Goal: Transaction & Acquisition: Purchase product/service

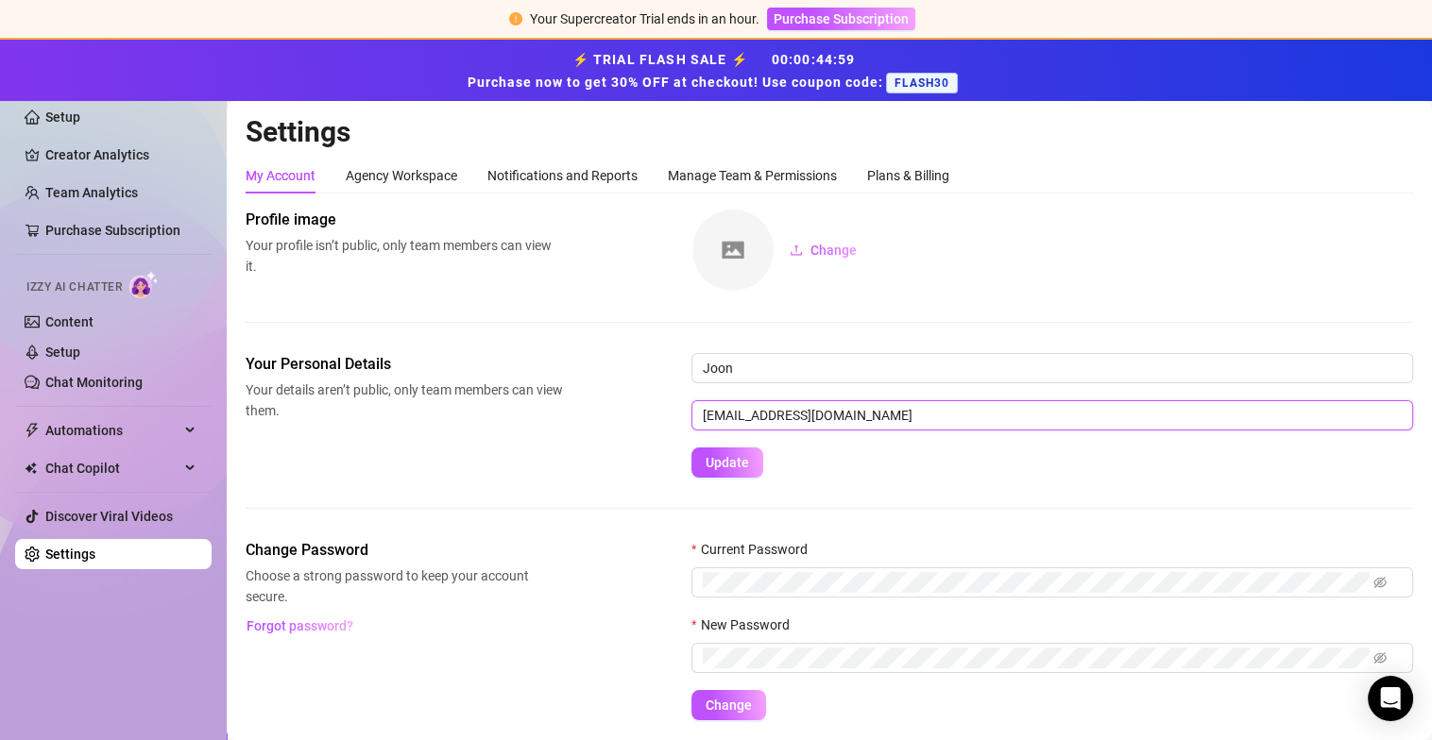
click at [763, 412] on input "[EMAIL_ADDRESS][DOMAIN_NAME]" at bounding box center [1051, 415] width 721 height 30
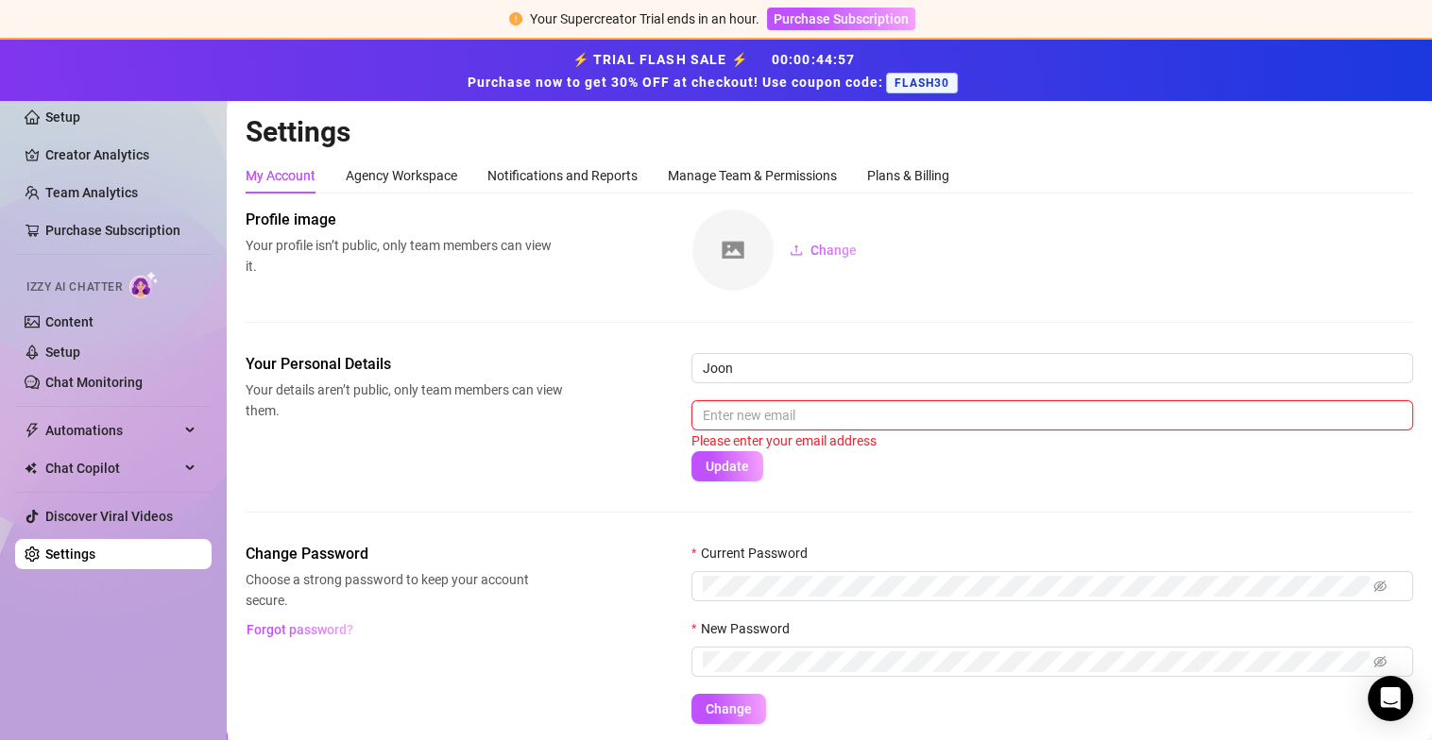
click at [785, 412] on input "text" at bounding box center [1051, 415] width 721 height 30
paste input "[DOMAIN_NAME][EMAIL_ADDRESS][DOMAIN_NAME]"
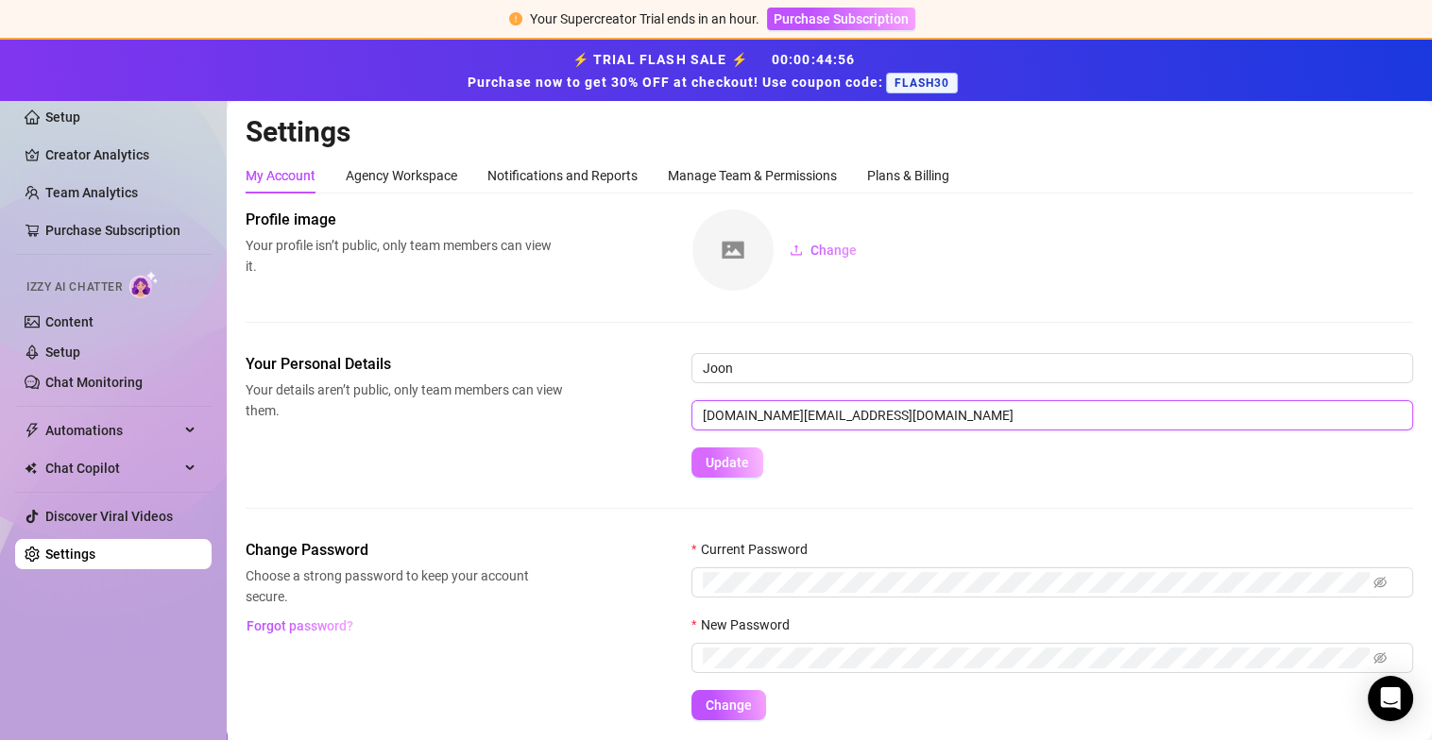
type input "[DOMAIN_NAME][EMAIL_ADDRESS][DOMAIN_NAME]"
click at [734, 460] on span "Update" at bounding box center [726, 462] width 43 height 15
click at [735, 460] on span "Update" at bounding box center [726, 462] width 43 height 15
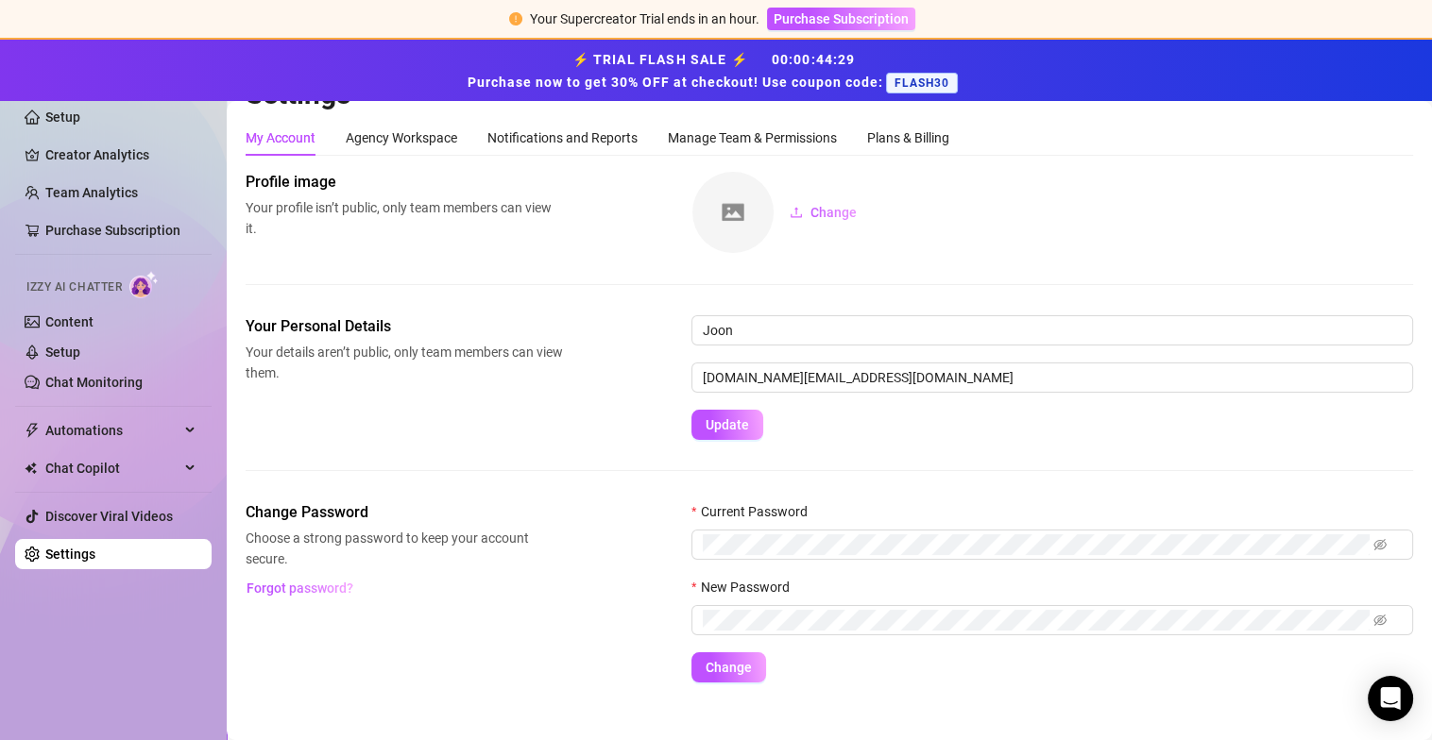
scroll to position [58, 0]
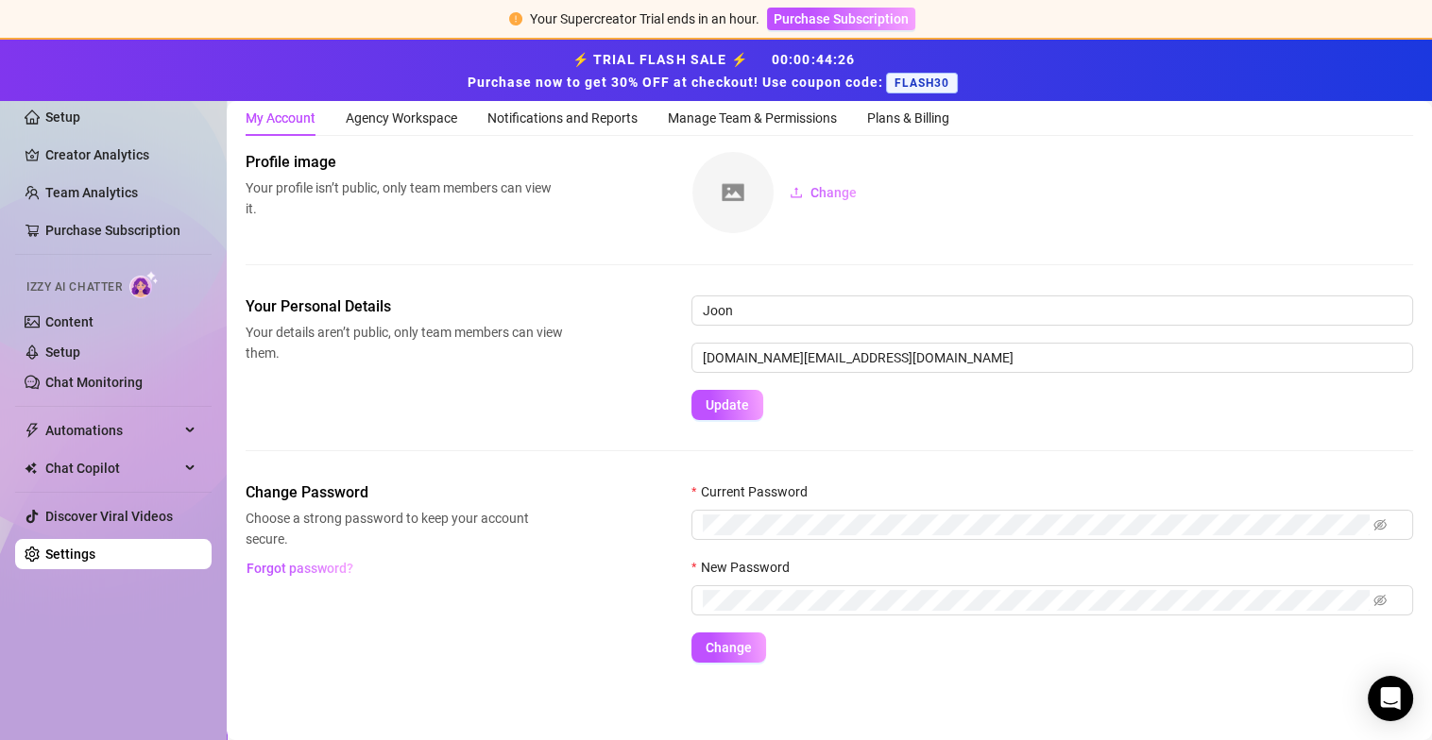
click at [95, 549] on link "Settings" at bounding box center [70, 554] width 50 height 15
click at [95, 560] on link "Settings" at bounding box center [70, 554] width 50 height 15
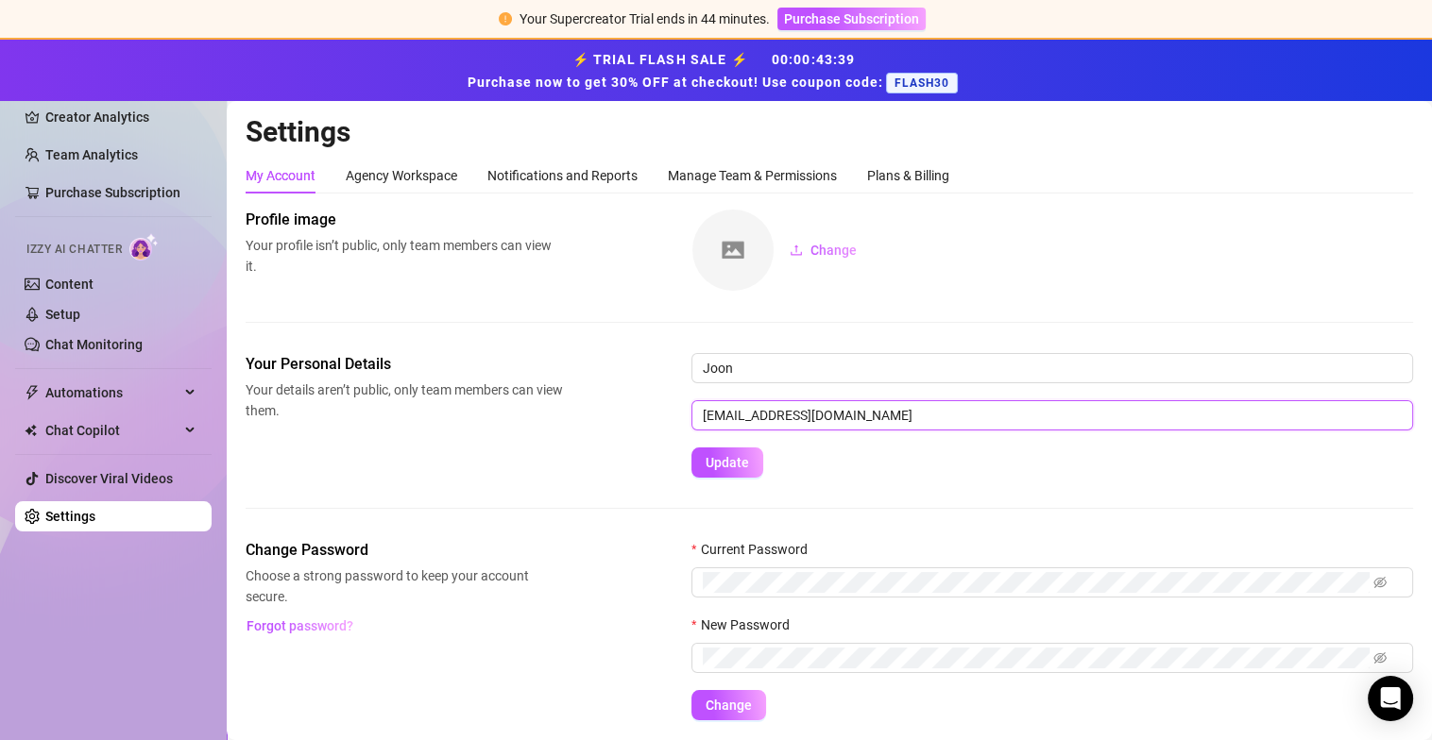
click at [766, 415] on input "[EMAIL_ADDRESS][DOMAIN_NAME]" at bounding box center [1051, 415] width 721 height 30
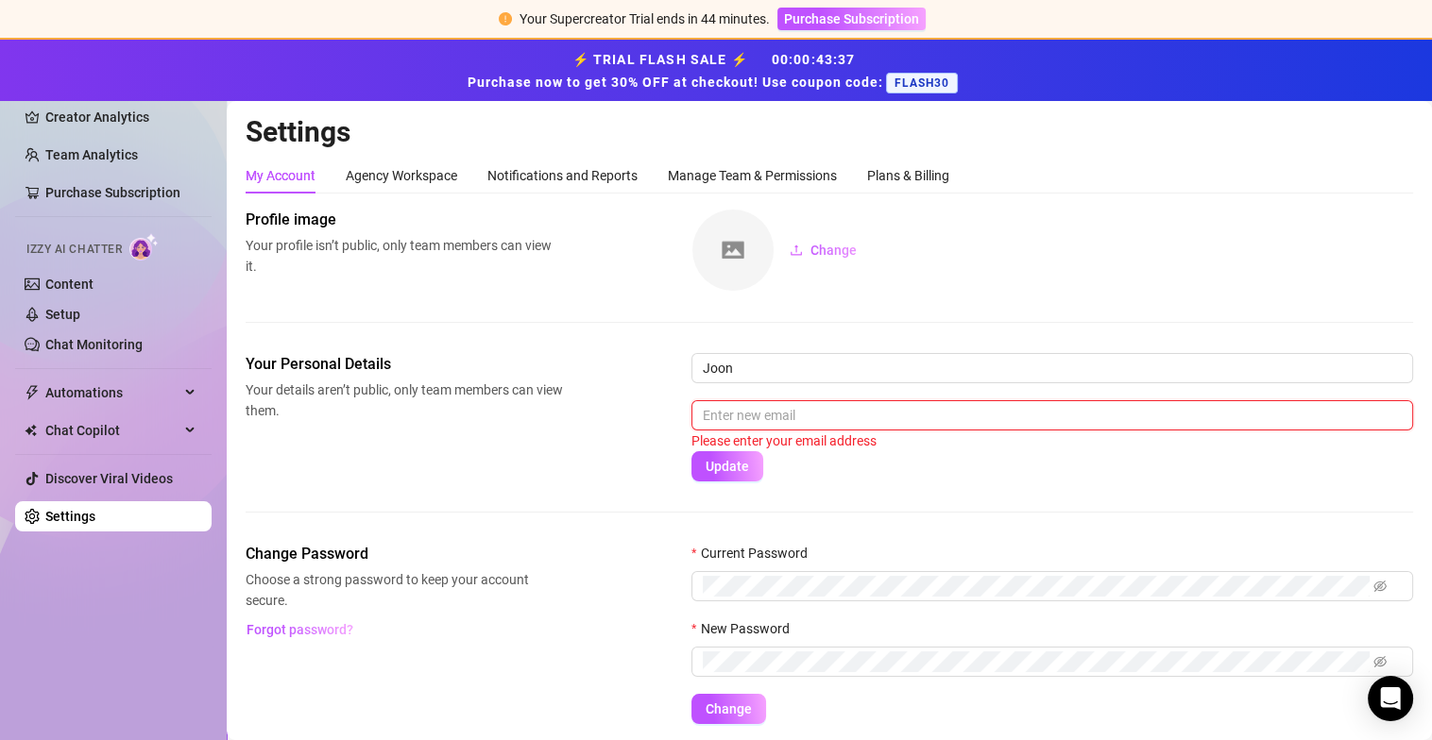
paste input "[DOMAIN_NAME][EMAIL_ADDRESS][DOMAIN_NAME]"
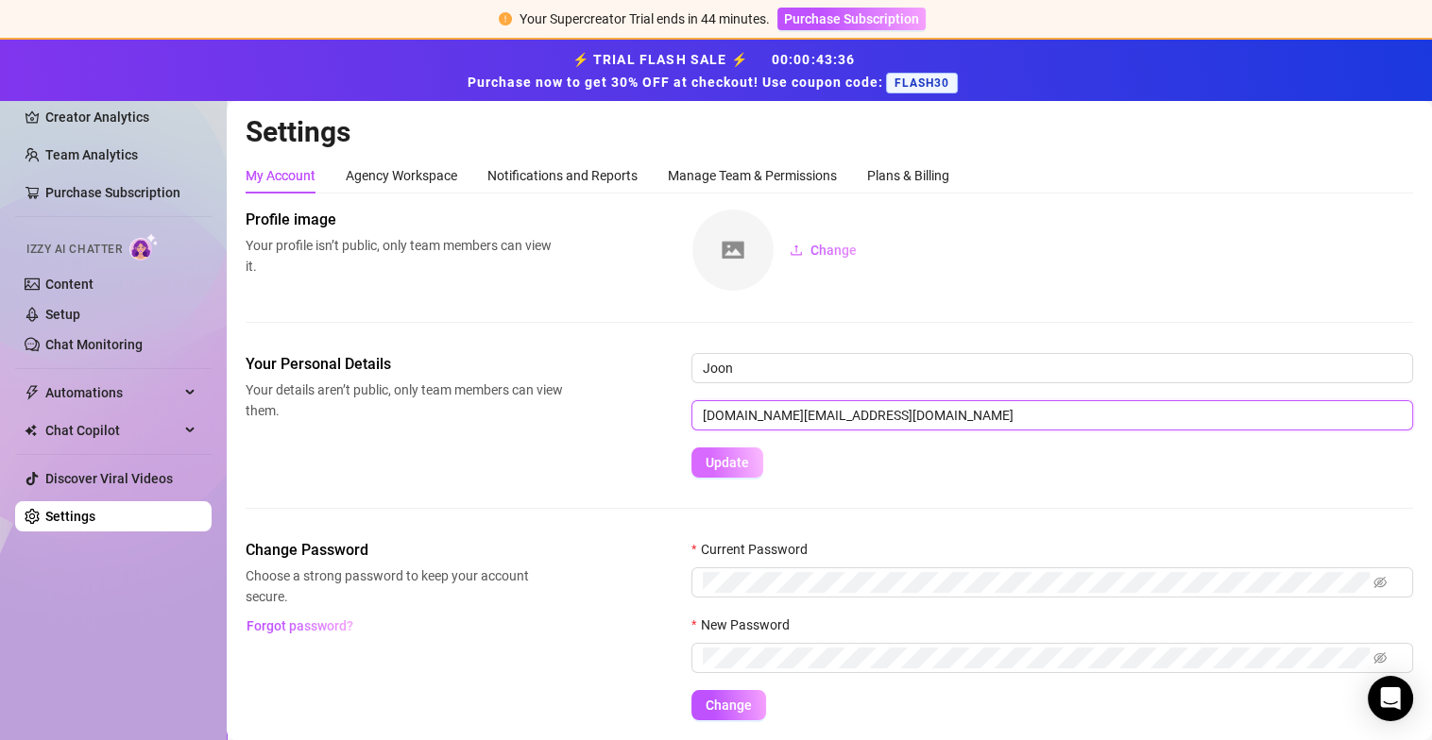
type input "[DOMAIN_NAME][EMAIL_ADDRESS][DOMAIN_NAME]"
click at [727, 460] on span "Update" at bounding box center [726, 462] width 43 height 15
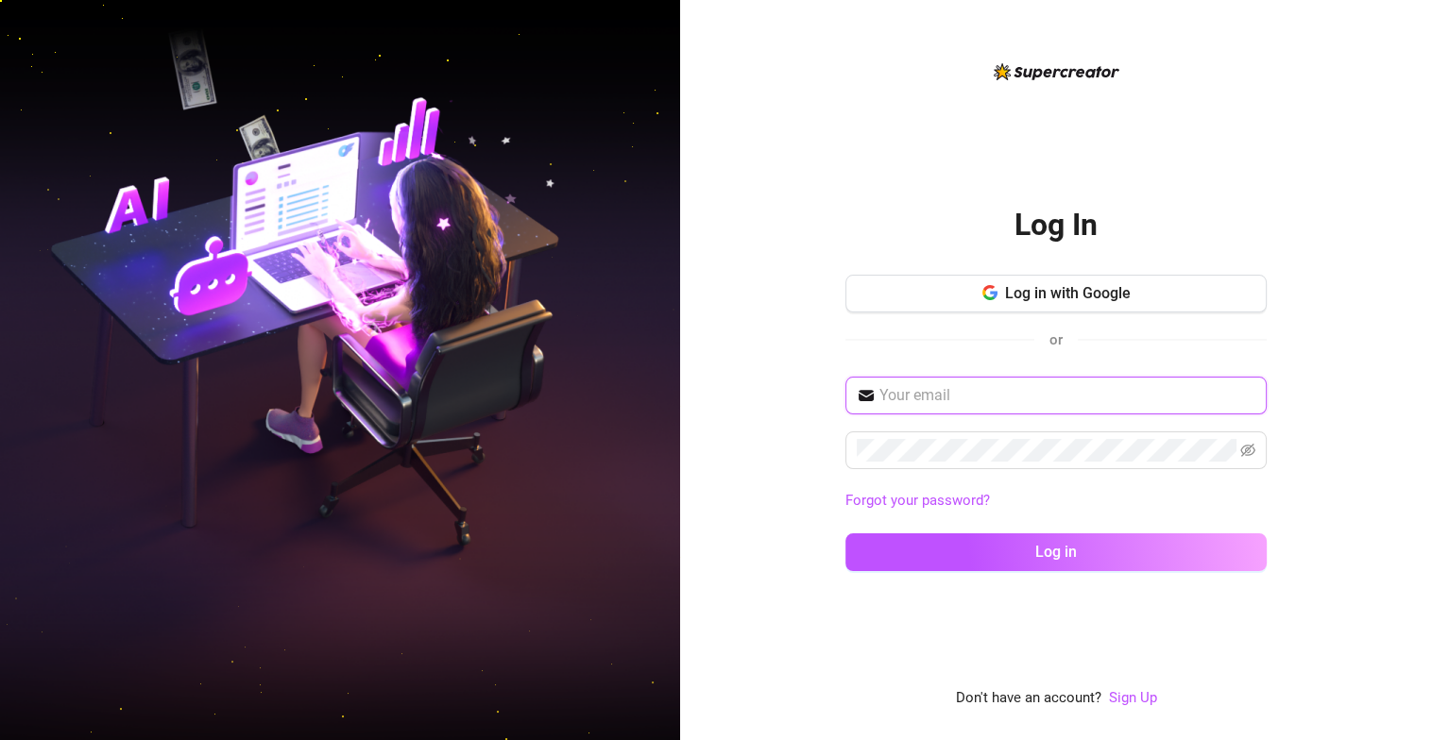
click at [992, 392] on input "text" at bounding box center [1067, 395] width 376 height 23
paste input "[DOMAIN_NAME][EMAIL_ADDRESS][DOMAIN_NAME]"
type input "[DOMAIN_NAME][EMAIL_ADDRESS][DOMAIN_NAME]"
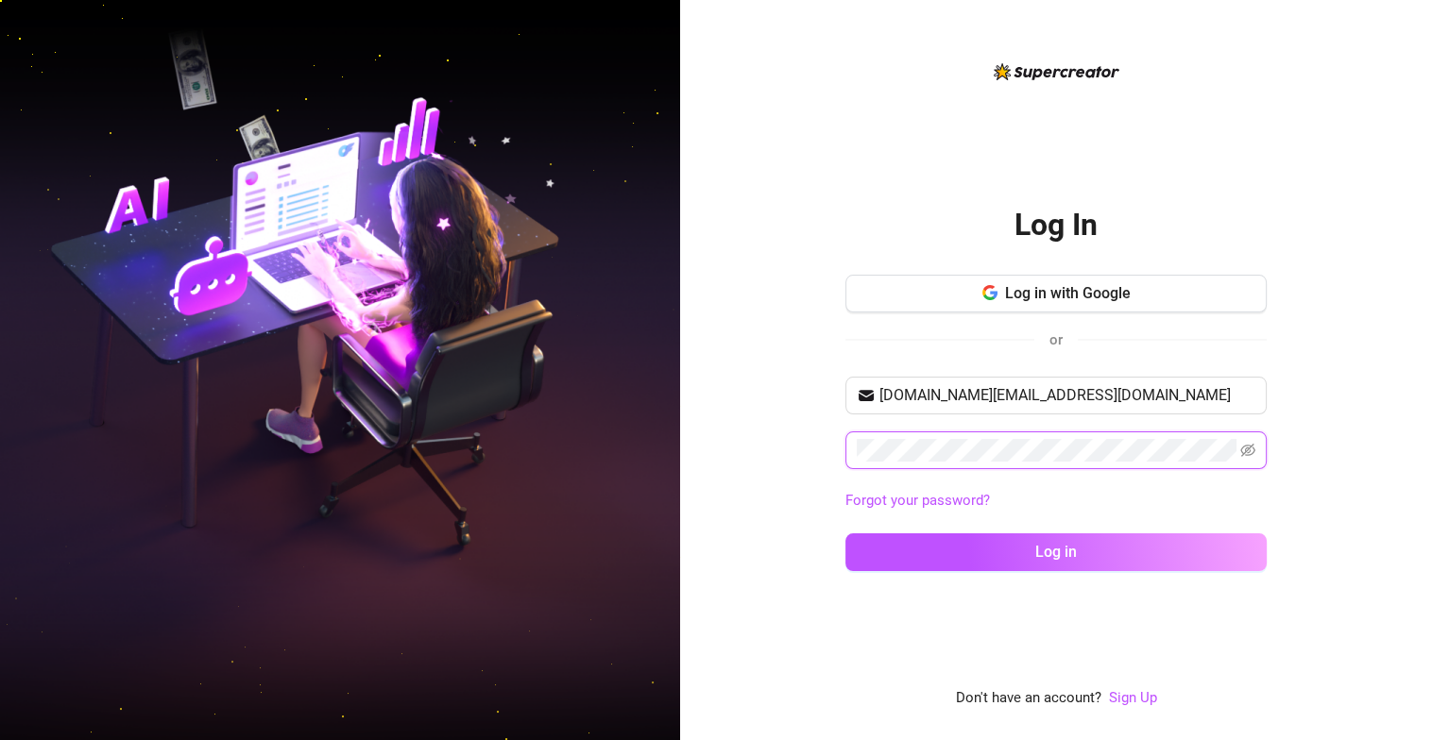
click at [845, 534] on button "Log in" at bounding box center [1055, 553] width 421 height 38
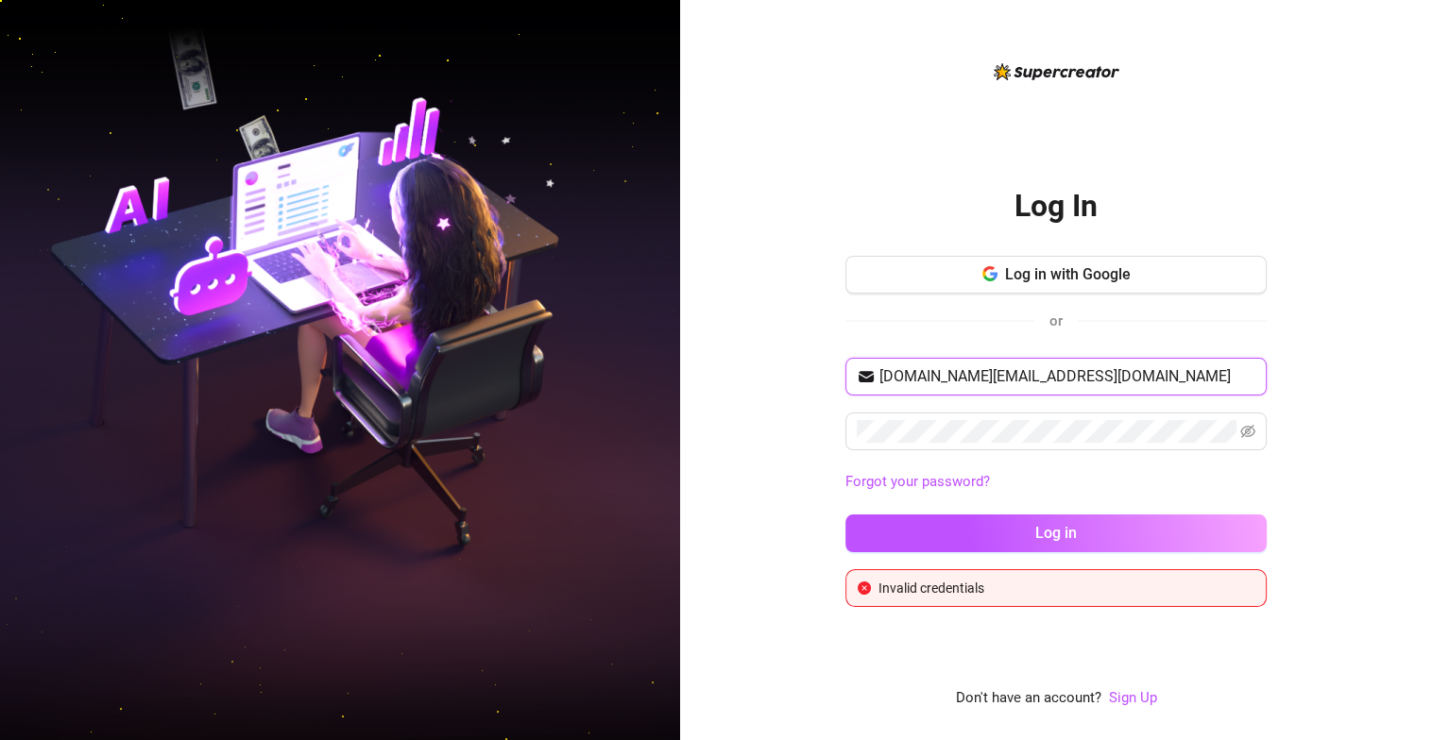
click at [1115, 373] on input "[DOMAIN_NAME][EMAIL_ADDRESS][DOMAIN_NAME]" at bounding box center [1067, 376] width 376 height 23
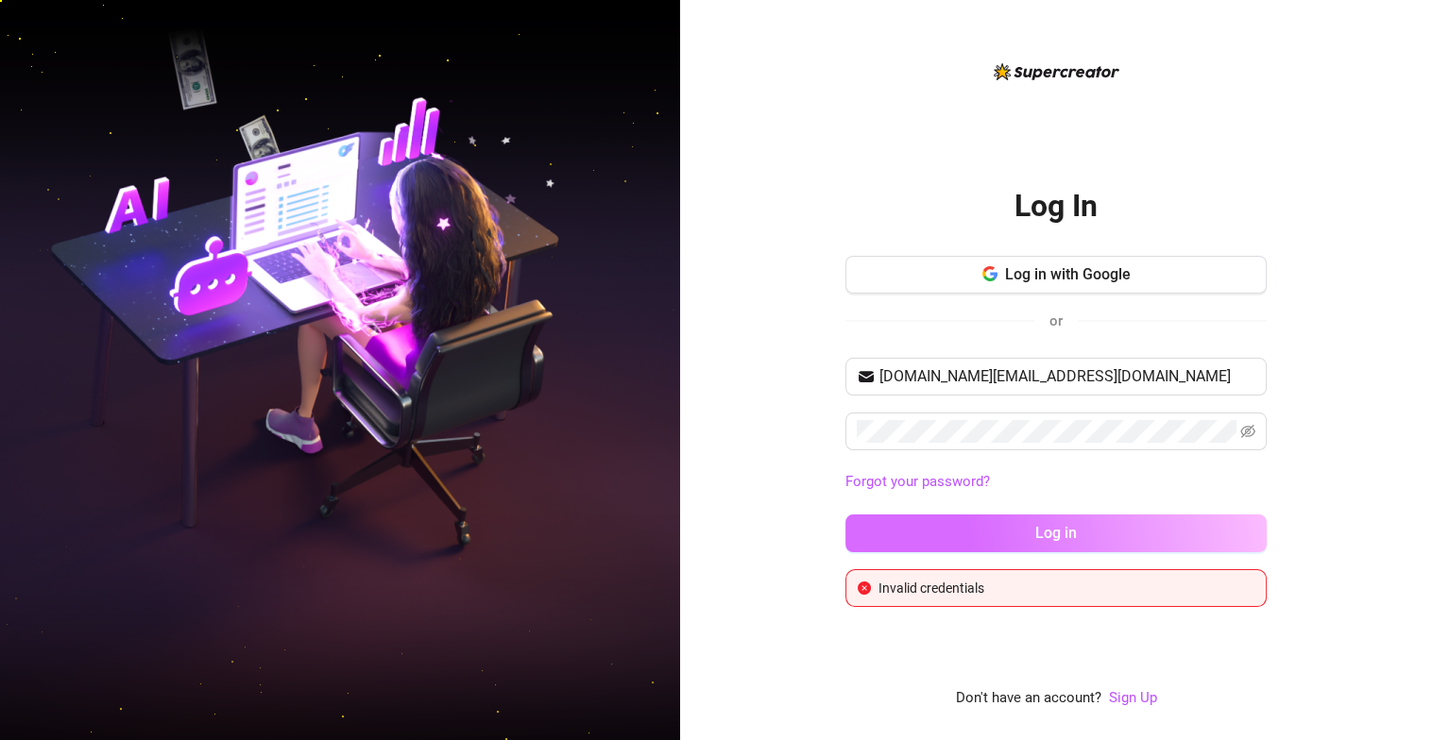
click at [1087, 535] on button "Log in" at bounding box center [1055, 534] width 421 height 38
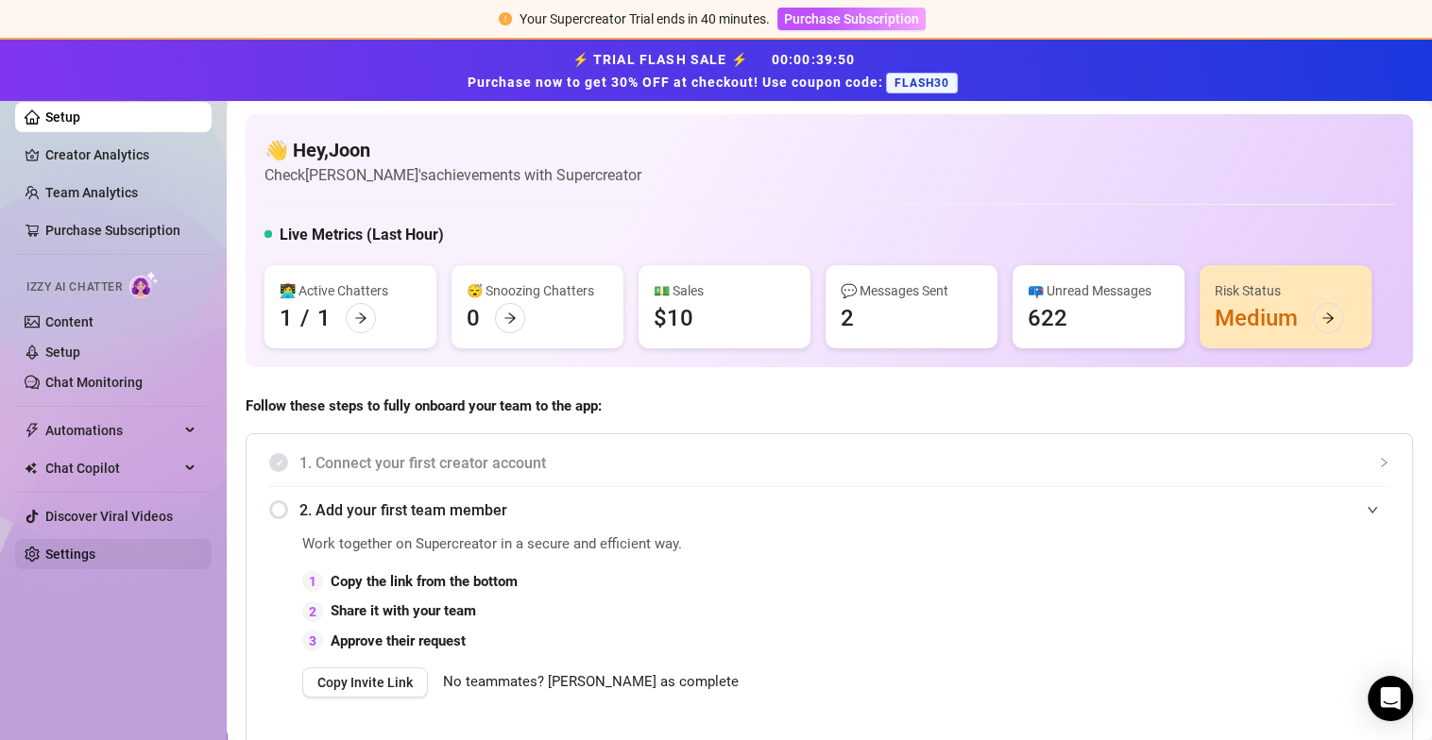
click at [95, 547] on link "Settings" at bounding box center [70, 554] width 50 height 15
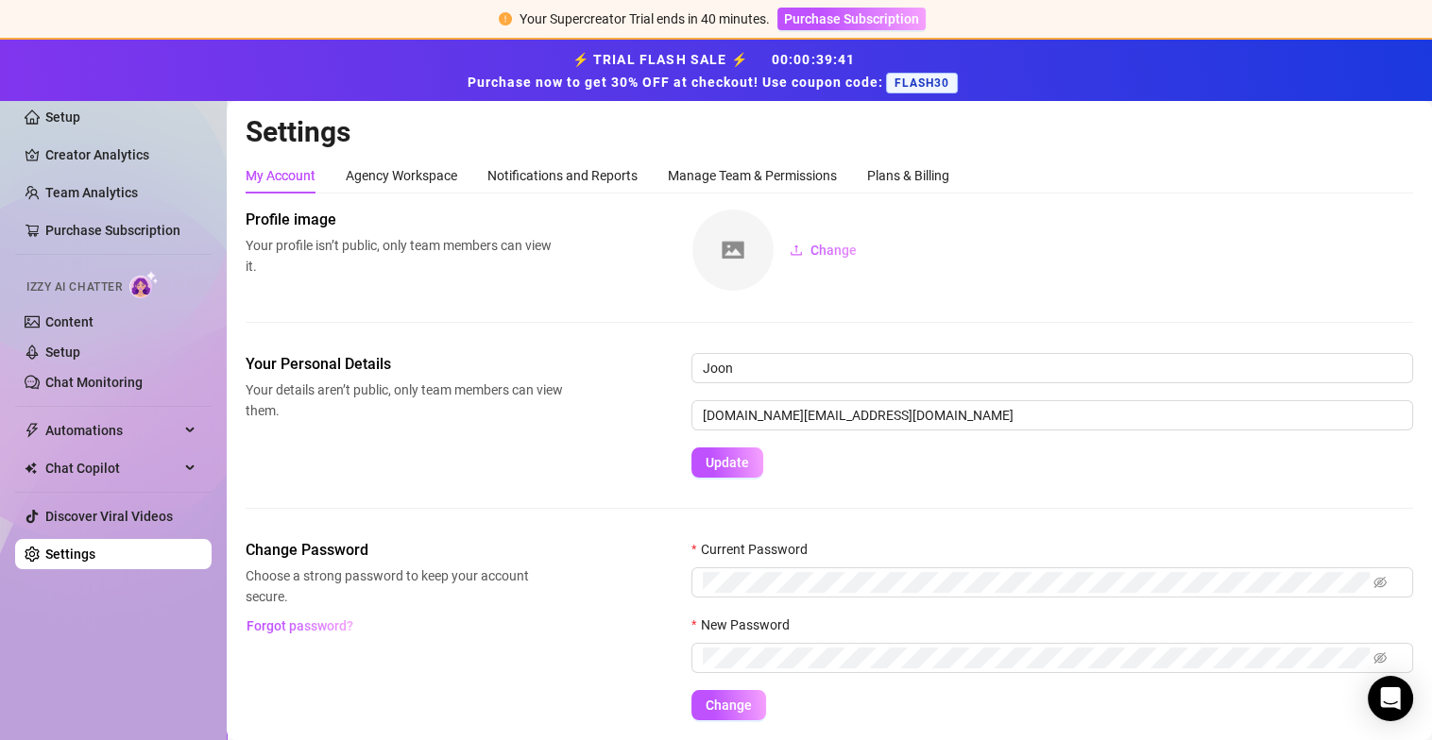
scroll to position [58, 0]
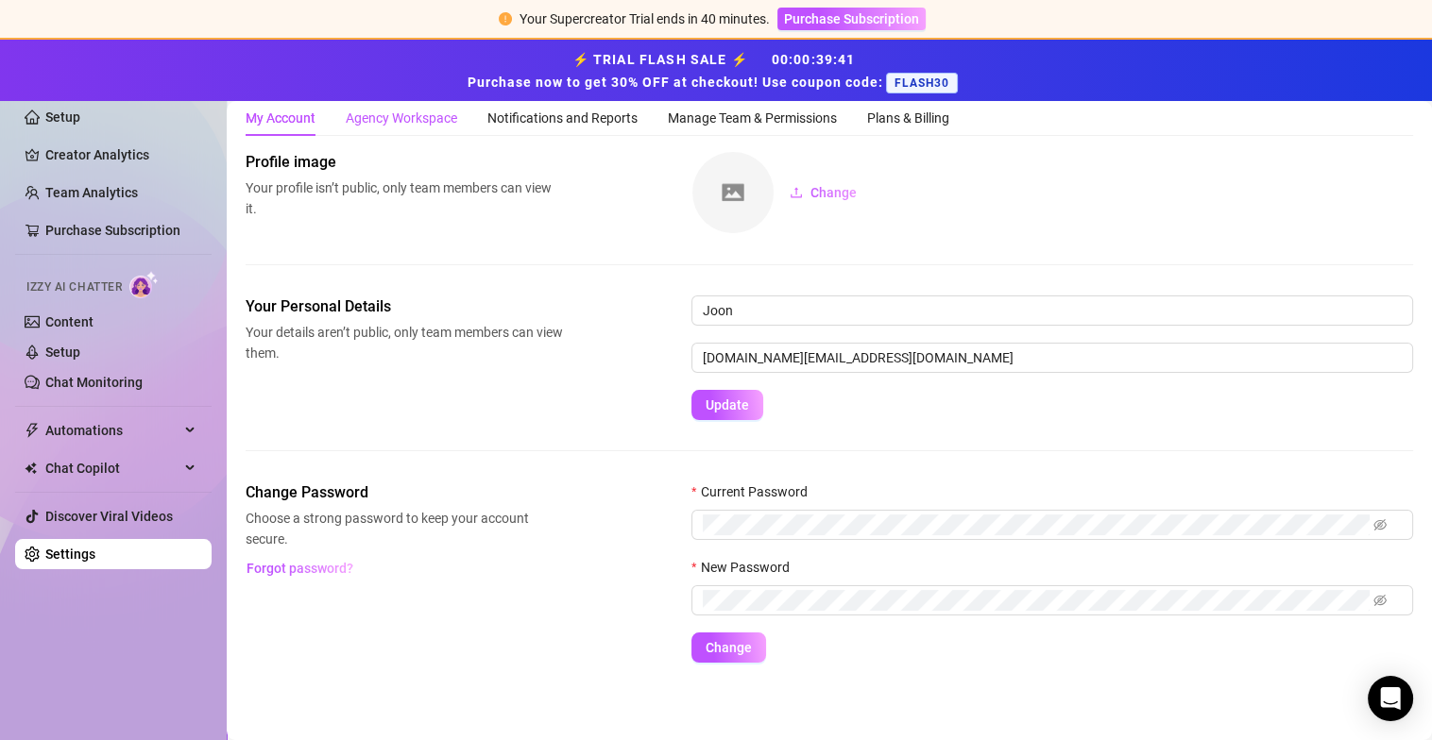
click at [410, 125] on div "Agency Workspace" at bounding box center [401, 118] width 111 height 21
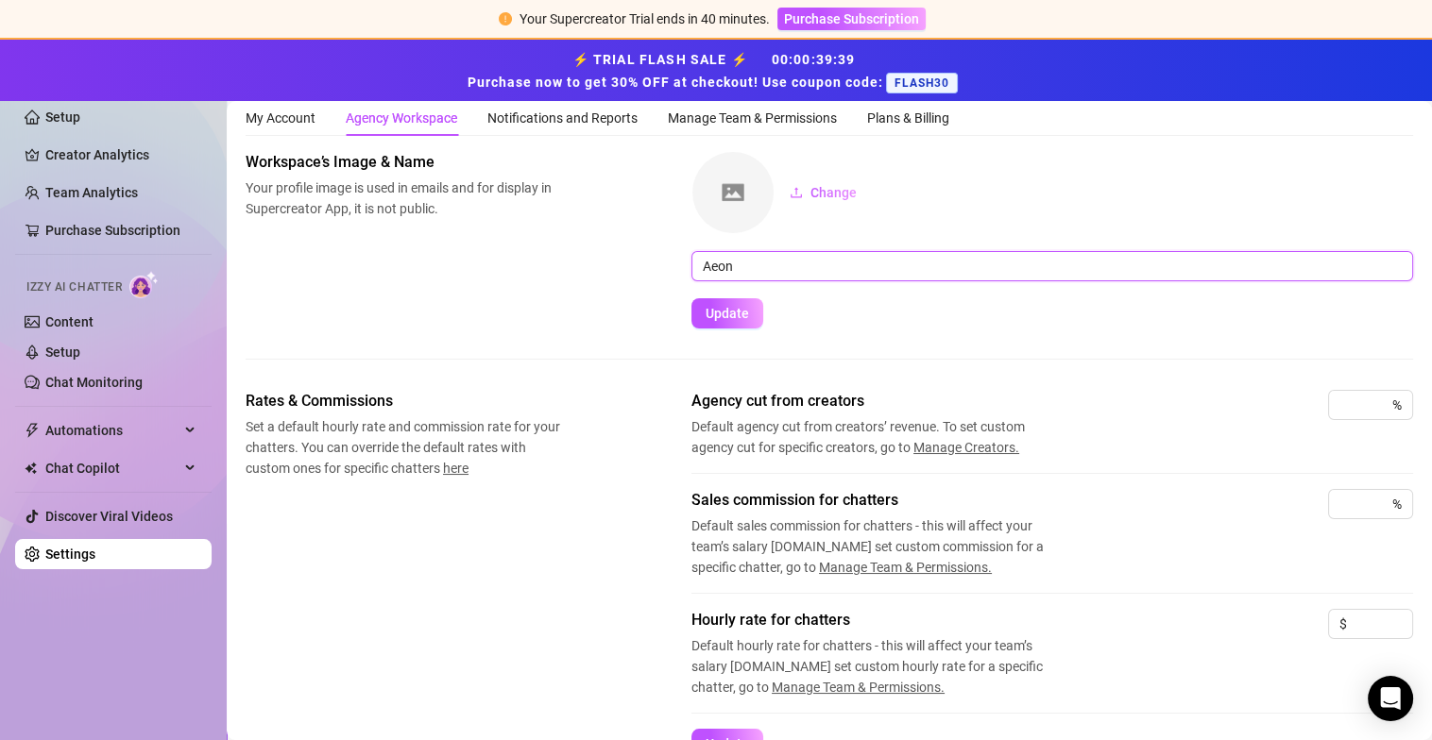
click at [761, 262] on input "Aeon" at bounding box center [1051, 266] width 721 height 30
type input "Mochi"
click at [691, 298] on button "Update" at bounding box center [727, 313] width 72 height 30
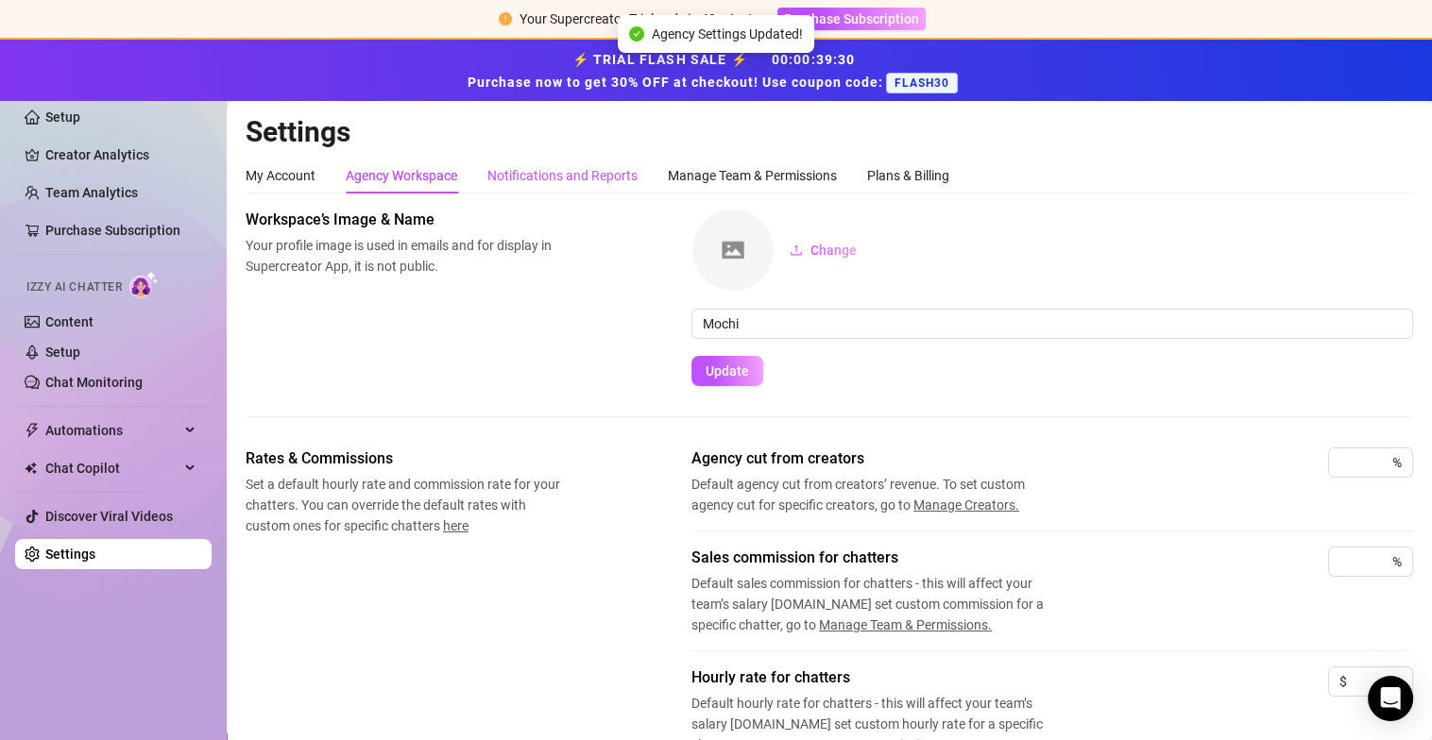
click at [547, 176] on div "Notifications and Reports" at bounding box center [562, 175] width 150 height 21
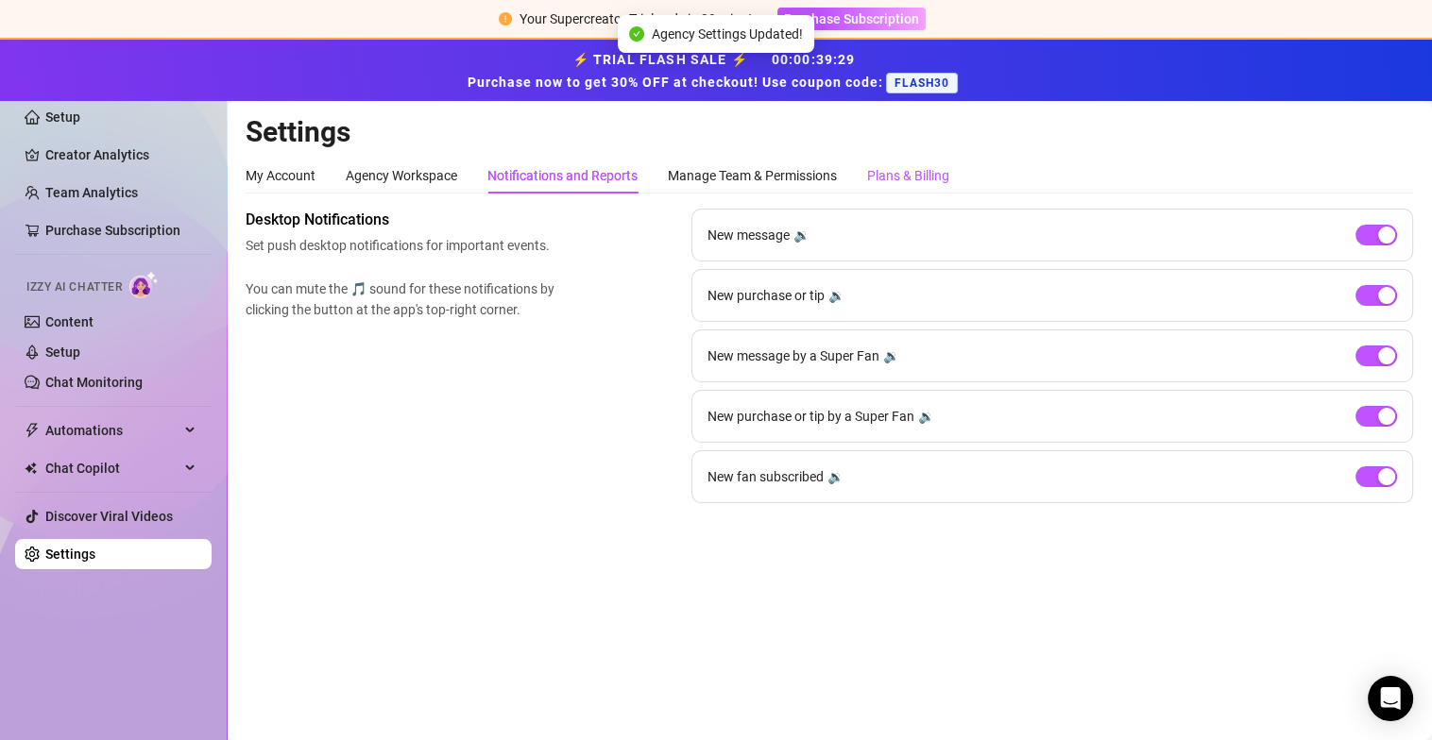
click at [941, 182] on div "Plans & Billing" at bounding box center [908, 175] width 82 height 21
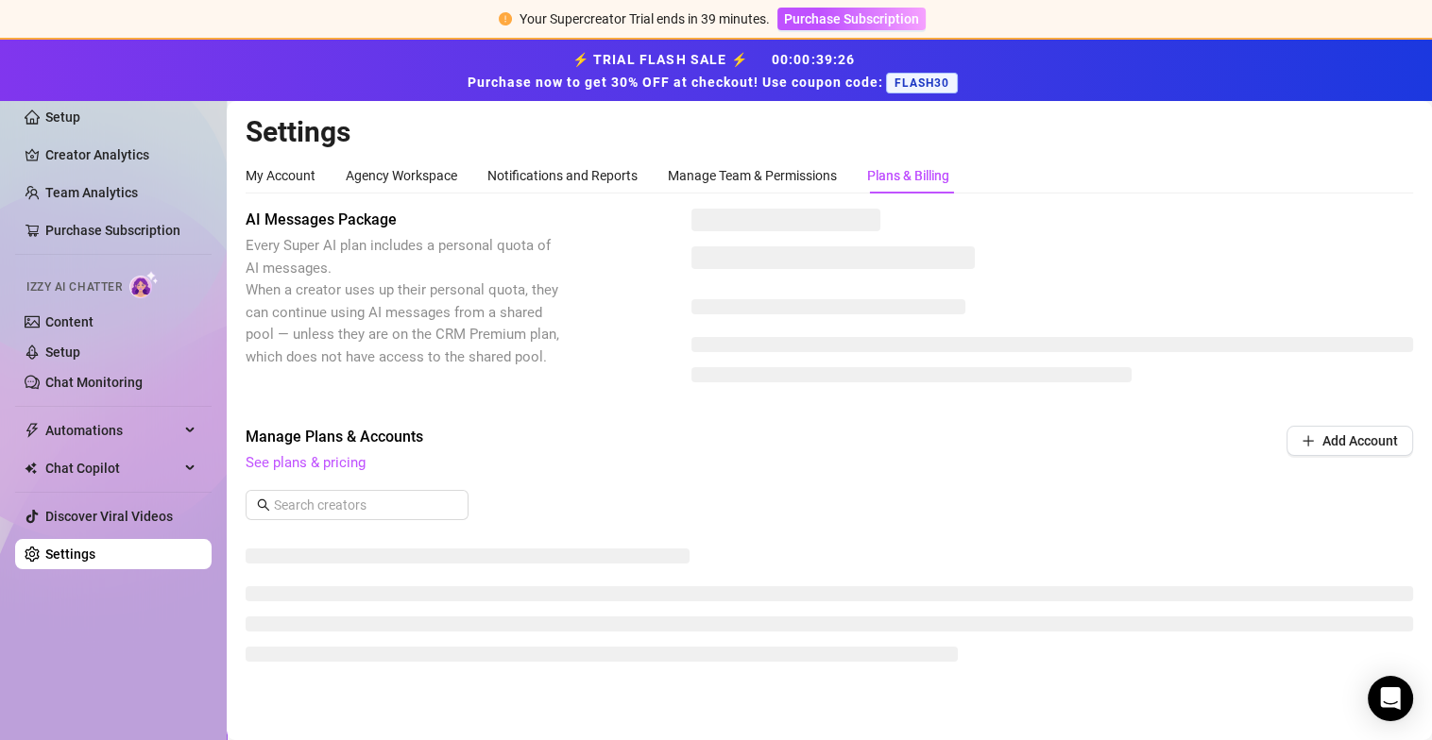
click at [533, 135] on h2 "Settings" at bounding box center [829, 132] width 1167 height 36
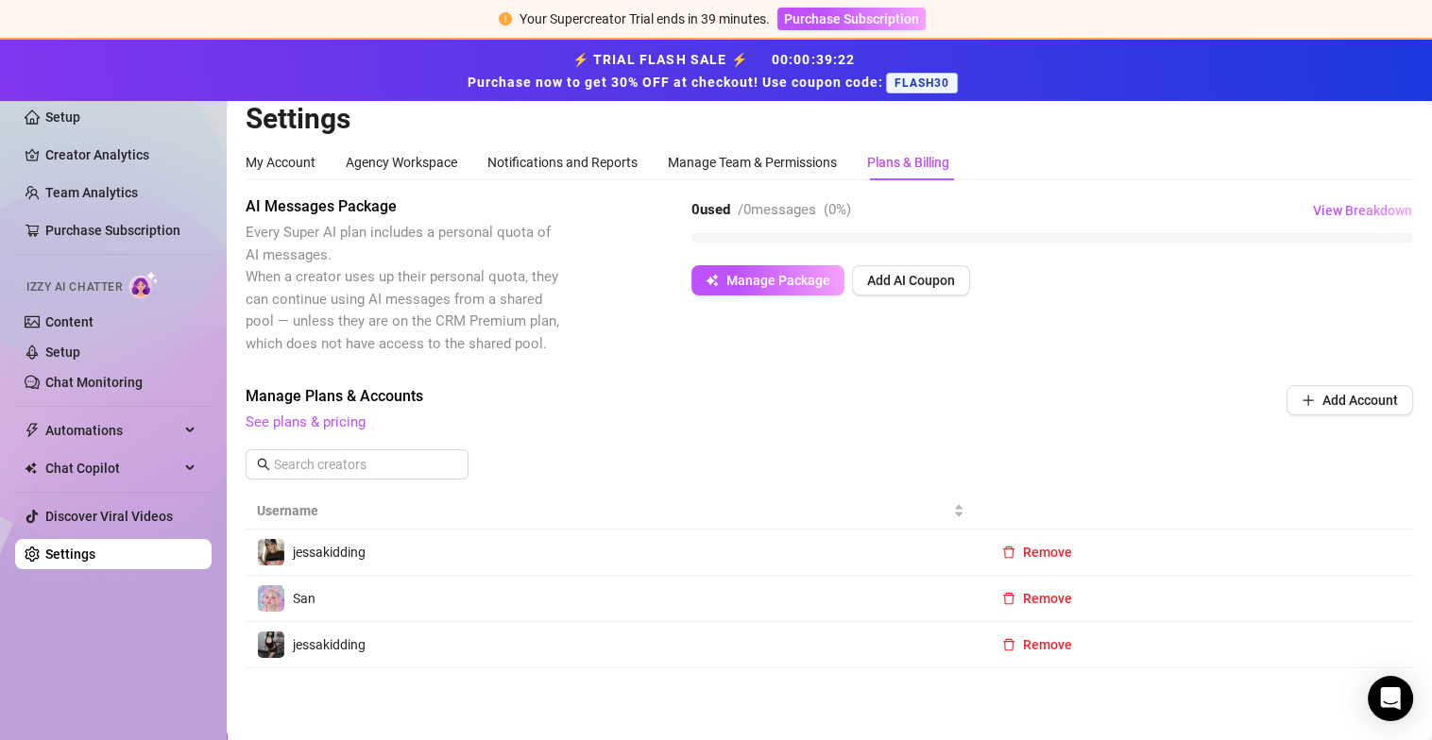
scroll to position [18, 0]
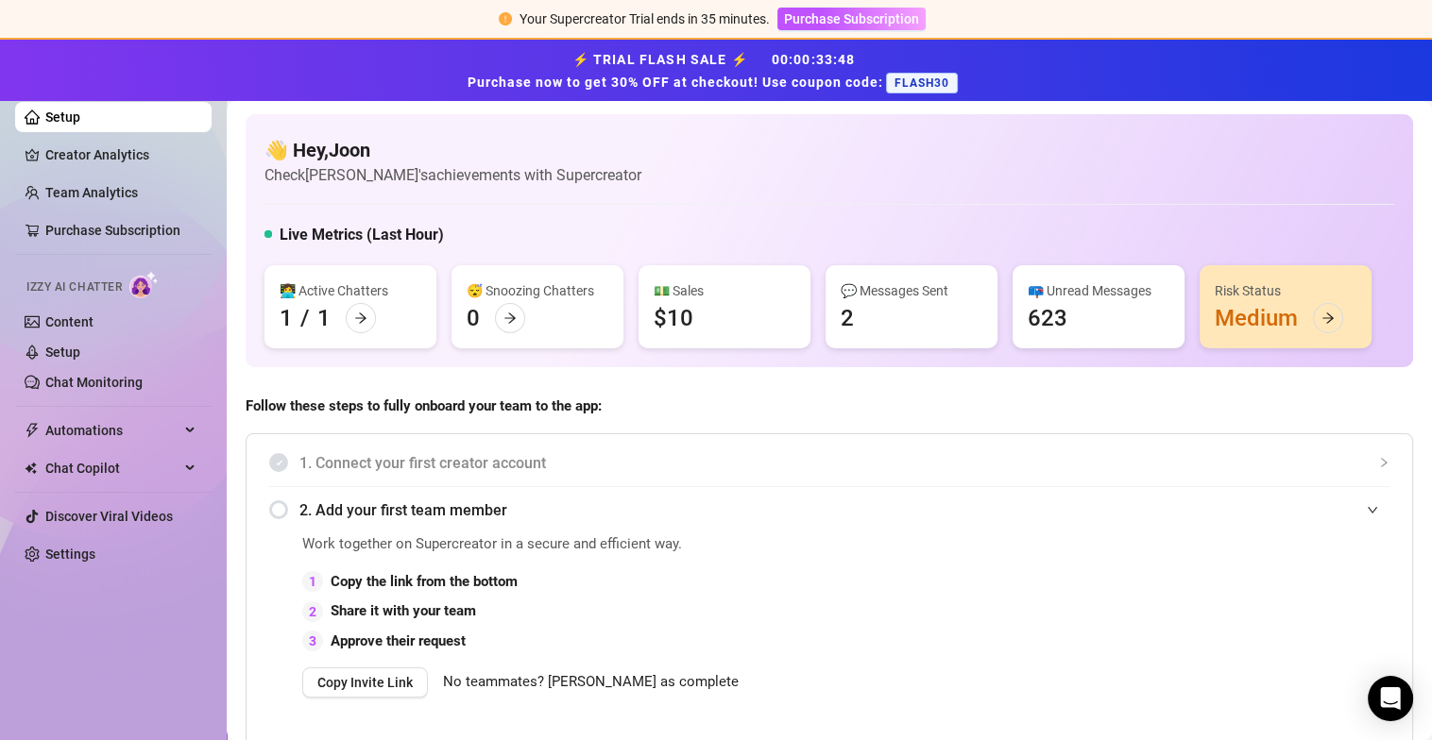
click at [761, 175] on div "👋 Hey, Joon Check Mochi's achievements with Supercreator" at bounding box center [828, 162] width 1129 height 50
click at [658, 196] on div "👋 Hey, Joon Check Mochi's achievements with Supercreator Live Metrics (Last Hou…" at bounding box center [829, 240] width 1167 height 253
click at [124, 153] on link "Creator Analytics" at bounding box center [120, 155] width 151 height 30
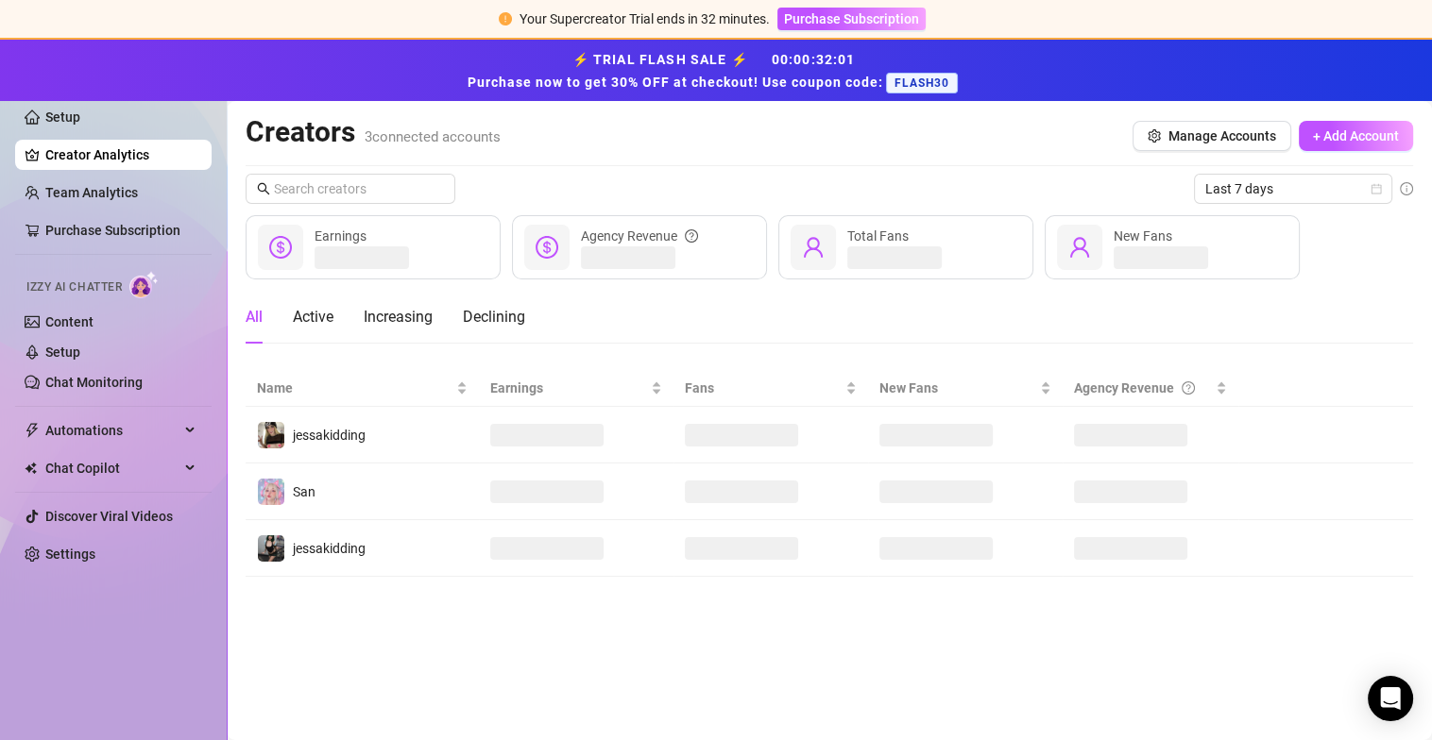
click at [1000, 154] on div "Creators 3 connected accounts Manage Accounts + Add Account" at bounding box center [829, 135] width 1167 height 43
click at [1160, 140] on button "Manage Accounts" at bounding box center [1211, 136] width 159 height 30
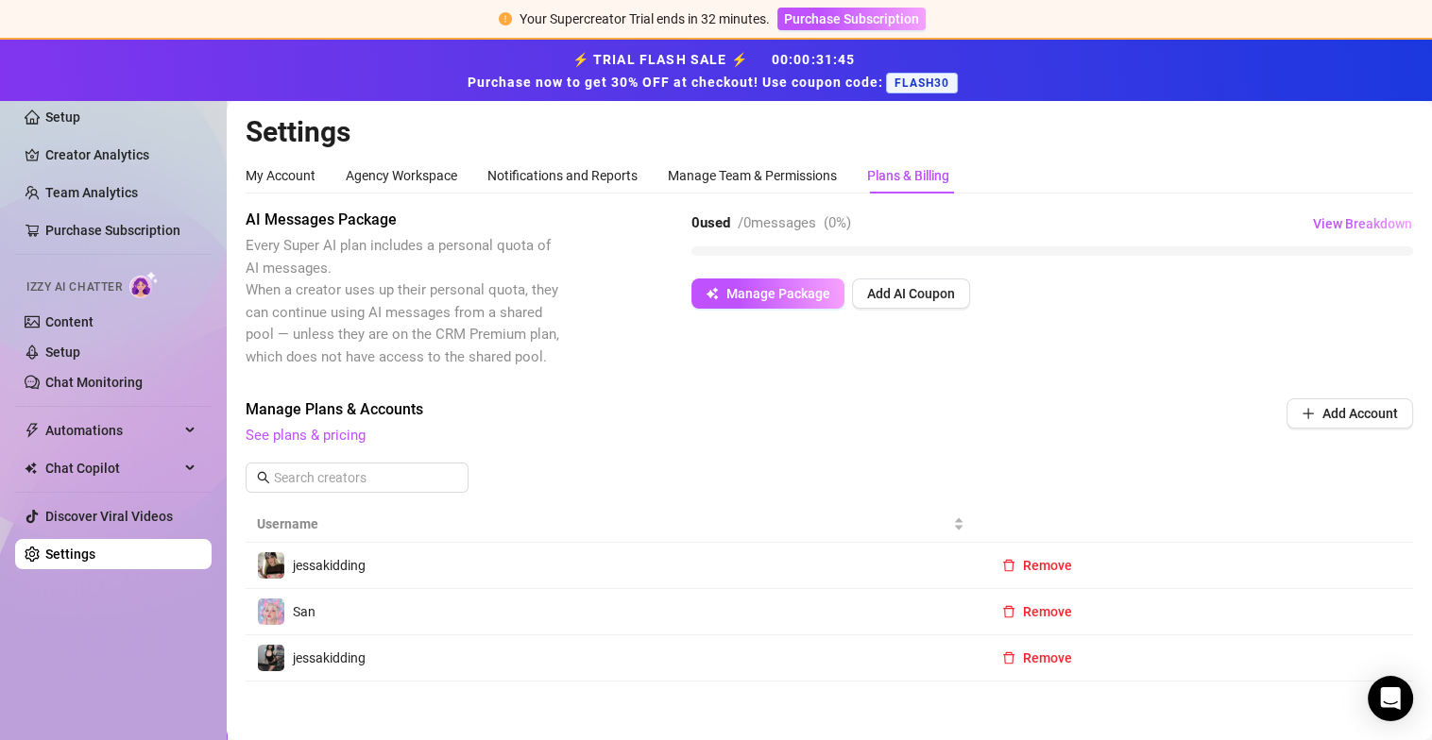
scroll to position [18, 0]
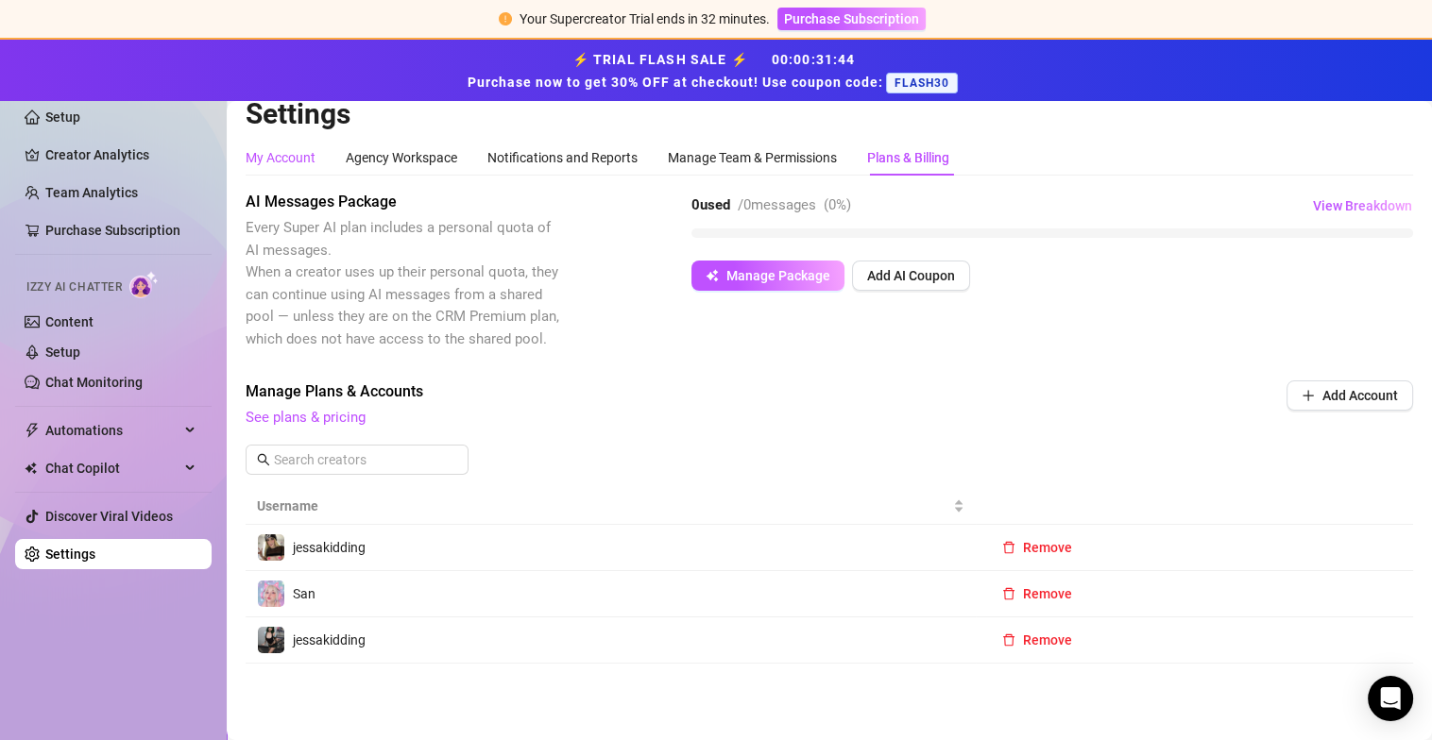
click at [292, 158] on div "My Account" at bounding box center [281, 157] width 70 height 21
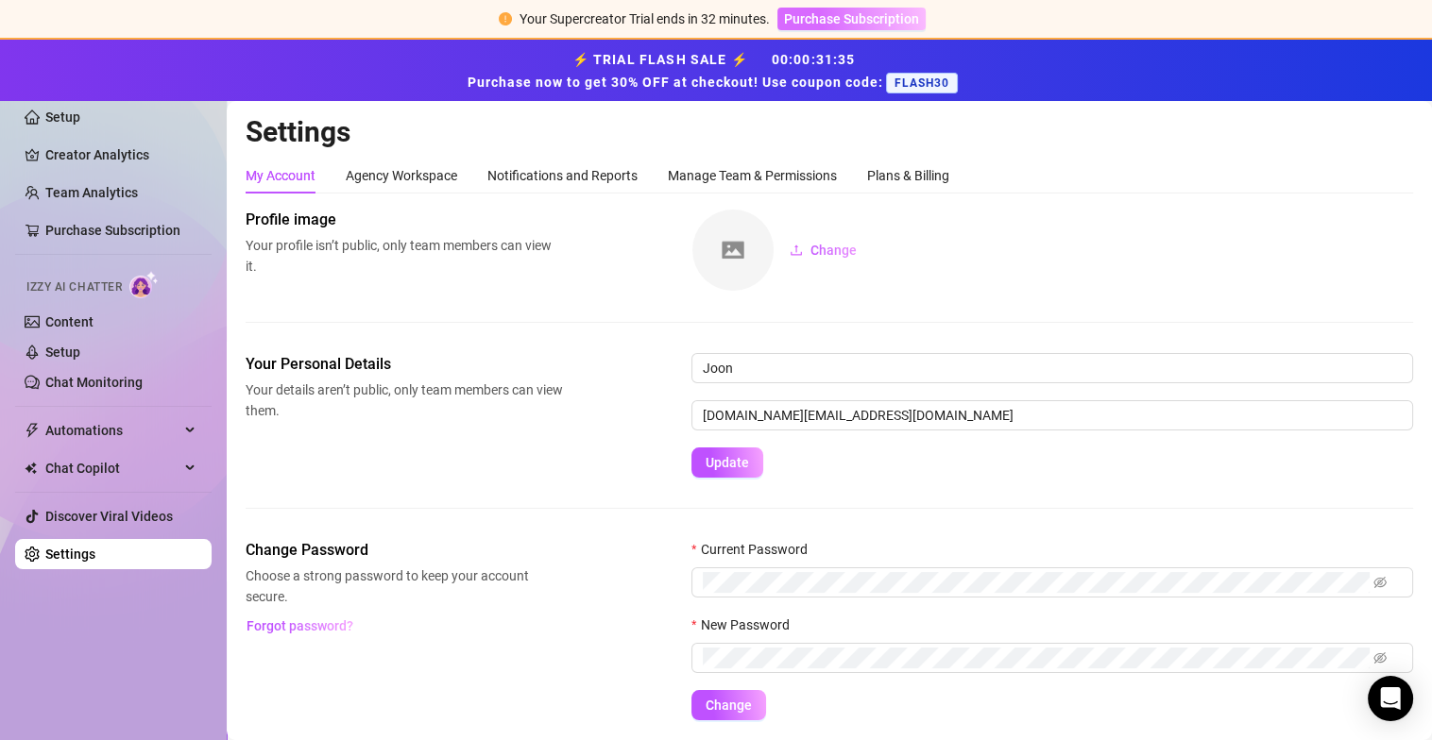
click at [868, 20] on span "Purchase Subscription" at bounding box center [851, 18] width 135 height 15
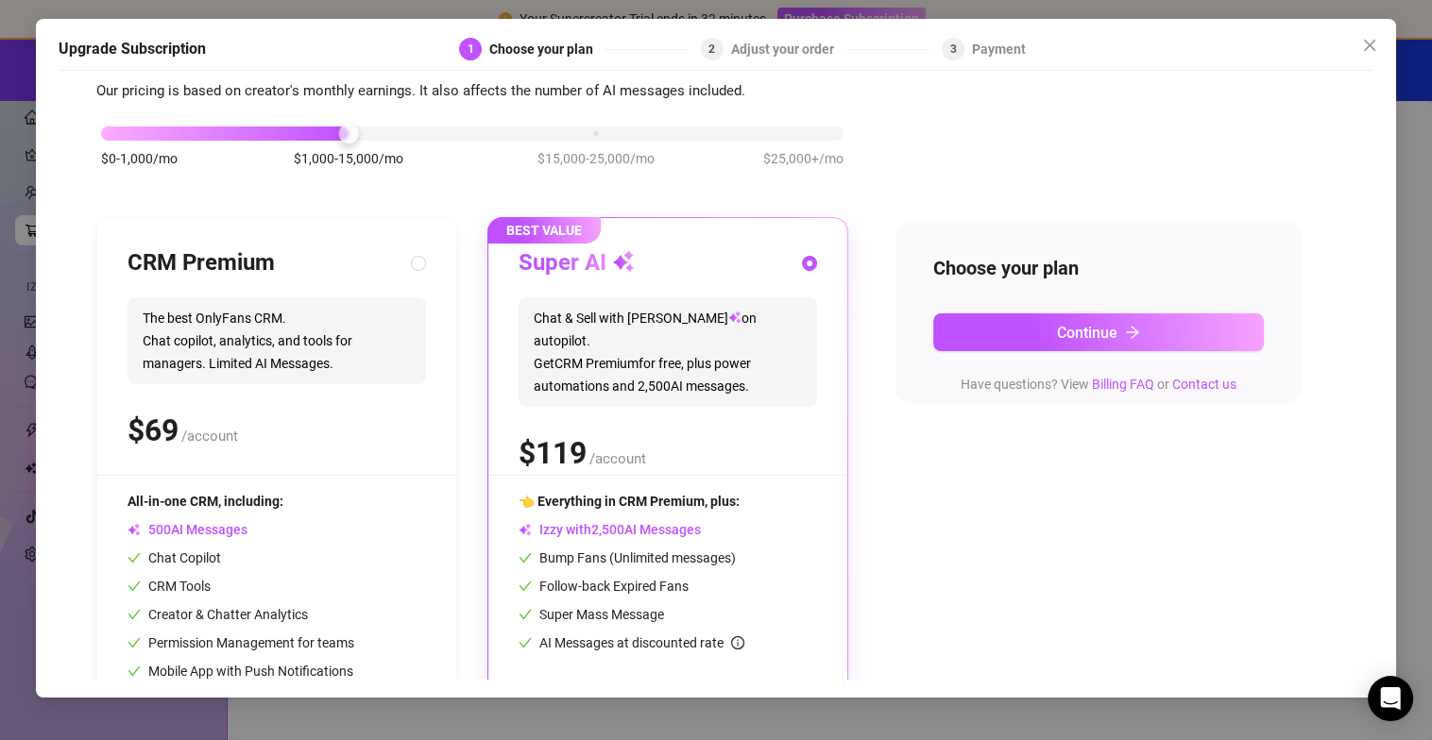
scroll to position [93, 0]
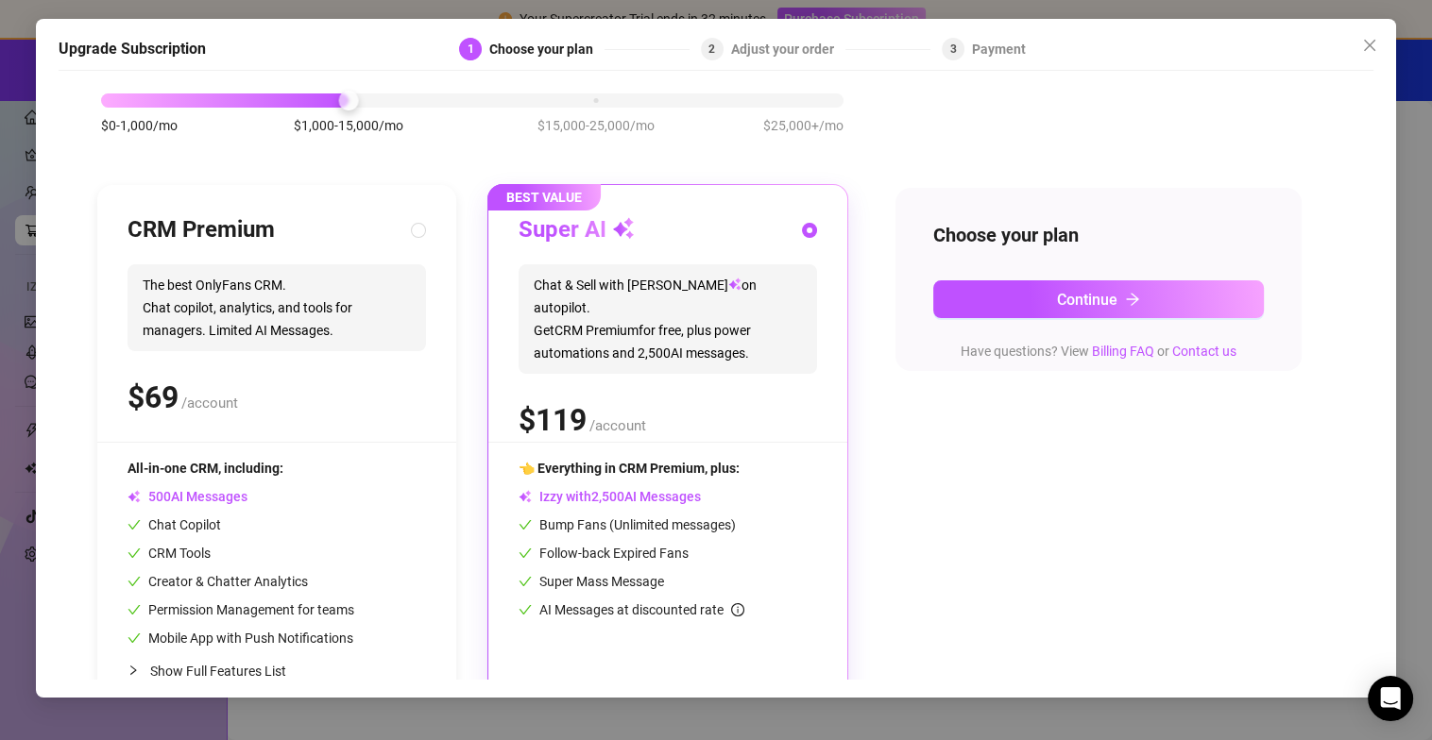
click at [331, 347] on span "The best OnlyFans CRM. Chat copilot, analytics, and tools for managers. Limited…" at bounding box center [276, 307] width 298 height 87
radio input "true"
radio input "false"
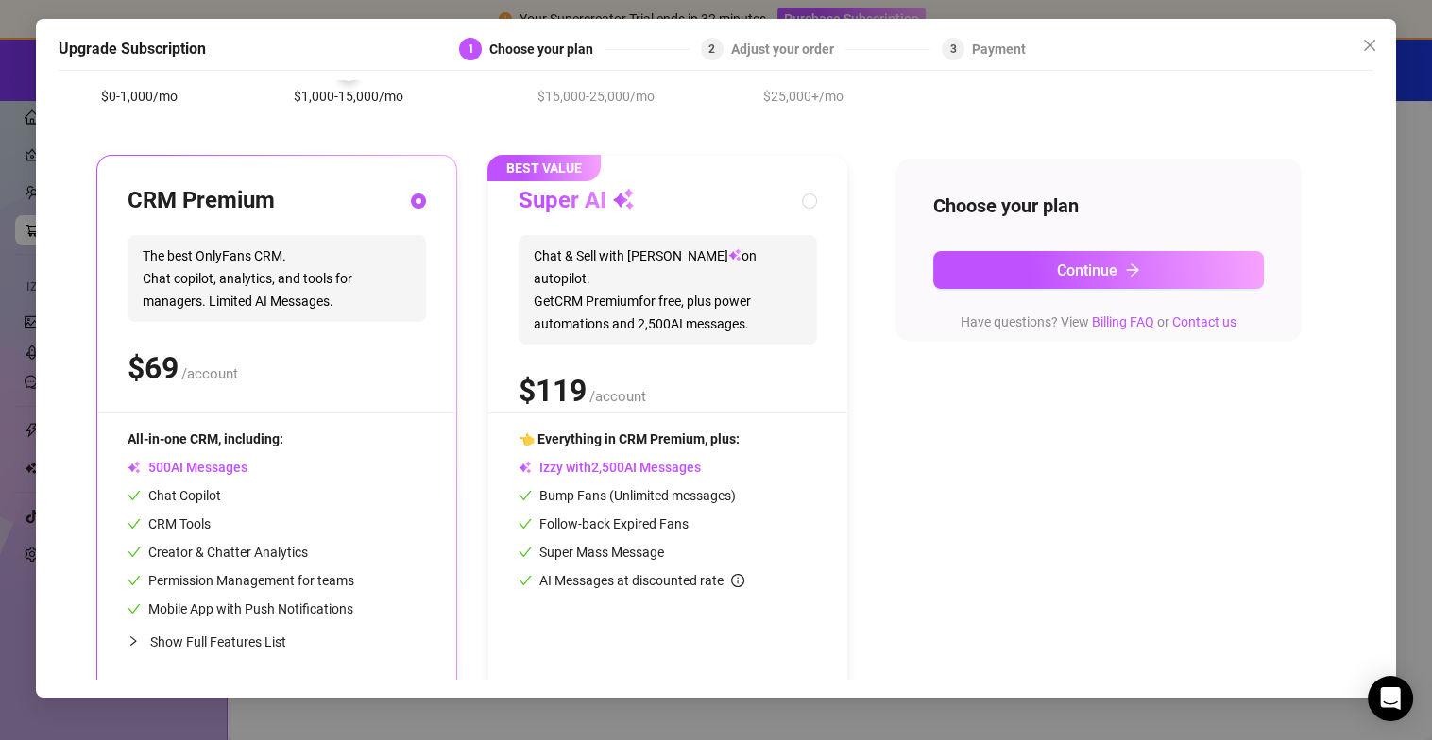
scroll to position [138, 0]
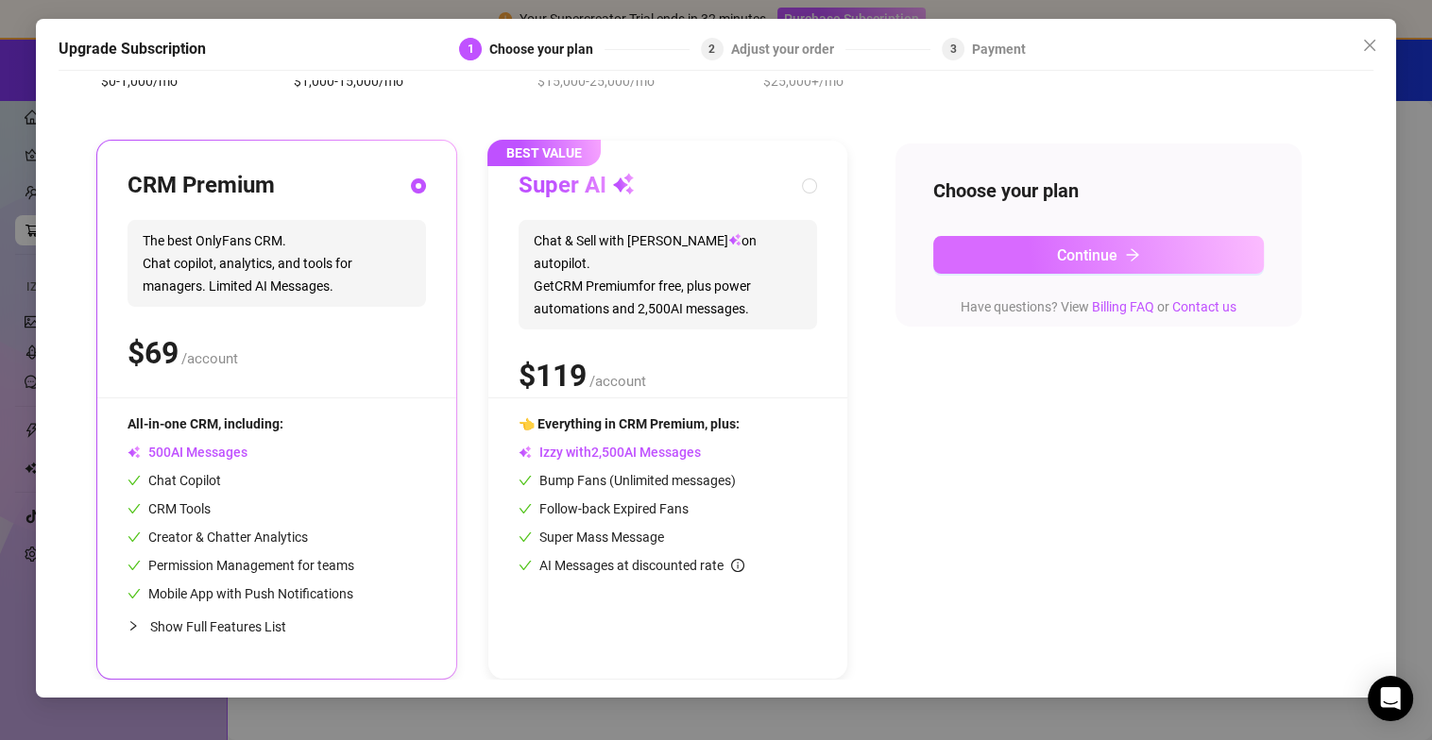
click at [1018, 248] on button "Continue" at bounding box center [1098, 255] width 331 height 38
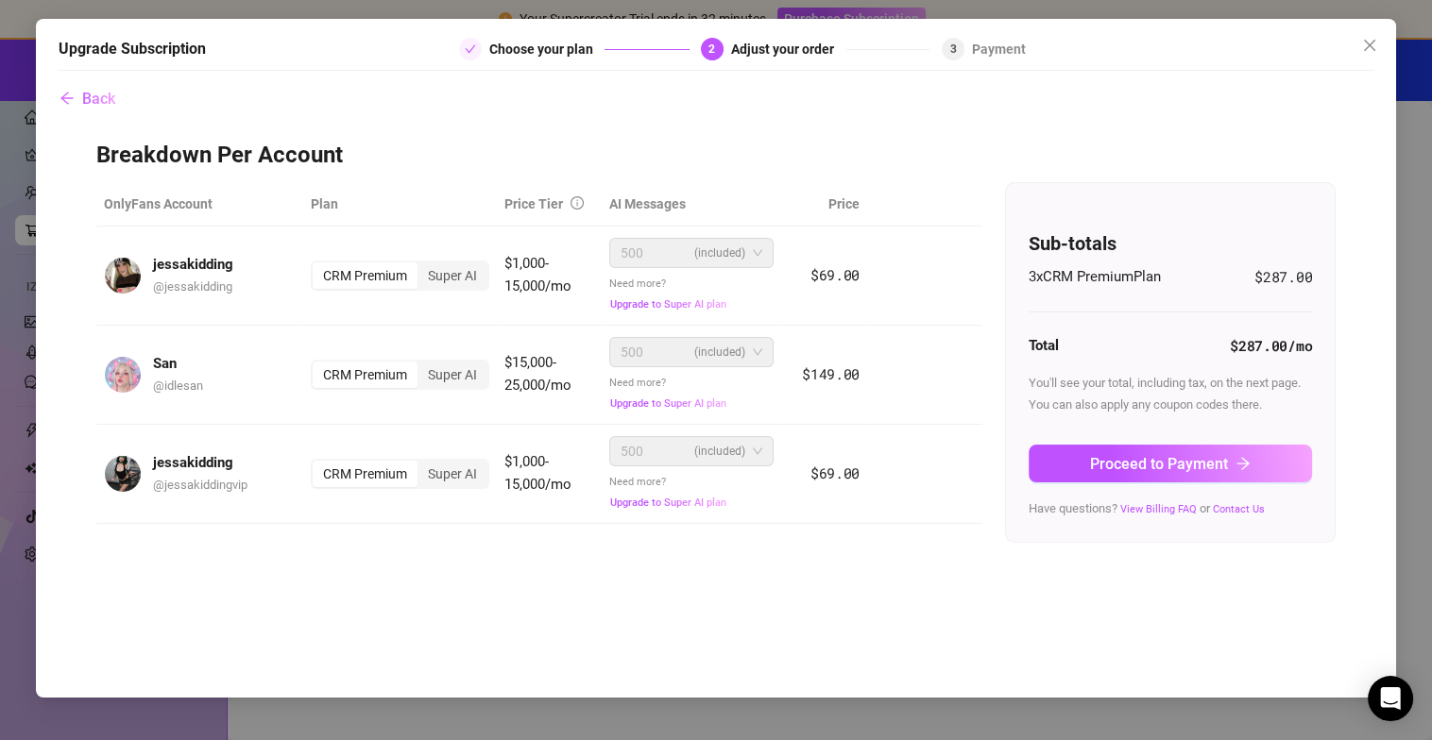
scroll to position [0, 0]
click at [465, 381] on div "Super AI" at bounding box center [452, 375] width 70 height 26
click at [422, 364] on input "Super AI" at bounding box center [422, 364] width 0 height 0
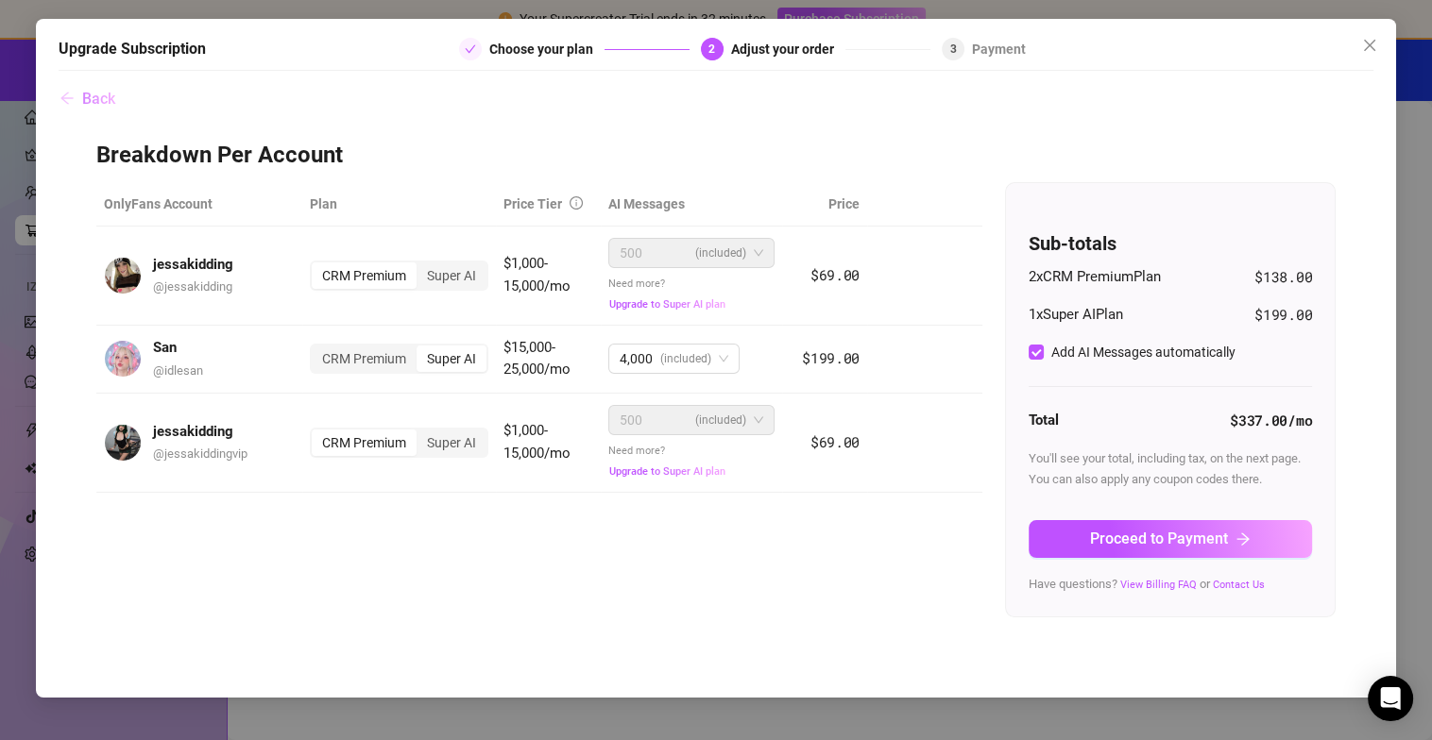
click at [87, 96] on span "Back" at bounding box center [98, 99] width 33 height 18
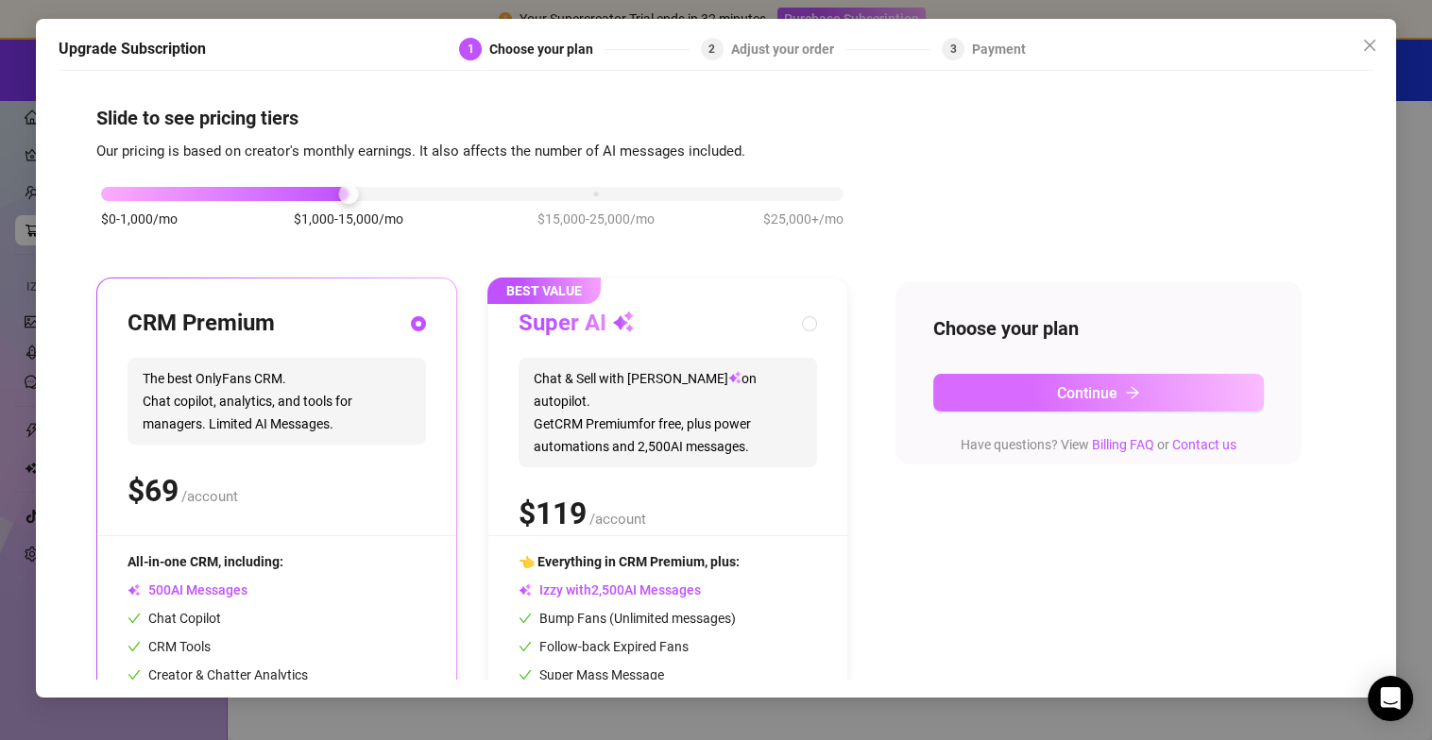
click at [1097, 404] on button "Continue" at bounding box center [1098, 393] width 331 height 38
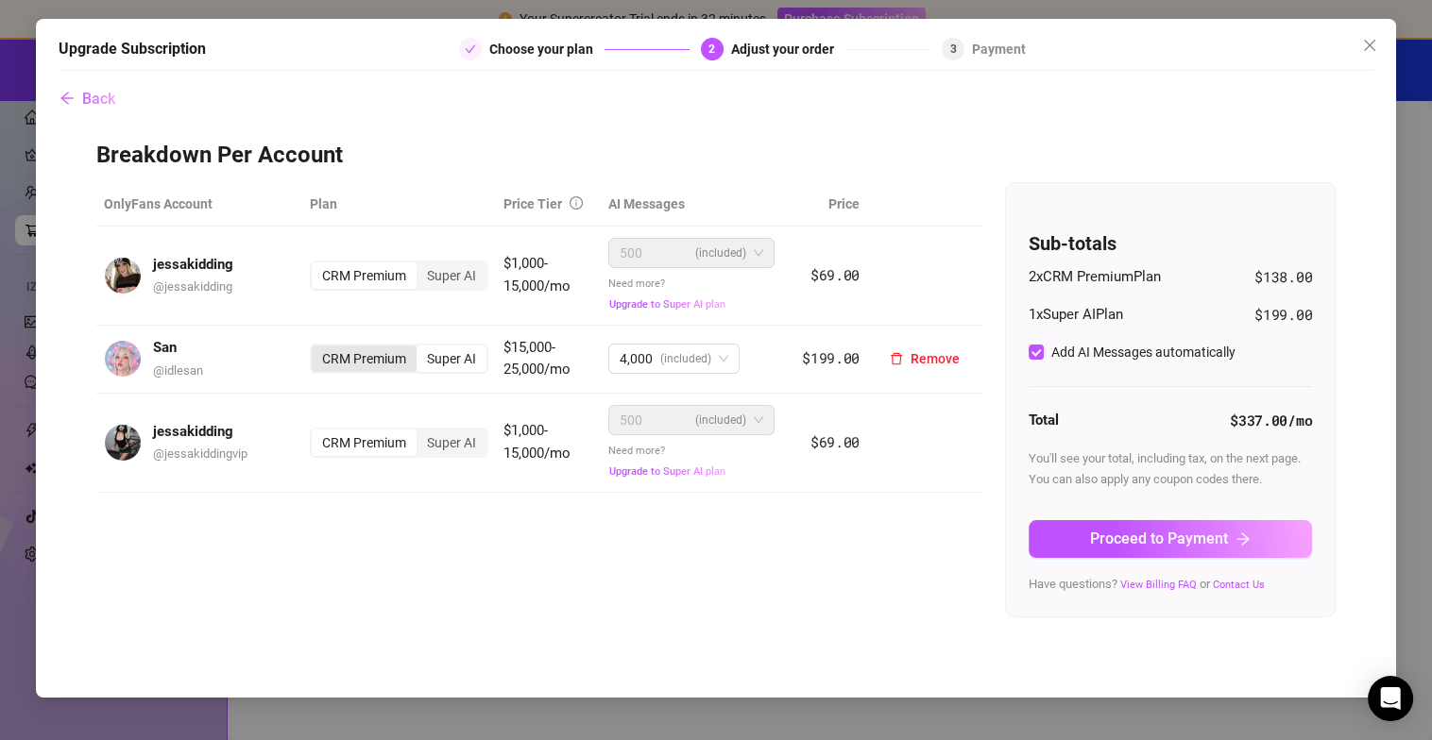
click at [356, 352] on div "CRM Premium" at bounding box center [364, 359] width 105 height 26
click at [316, 348] on input "CRM Premium" at bounding box center [316, 348] width 0 height 0
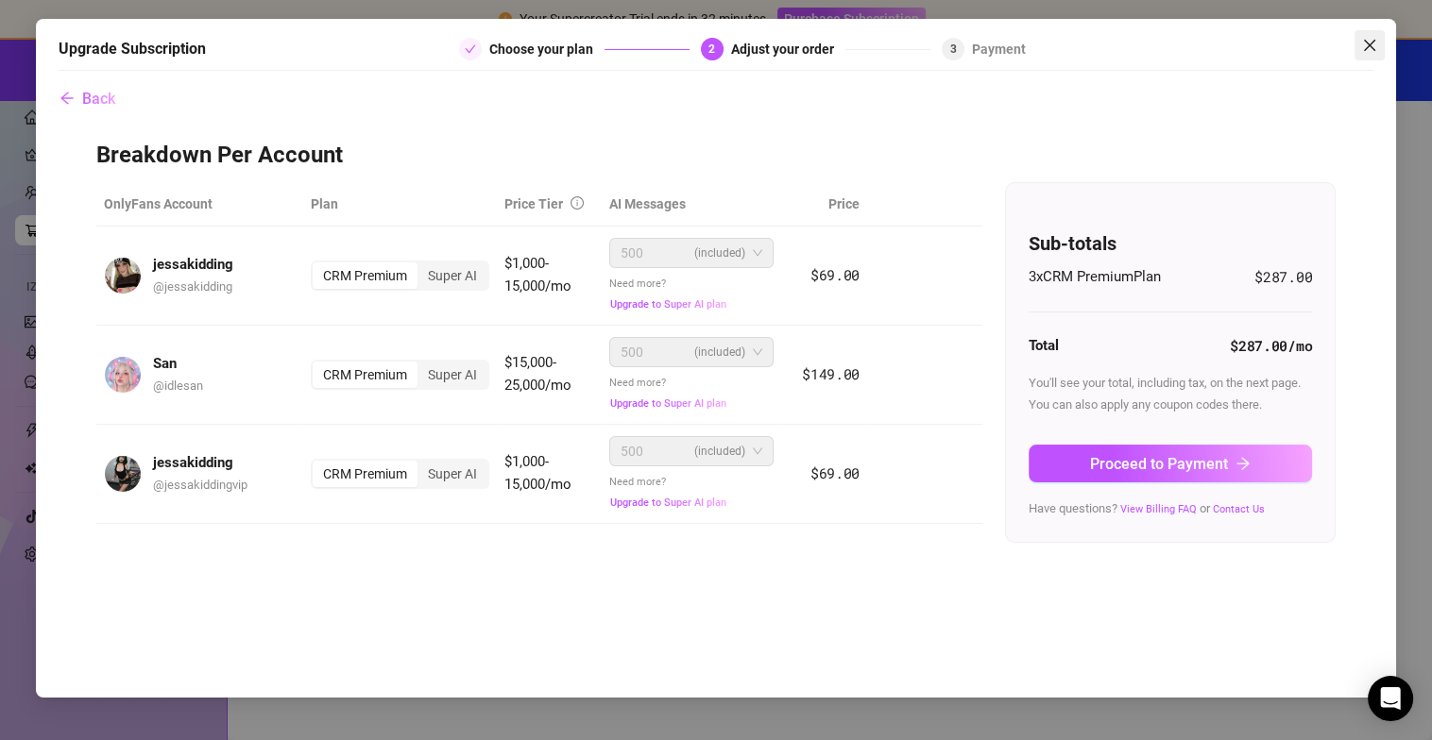
click at [1362, 42] on icon "close" at bounding box center [1369, 45] width 15 height 15
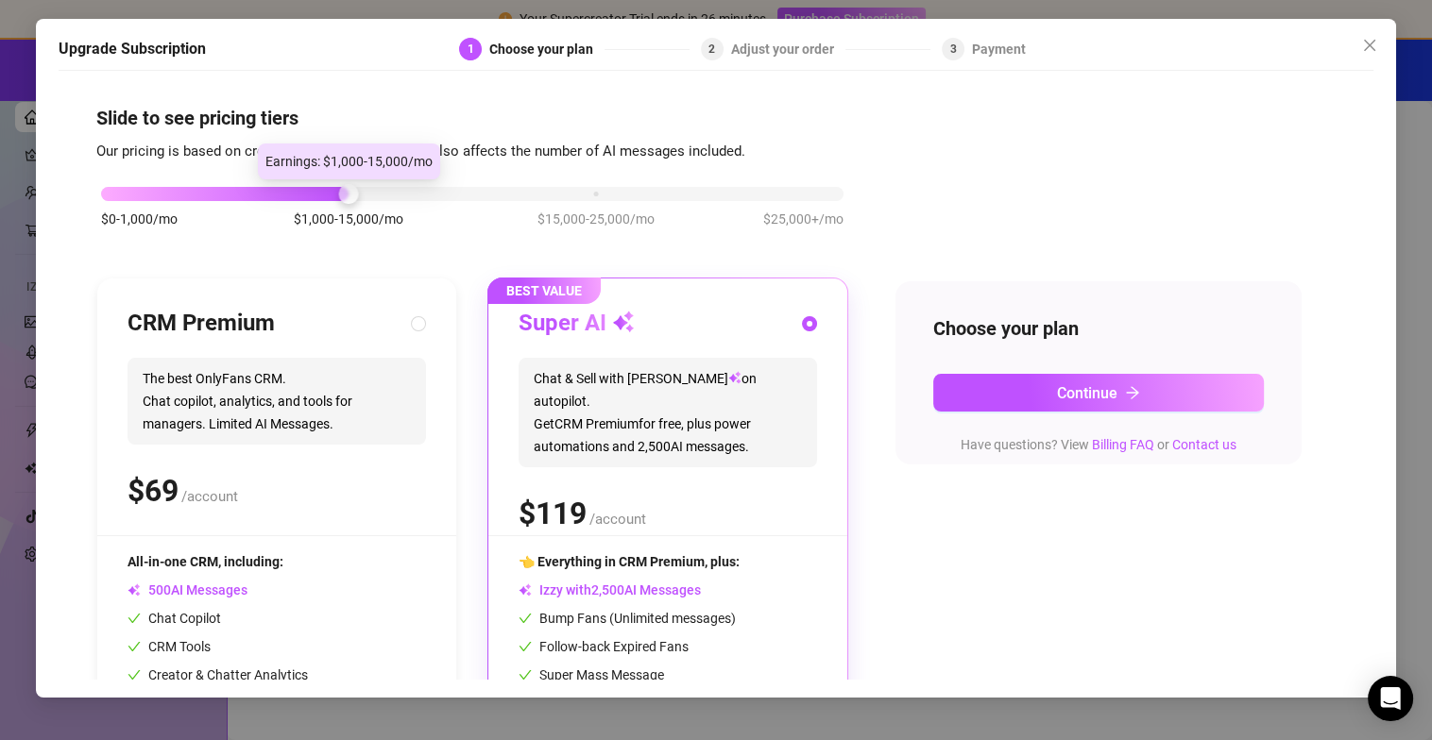
drag, startPoint x: 342, startPoint y: 195, endPoint x: 204, endPoint y: 195, distance: 137.9
click at [228, 195] on div "$0-1,000/mo $1,000-15,000/mo $15,000-25,000/mo $25,000+/mo" at bounding box center [472, 188] width 742 height 11
click at [738, 56] on div "Adjust your order" at bounding box center [788, 49] width 114 height 23
click at [339, 186] on div at bounding box center [348, 194] width 20 height 20
click at [1367, 41] on icon "close" at bounding box center [1369, 45] width 15 height 15
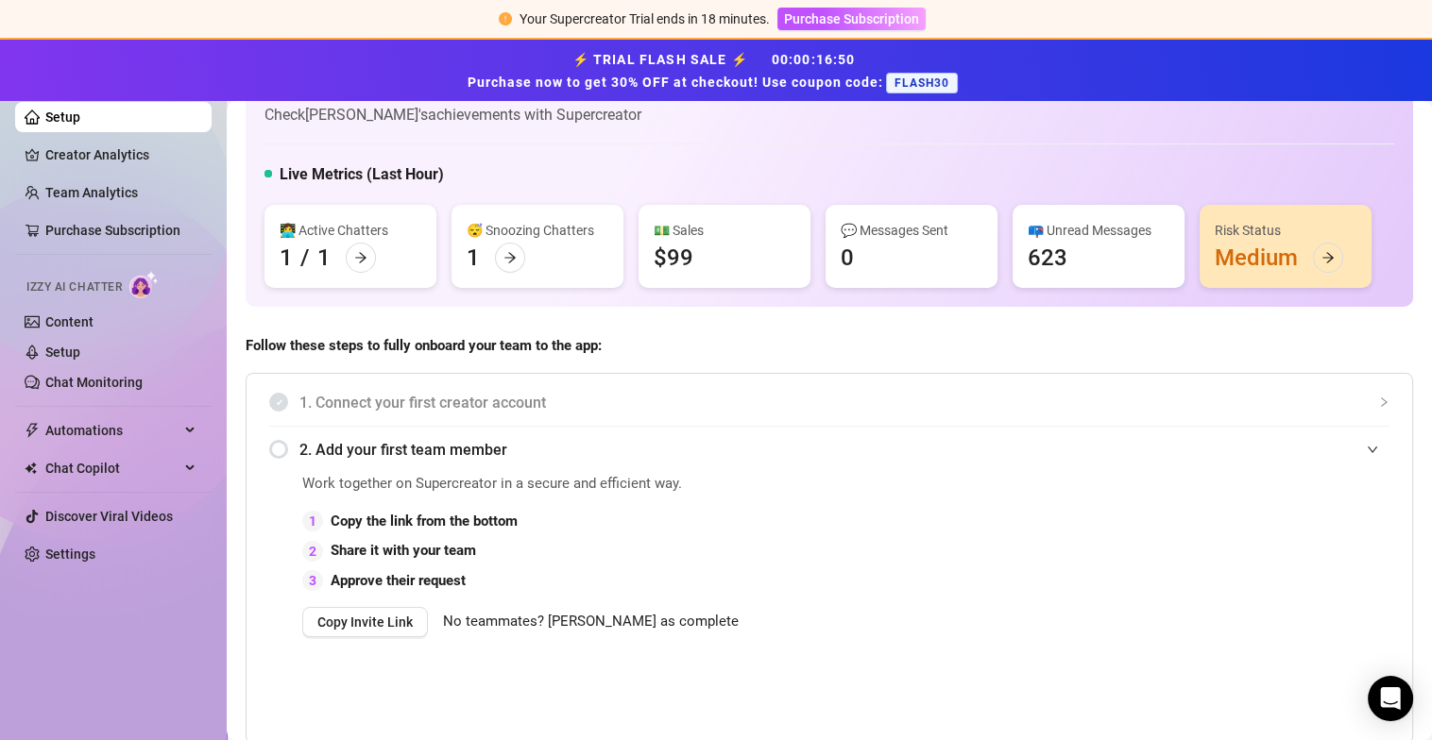
scroll to position [93, 0]
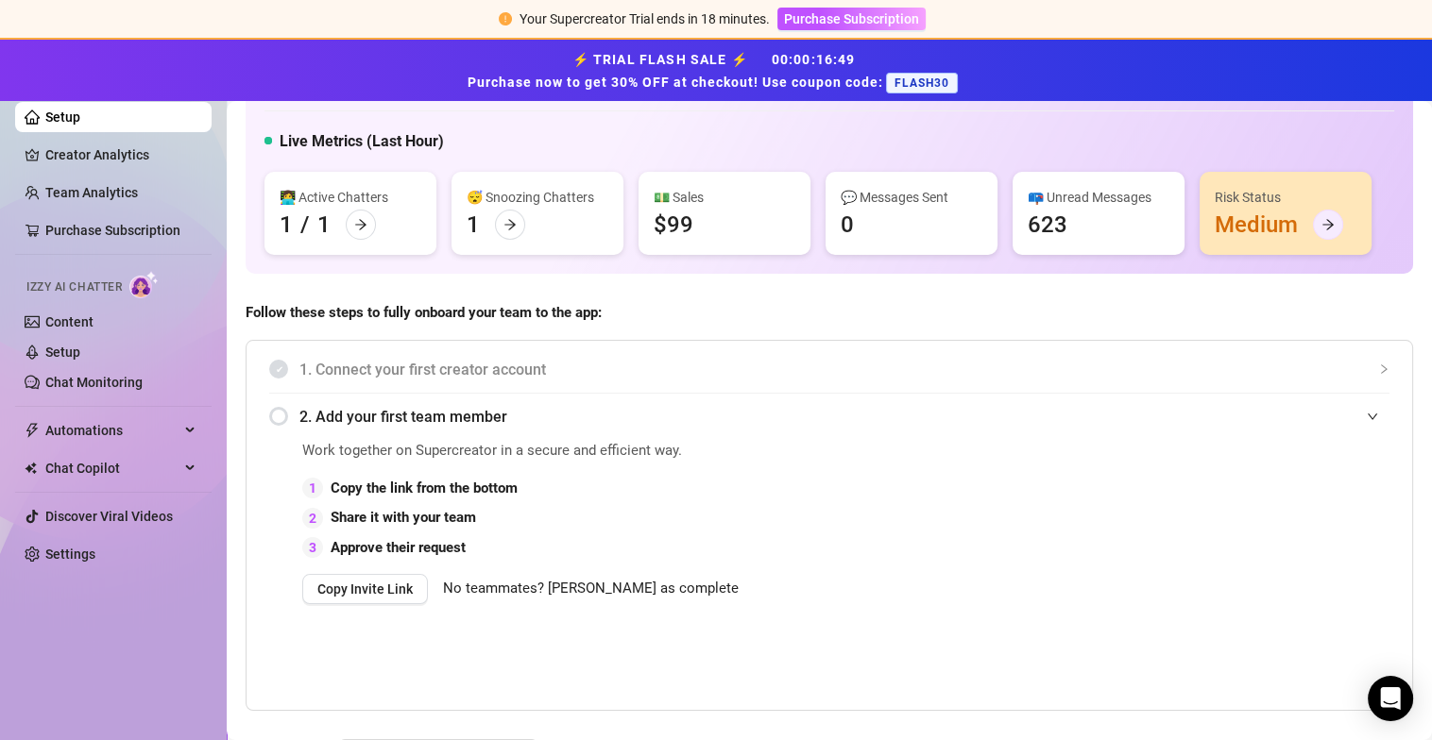
click at [1327, 225] on icon "arrow-right" at bounding box center [1327, 224] width 13 height 13
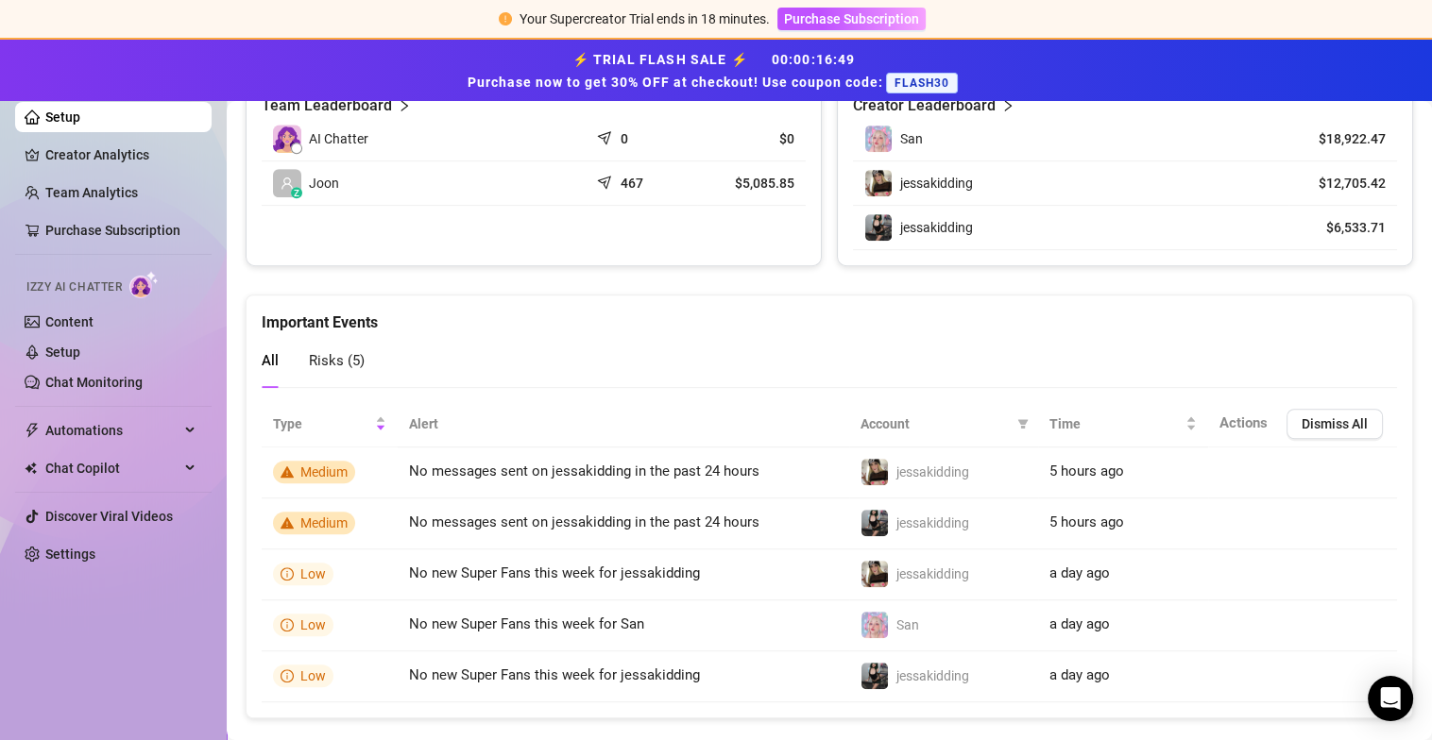
scroll to position [1312, 0]
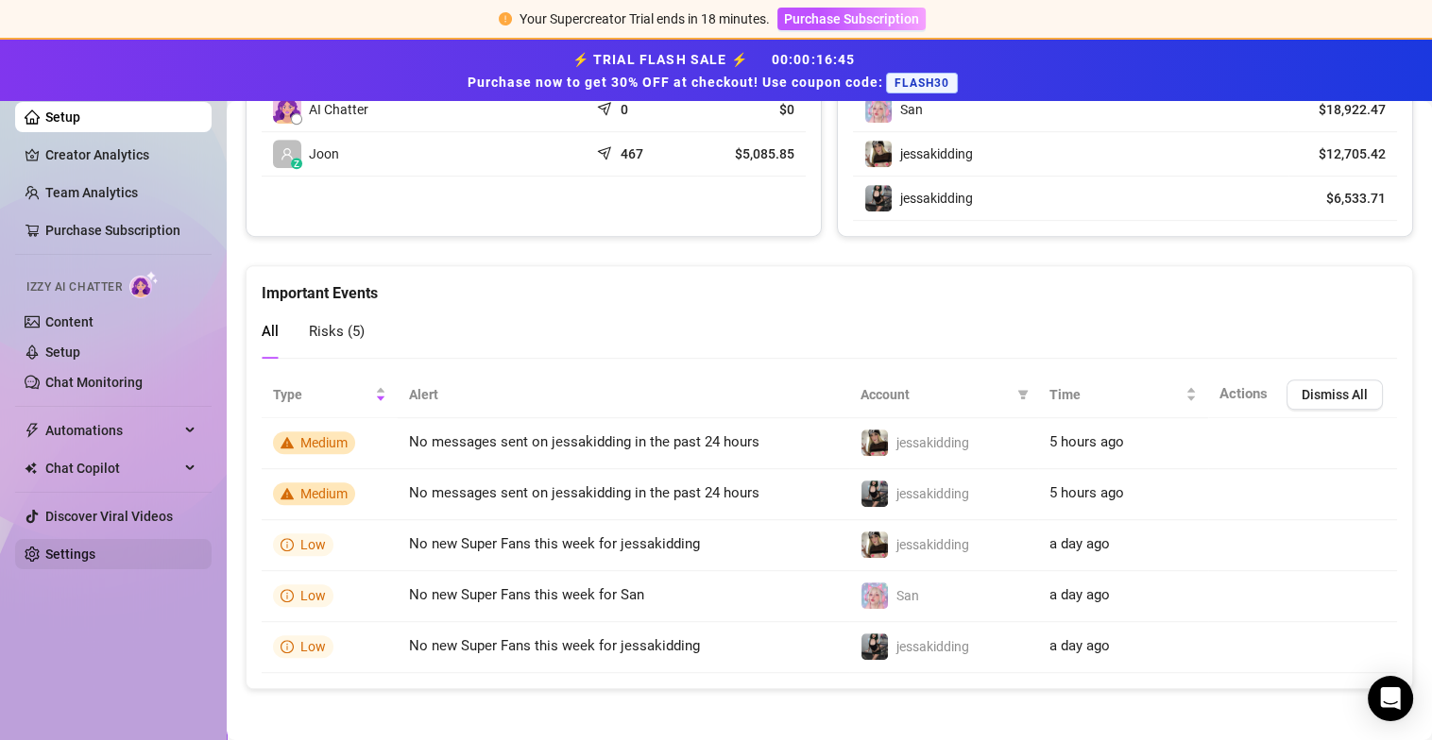
click at [87, 547] on link "Settings" at bounding box center [70, 554] width 50 height 15
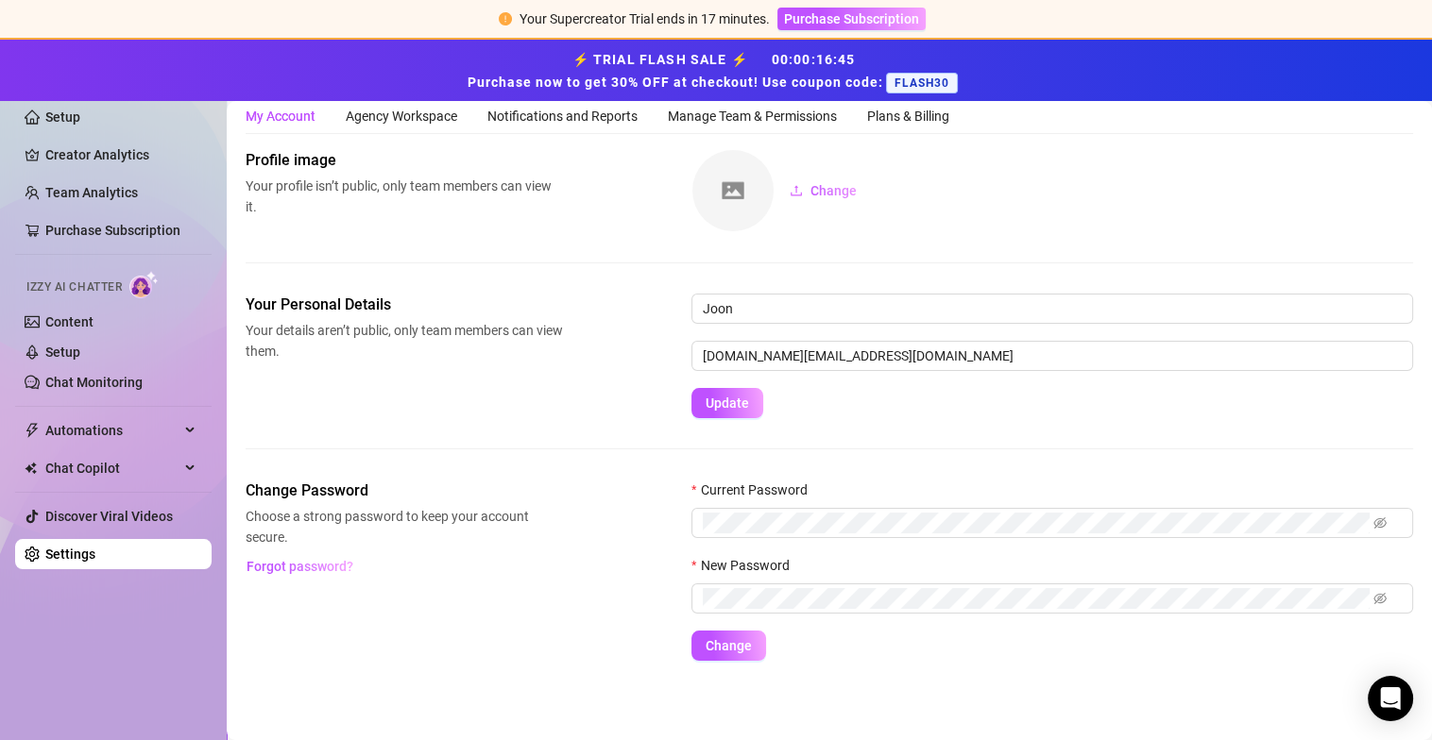
scroll to position [58, 0]
click at [407, 126] on div "Agency Workspace" at bounding box center [401, 118] width 111 height 21
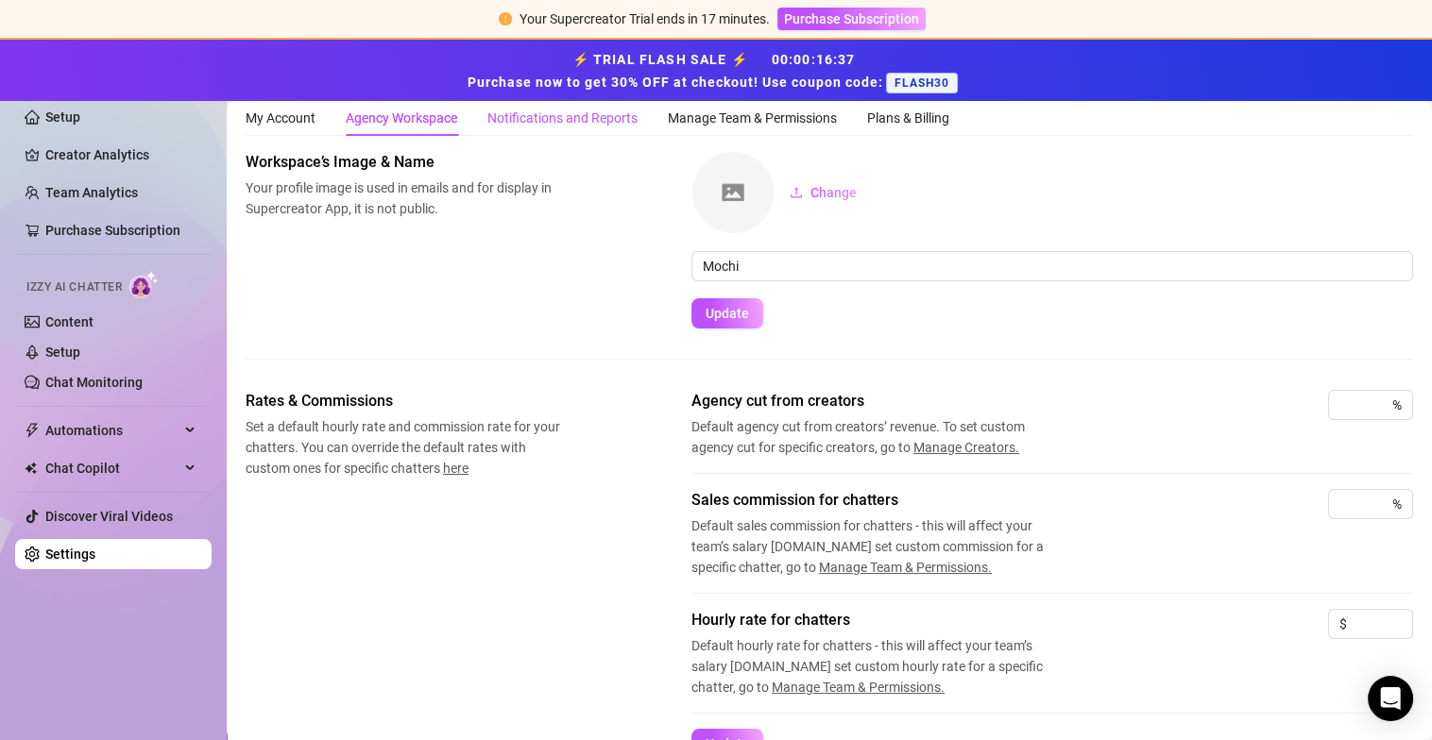
click at [573, 108] on div "Notifications and Reports" at bounding box center [562, 118] width 150 height 21
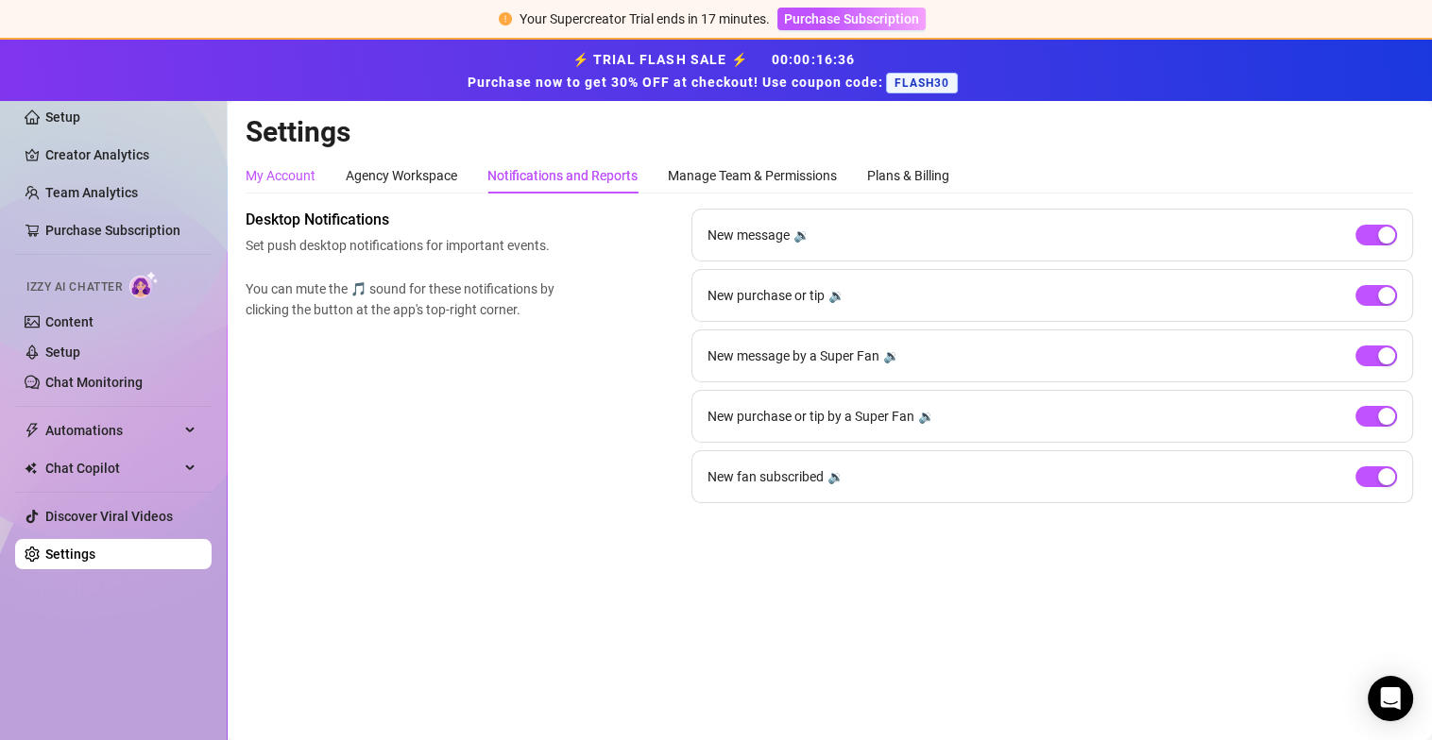
click at [294, 168] on div "My Account" at bounding box center [281, 175] width 70 height 21
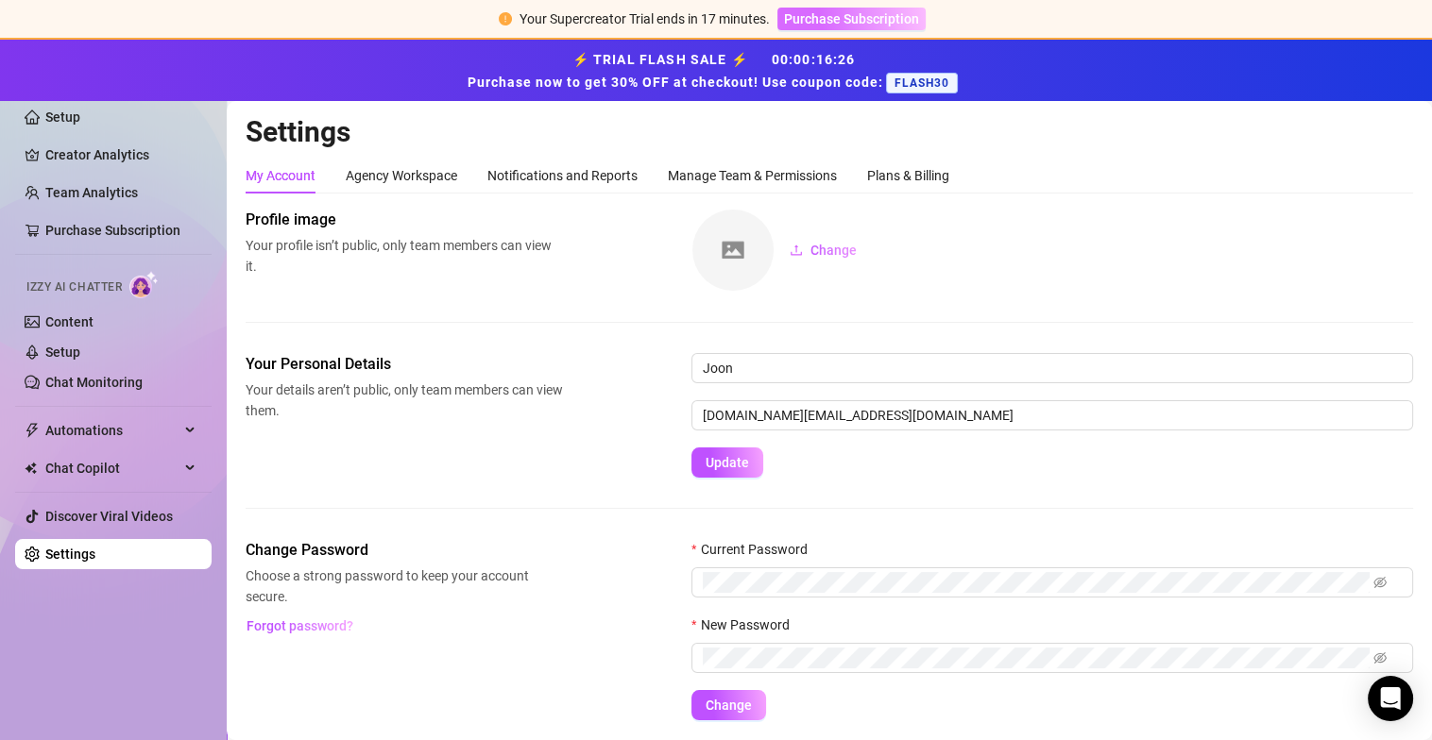
click at [866, 9] on button "Purchase Subscription" at bounding box center [851, 19] width 148 height 23
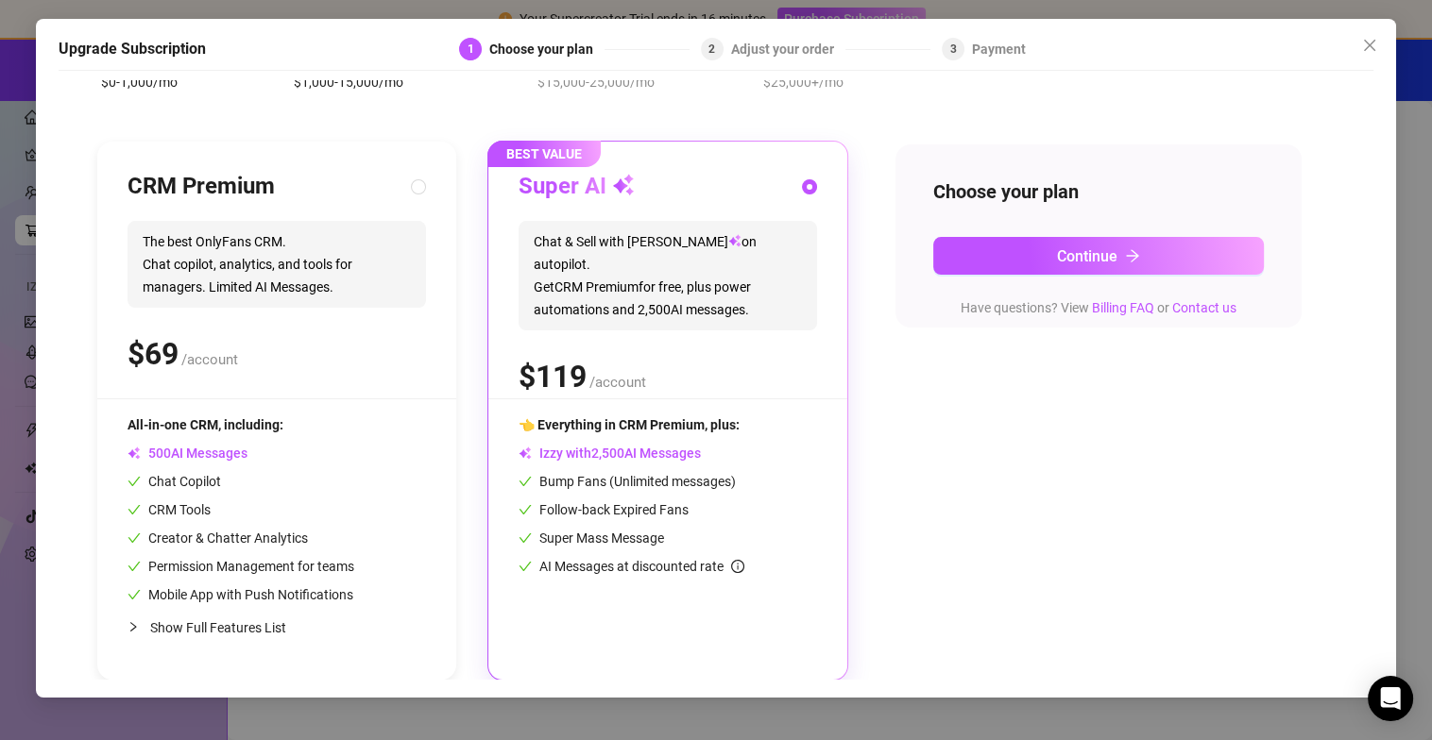
scroll to position [138, 0]
click at [245, 325] on div "CRM Premium The best OnlyFans CRM. Chat copilot, analytics, and tools for manag…" at bounding box center [276, 284] width 298 height 227
radio input "true"
radio input "false"
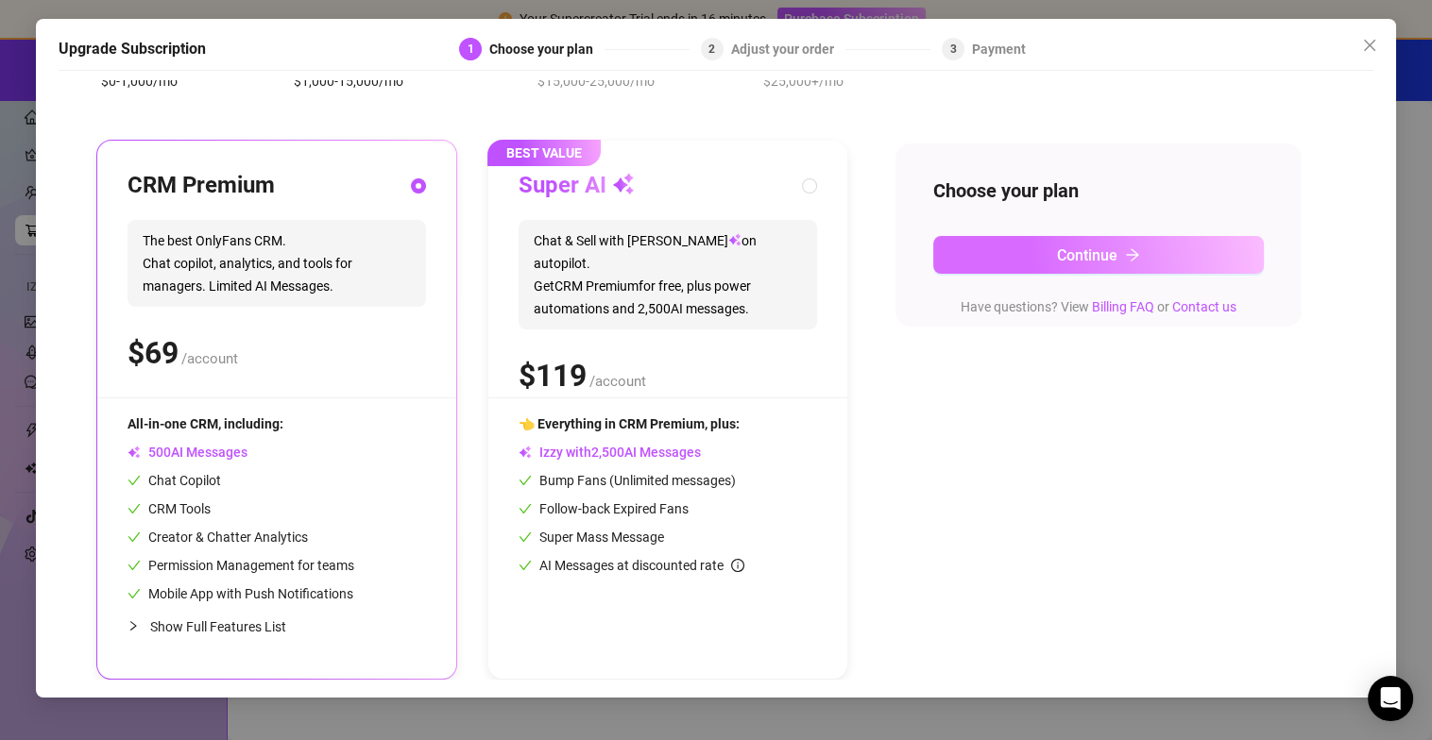
click at [976, 262] on button "Continue" at bounding box center [1098, 255] width 331 height 38
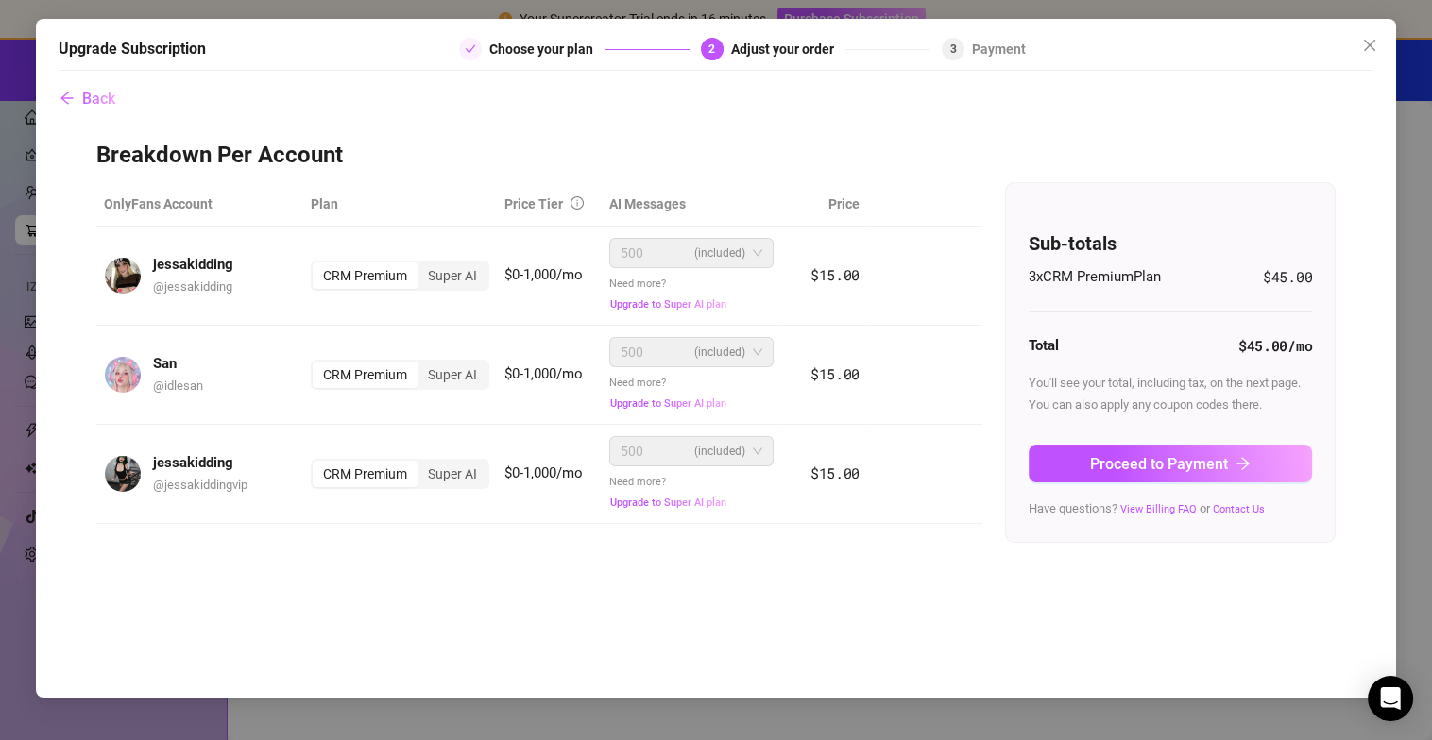
scroll to position [0, 0]
click at [472, 371] on div "Super AI" at bounding box center [452, 375] width 70 height 26
click at [422, 364] on input "Super AI" at bounding box center [422, 364] width 0 height 0
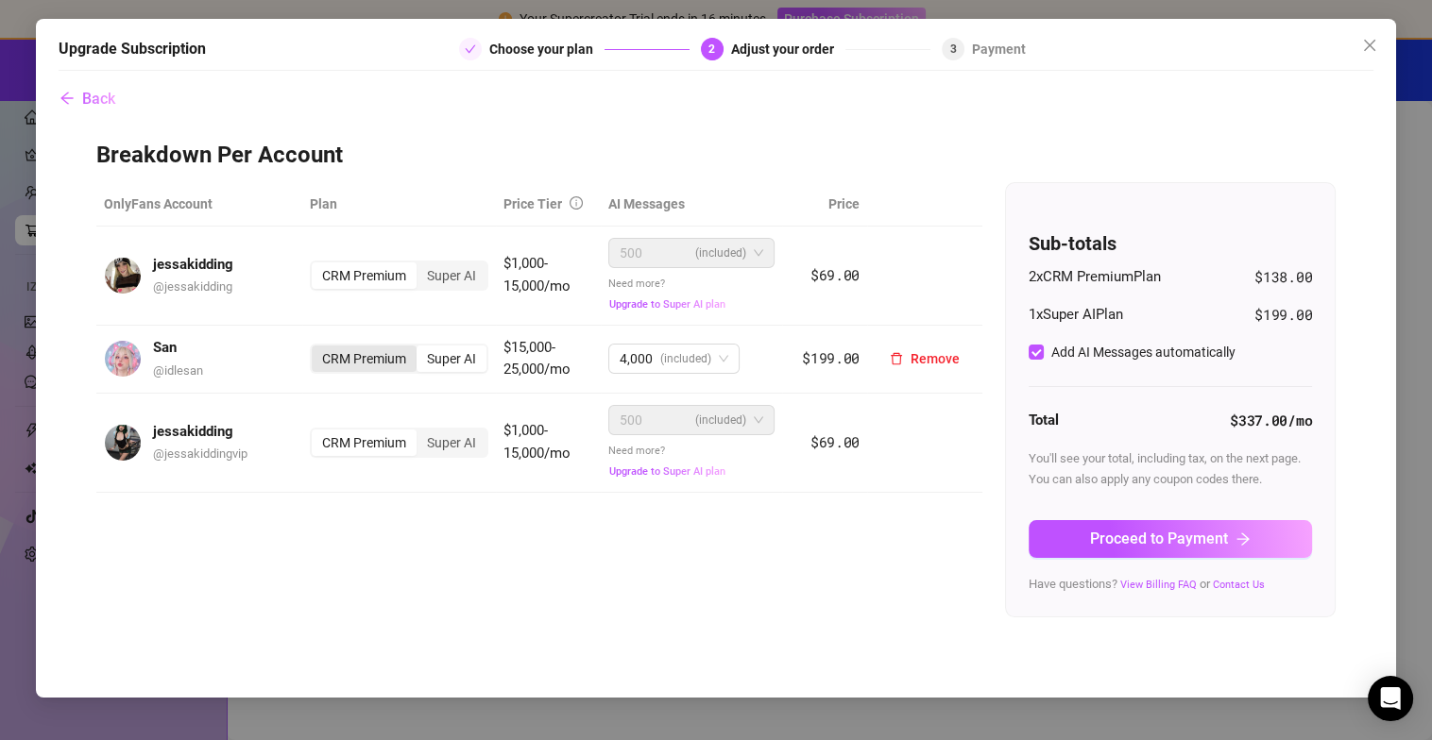
click at [406, 361] on div "CRM Premium" at bounding box center [364, 359] width 105 height 26
click at [316, 348] on input "CRM Premium" at bounding box center [316, 348] width 0 height 0
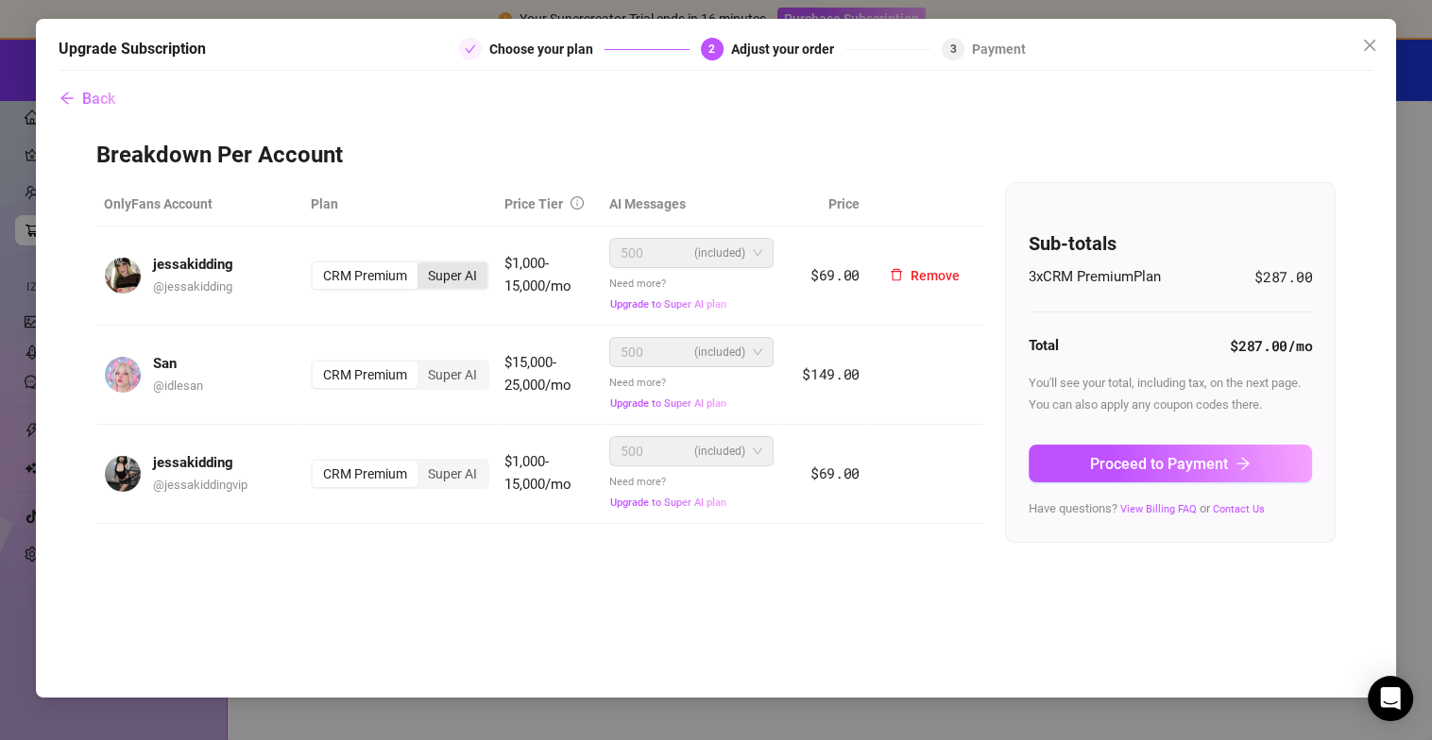
click at [460, 277] on div "Super AI" at bounding box center [452, 276] width 70 height 26
click at [422, 265] on input "Super AI" at bounding box center [422, 265] width 0 height 0
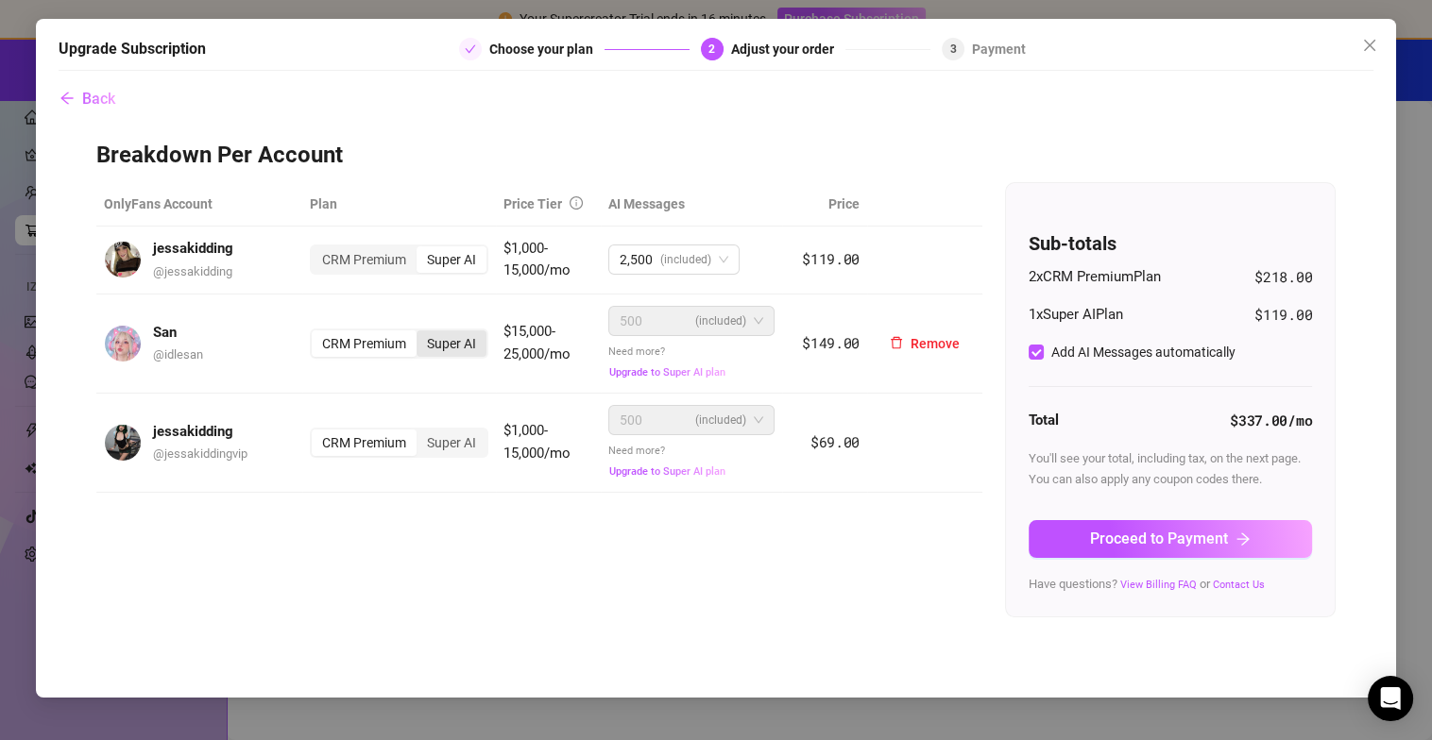
click at [443, 336] on div "Super AI" at bounding box center [451, 344] width 70 height 26
click at [421, 333] on input "Super AI" at bounding box center [421, 333] width 0 height 0
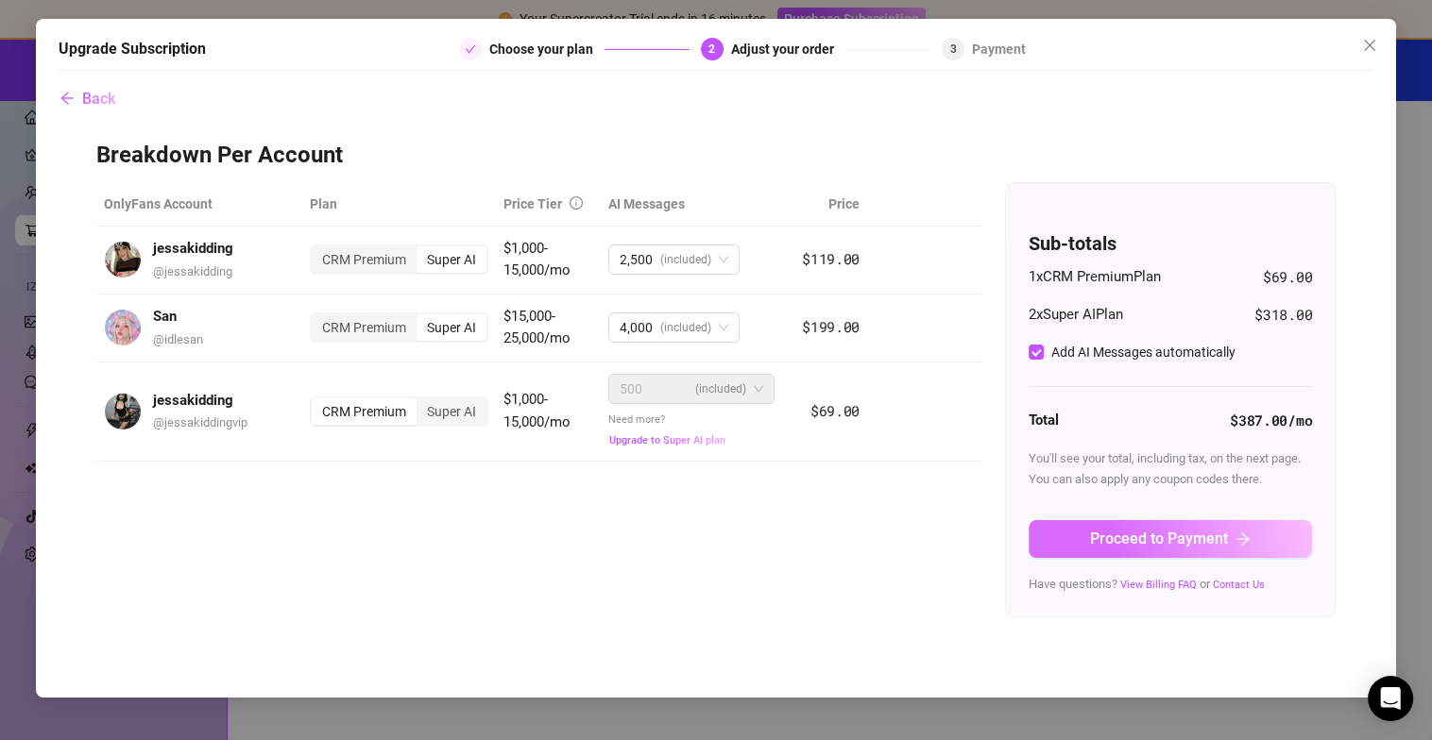
click at [1240, 539] on icon "arrow-right" at bounding box center [1242, 539] width 15 height 15
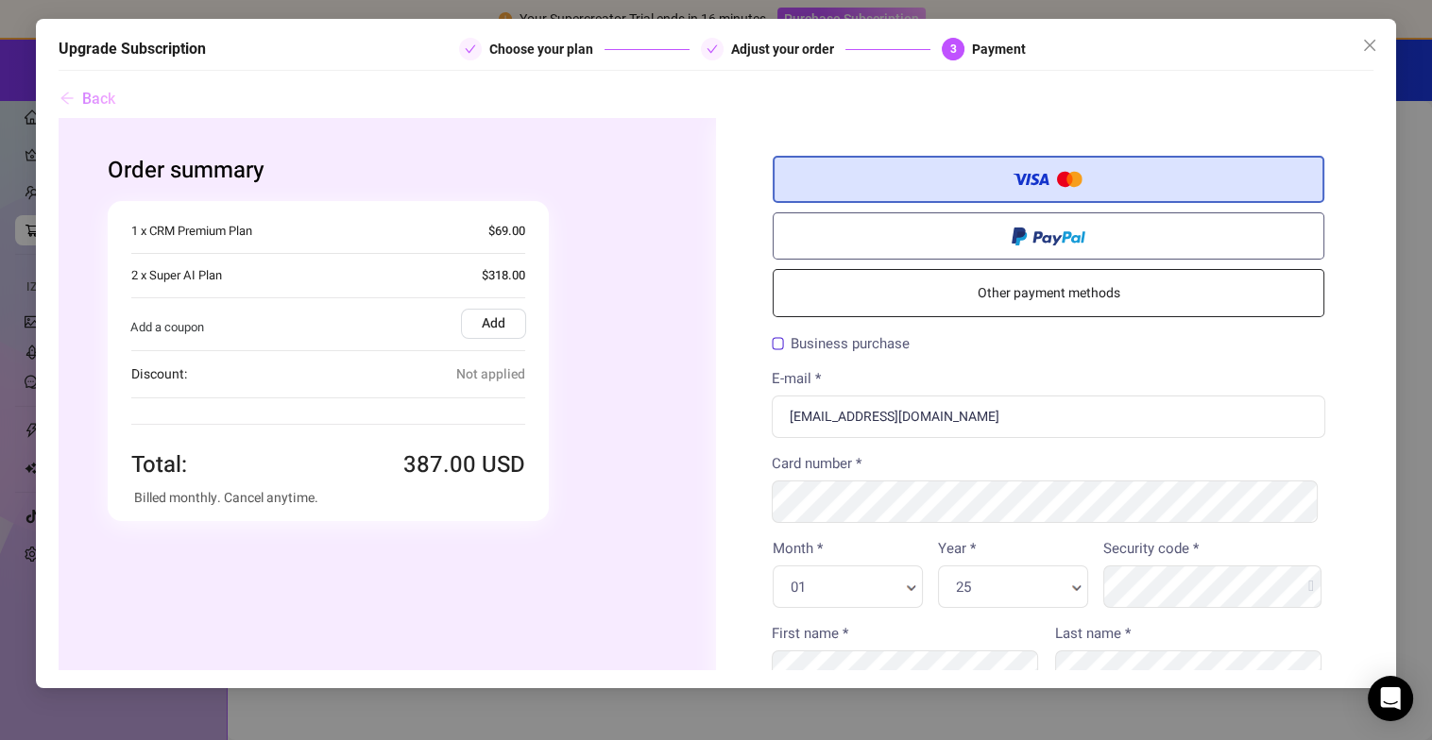
click at [99, 97] on span "Back" at bounding box center [98, 99] width 33 height 18
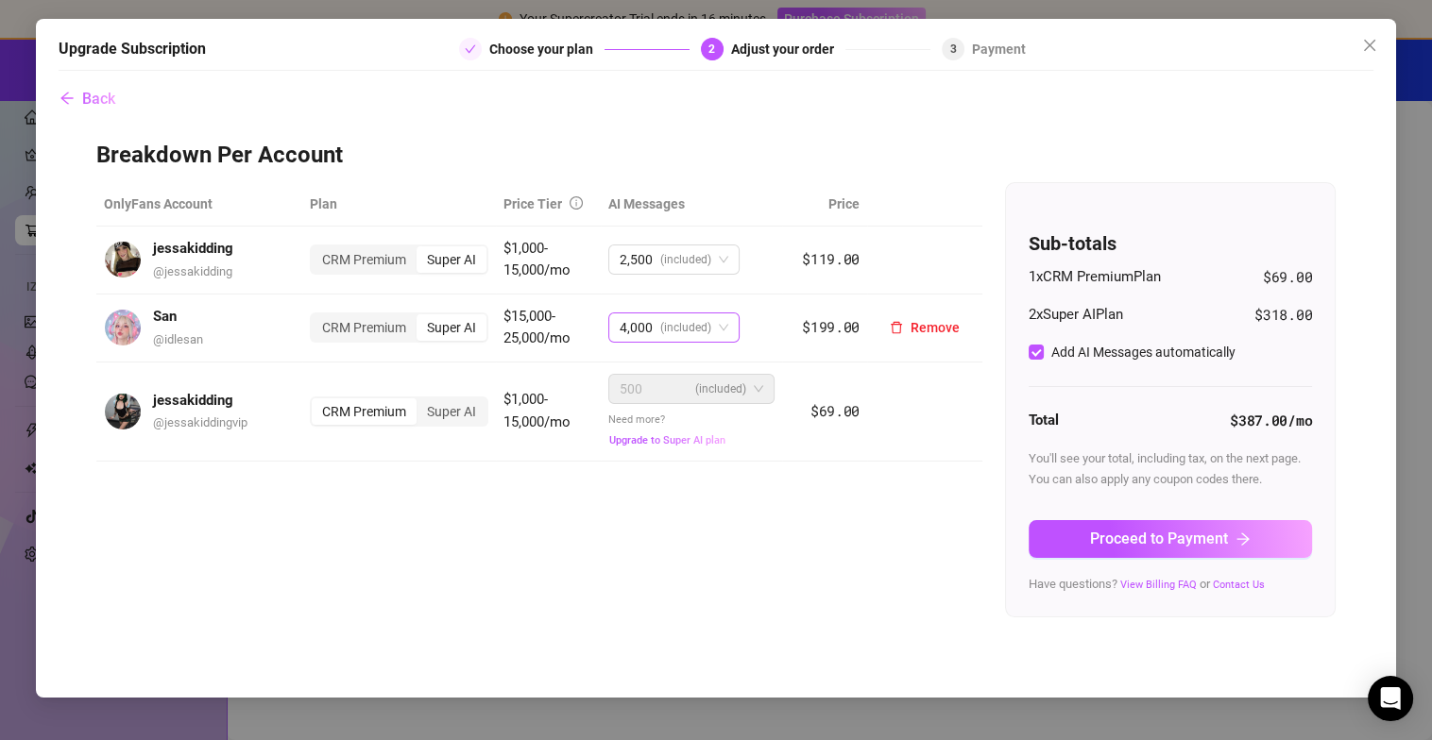
click at [711, 327] on span "4,000 (included)" at bounding box center [673, 328] width 109 height 28
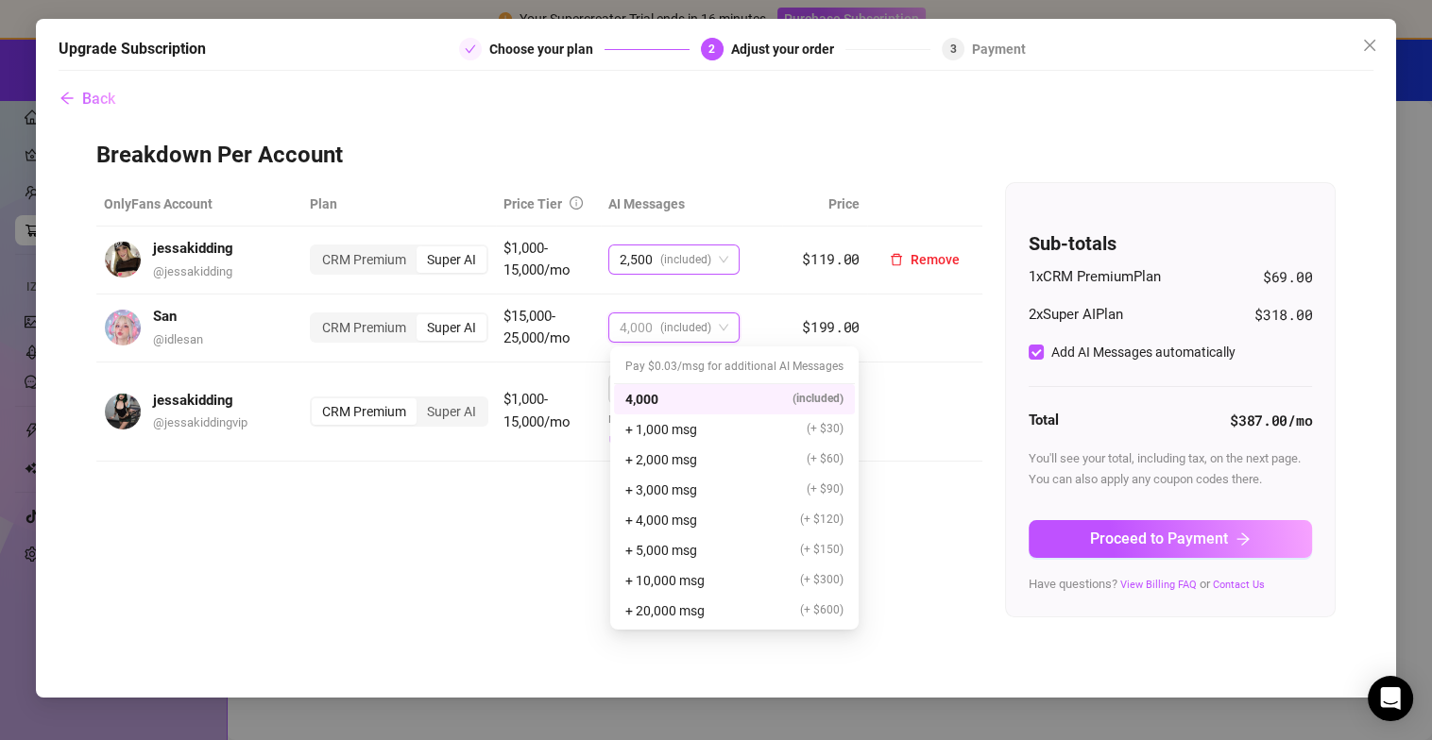
click at [704, 267] on span "(included)" at bounding box center [685, 260] width 51 height 28
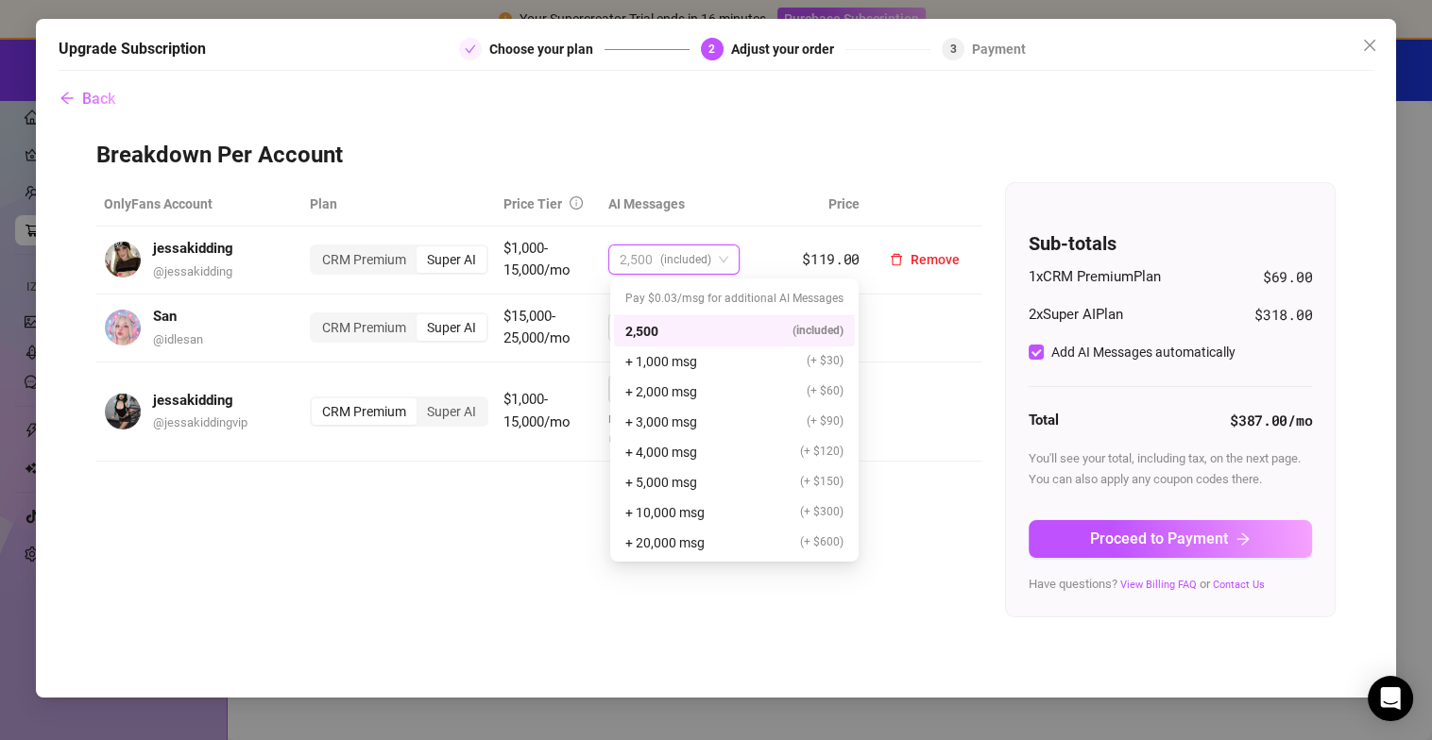
click at [704, 267] on span "(included)" at bounding box center [685, 260] width 51 height 28
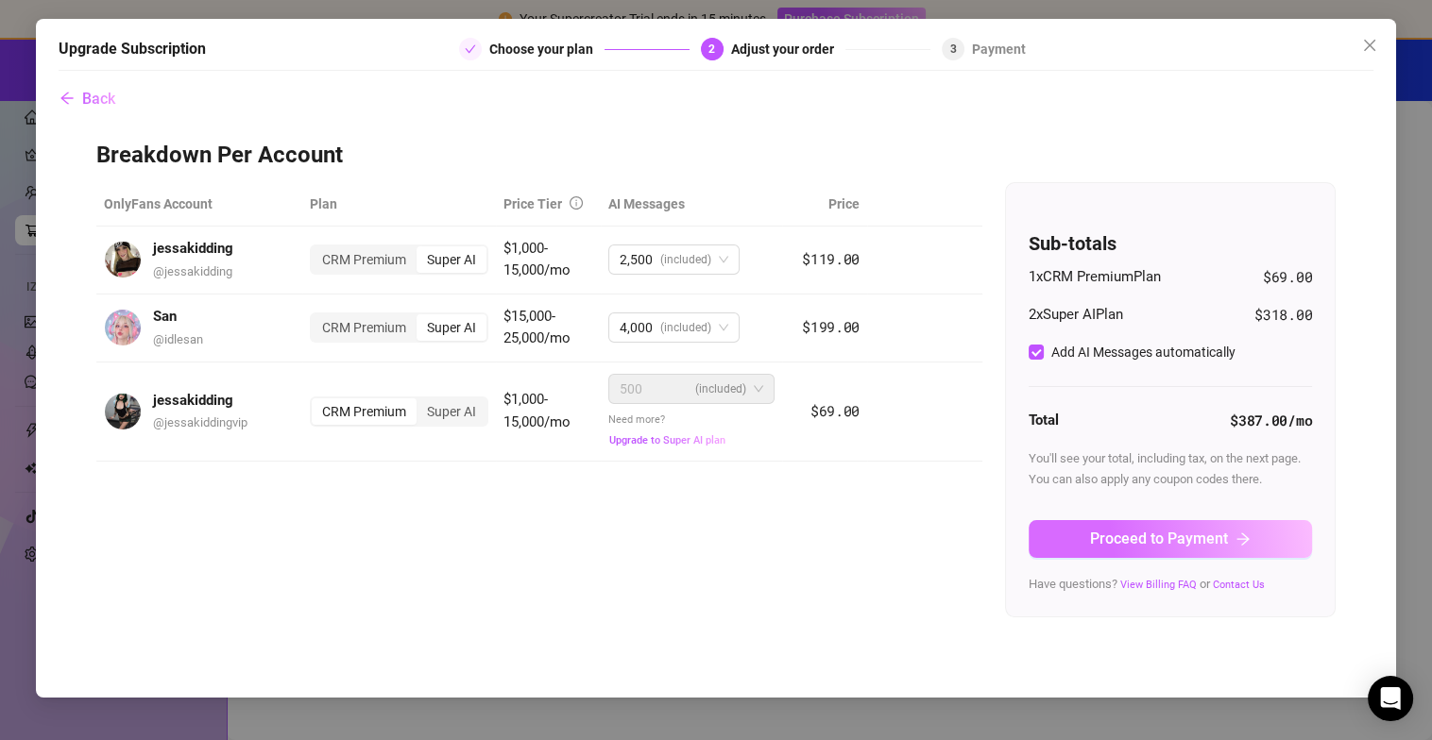
click at [1159, 526] on button "Proceed to Payment" at bounding box center [1169, 539] width 283 height 38
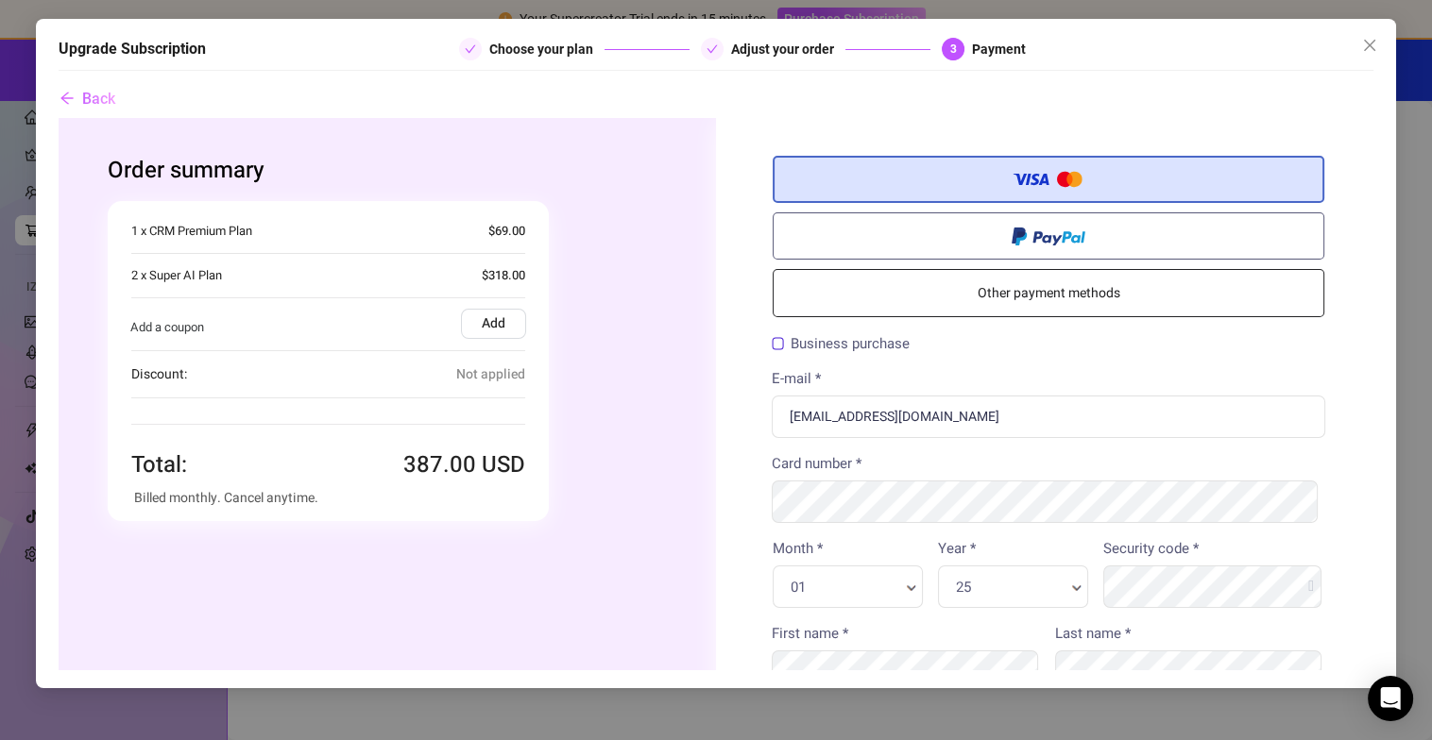
click at [484, 332] on label "Add" at bounding box center [492, 323] width 65 height 30
click at [58, 117] on input "Add" at bounding box center [58, 117] width 0 height 0
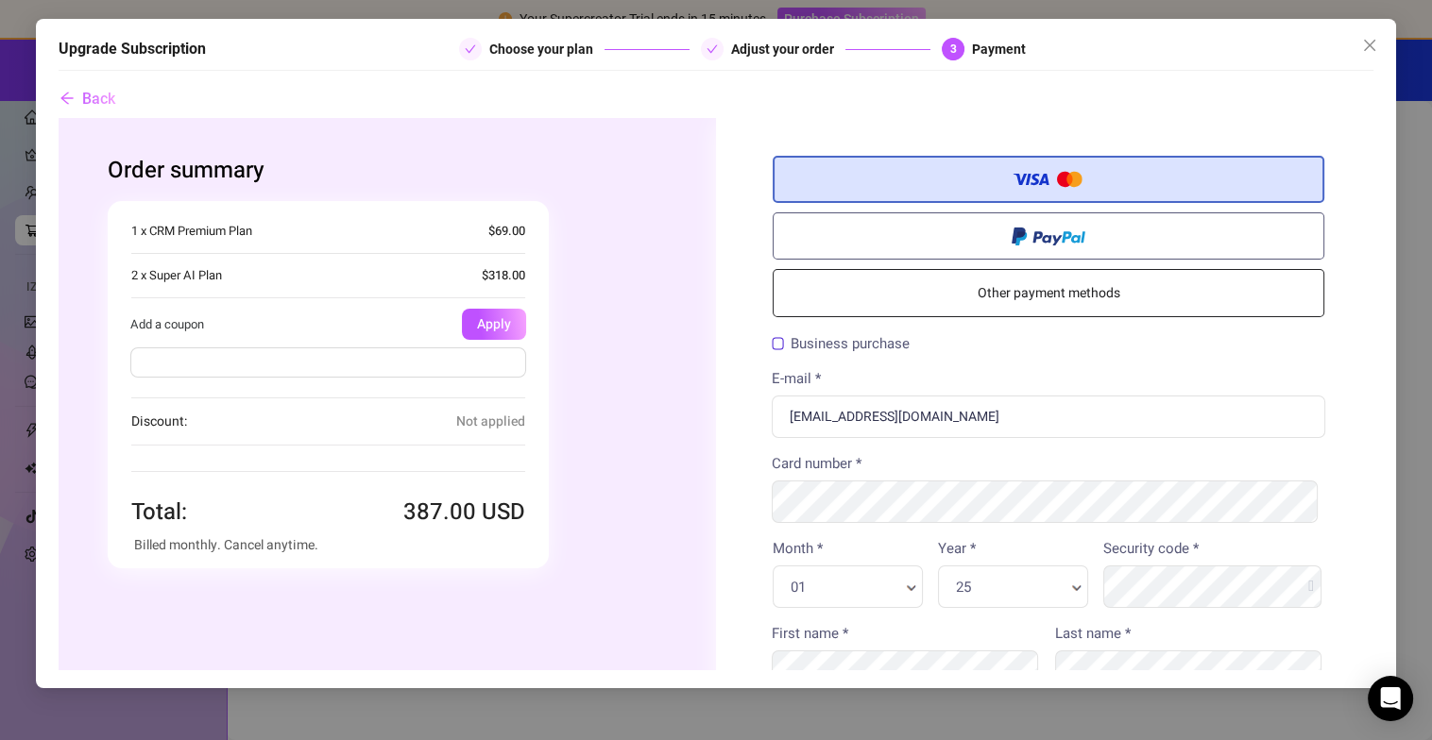
click at [431, 375] on input "text" at bounding box center [327, 362] width 396 height 30
type input "FLASH30"
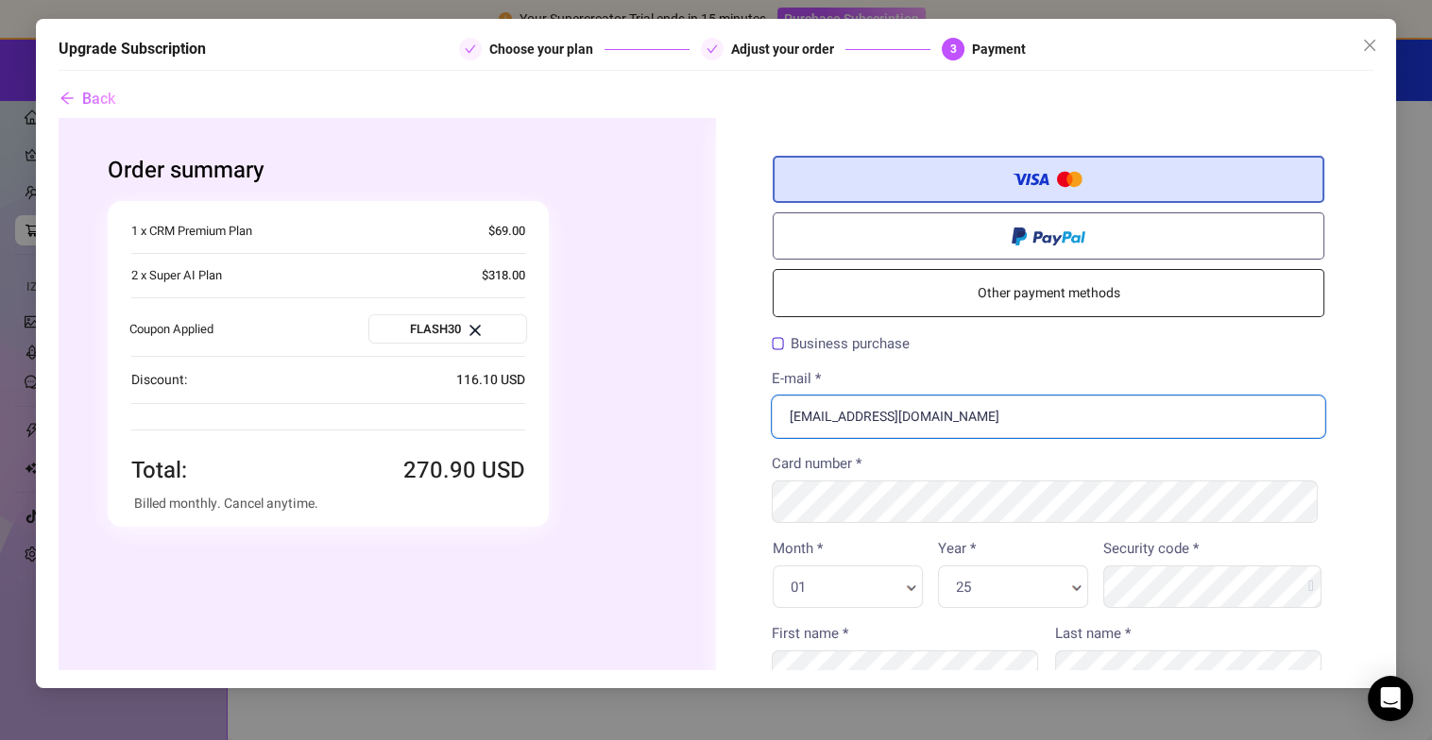
click at [1003, 402] on input "[EMAIL_ADDRESS][DOMAIN_NAME]" at bounding box center [1047, 416] width 553 height 42
click at [1004, 403] on input "[EMAIL_ADDRESS][DOMAIN_NAME]" at bounding box center [1047, 416] width 553 height 42
click at [1002, 405] on input "[EMAIL_ADDRESS][DOMAIN_NAME]" at bounding box center [1047, 416] width 553 height 42
click at [993, 405] on input "[EMAIL_ADDRESS][DOMAIN_NAME]" at bounding box center [1047, 416] width 553 height 42
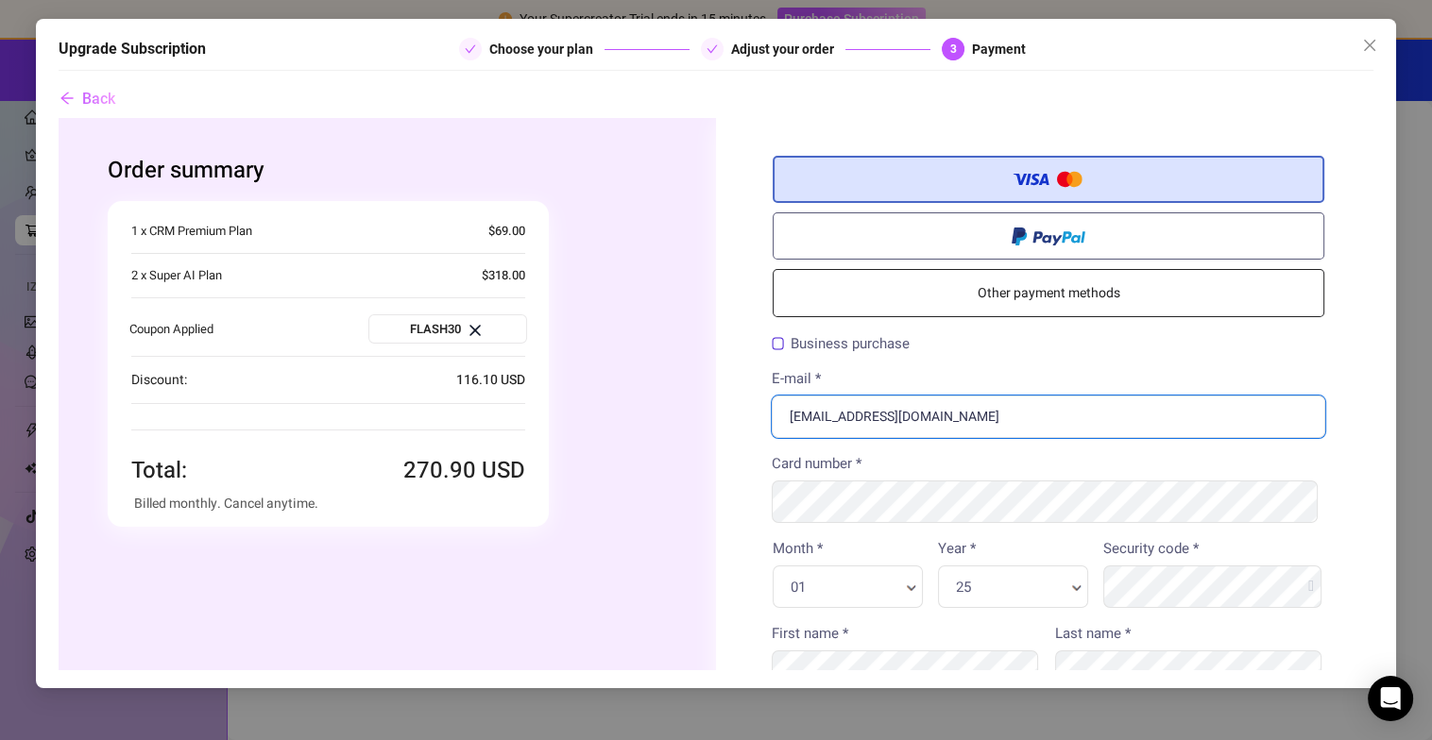
click at [993, 405] on input "[EMAIL_ADDRESS][DOMAIN_NAME]" at bounding box center [1047, 416] width 553 height 42
click at [886, 422] on input "E-mail *" at bounding box center [1047, 416] width 553 height 42
paste input "[DOMAIN_NAME][EMAIL_ADDRESS][DOMAIN_NAME]"
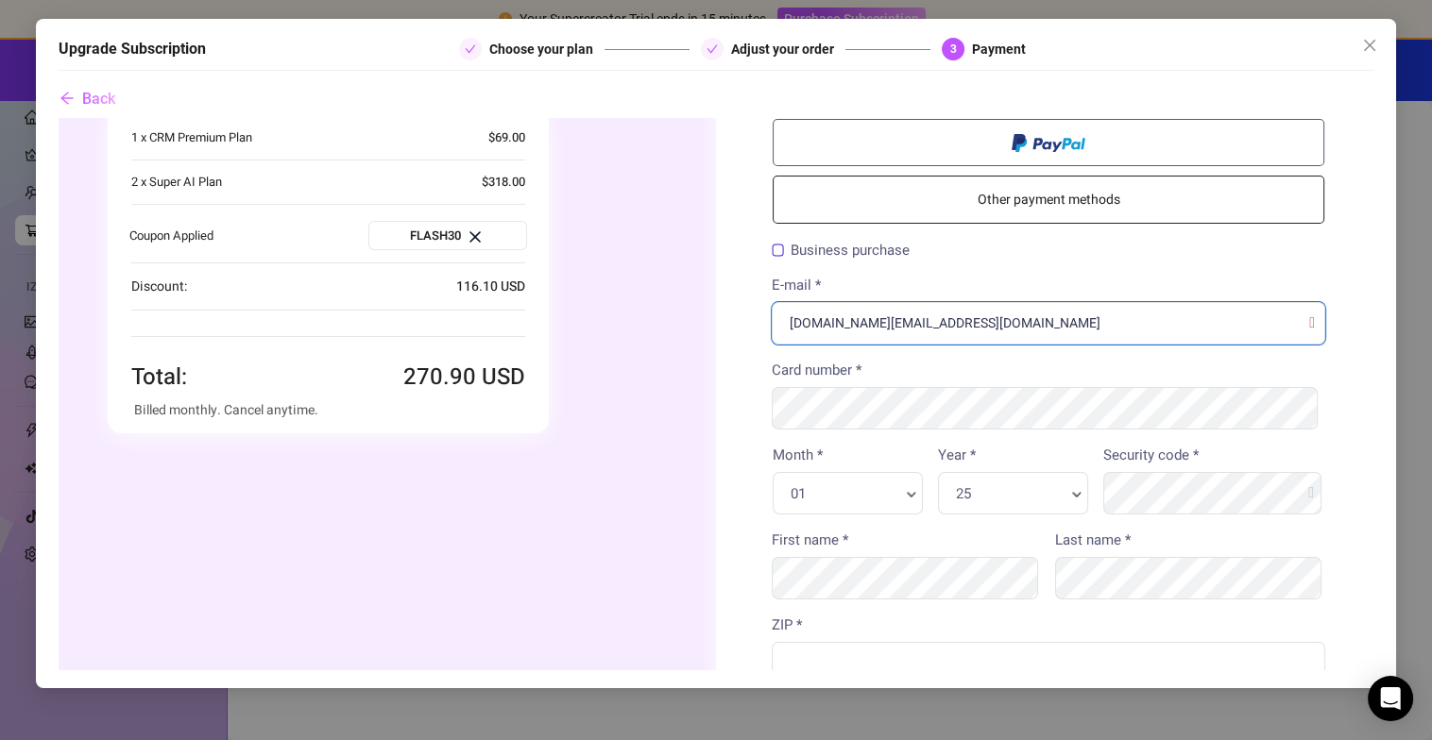
type input "[DOMAIN_NAME][EMAIL_ADDRESS][DOMAIN_NAME]"
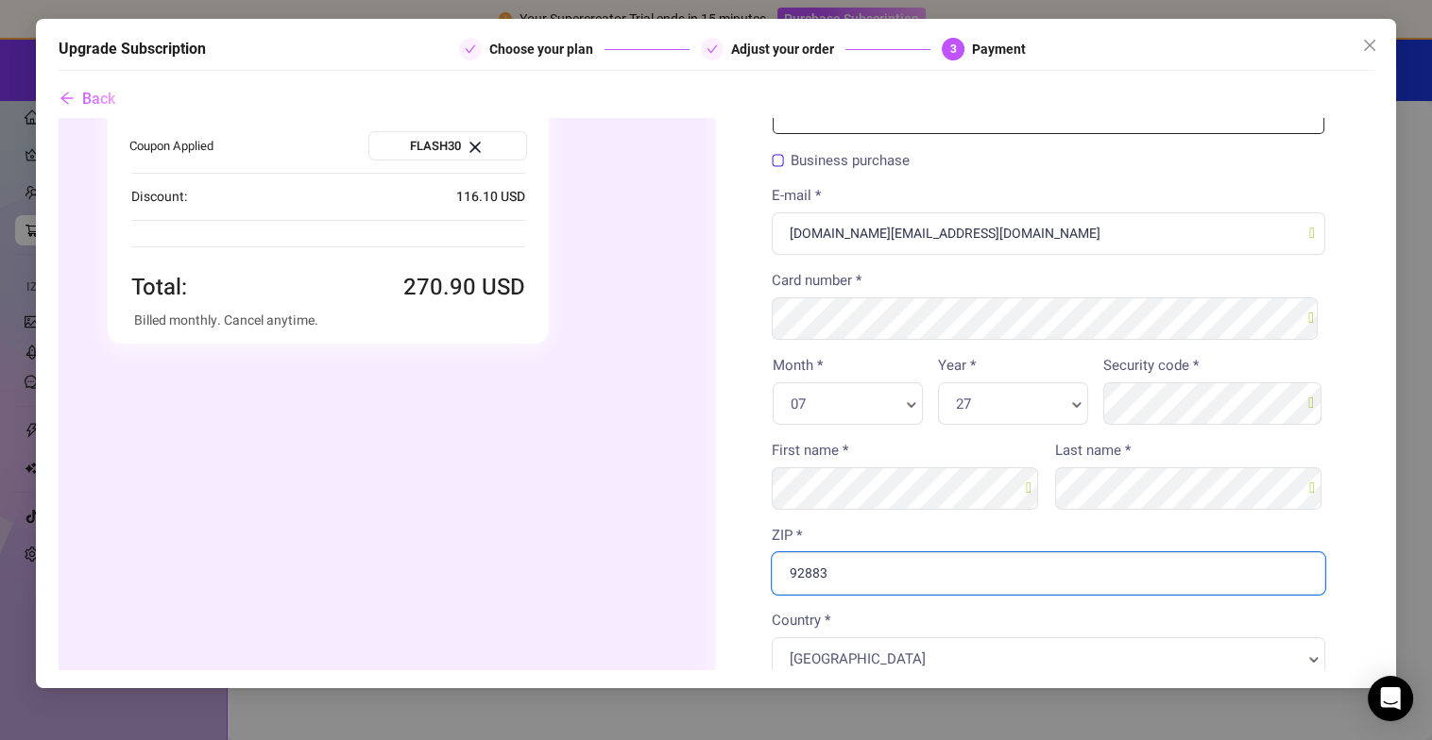
scroll to position [567, 0]
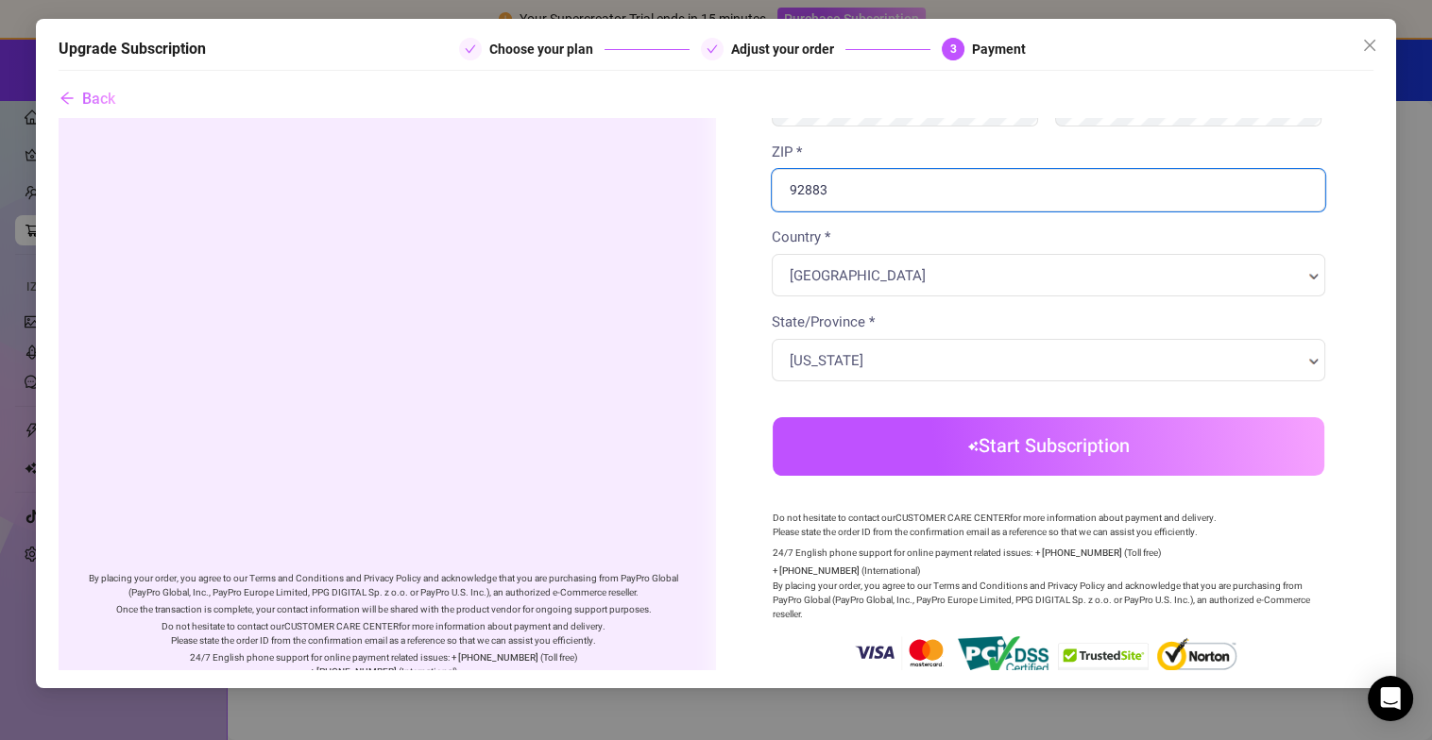
type input "92883"
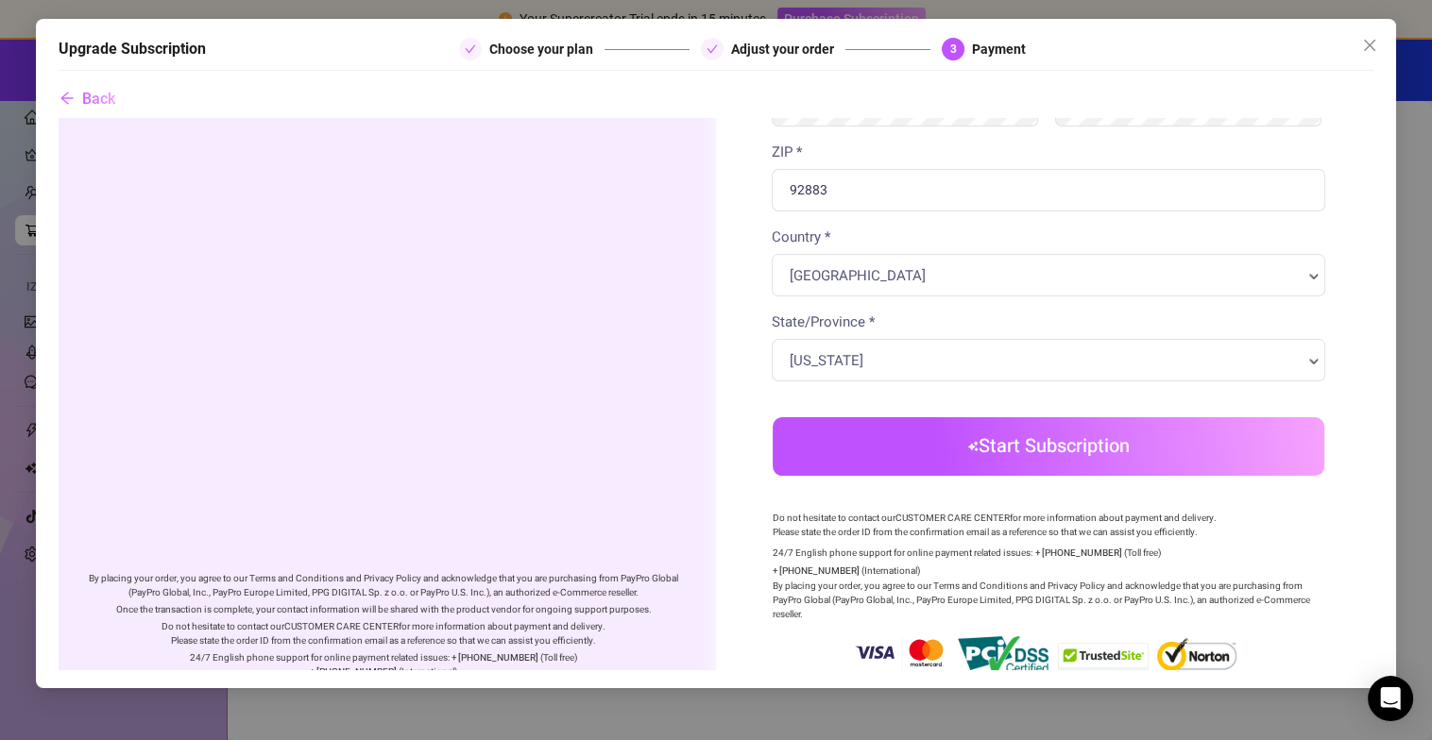
click at [926, 446] on body "Order summary You're buying" at bounding box center [715, 144] width 1314 height 1187
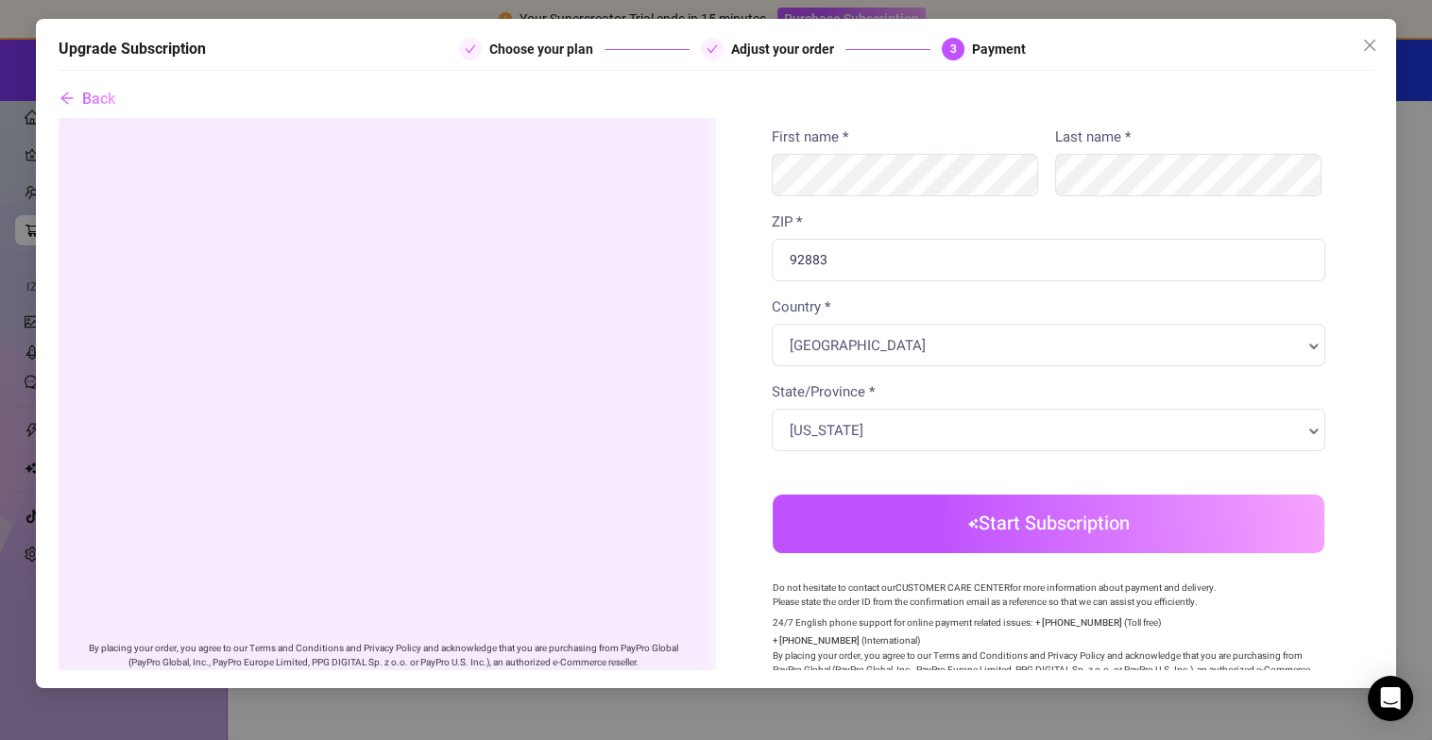
scroll to position [652, 0]
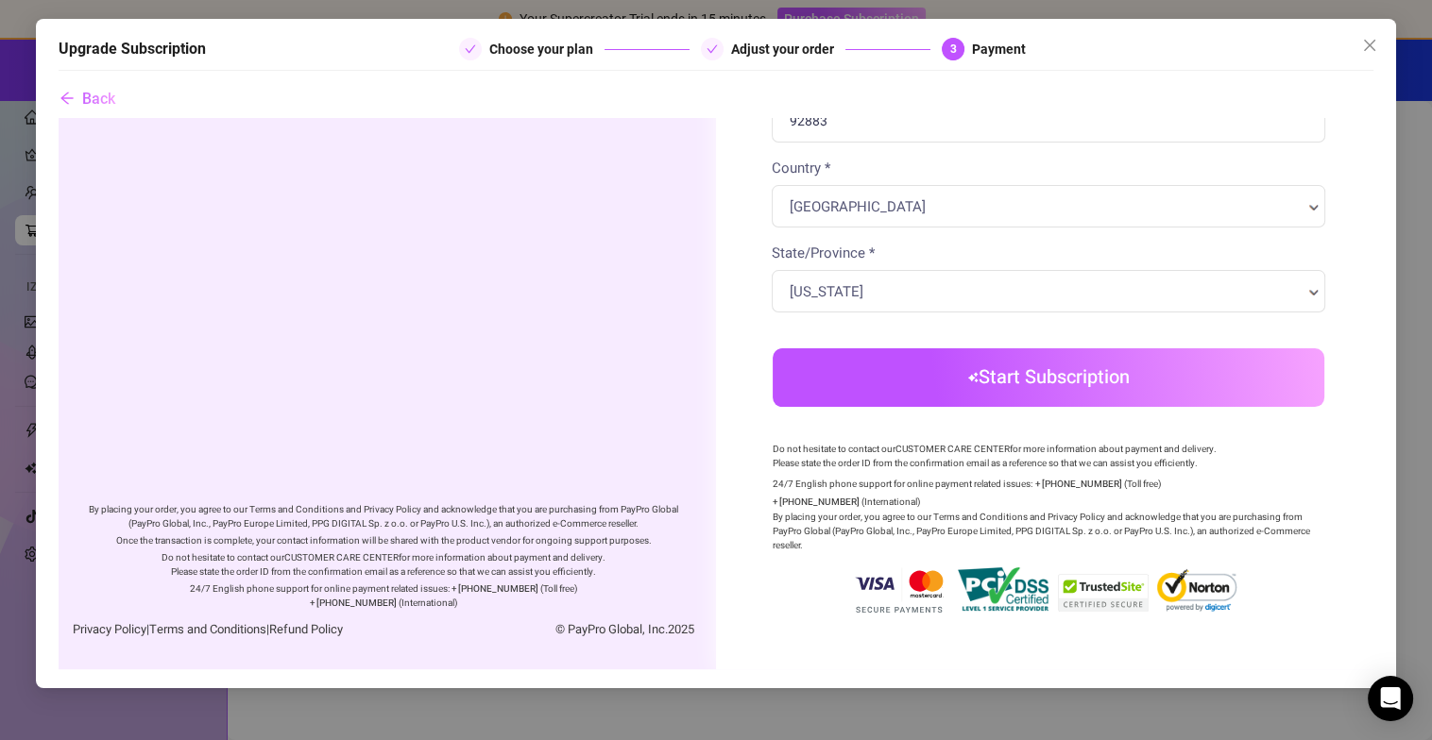
click at [1060, 364] on button "Start Subscription" at bounding box center [1046, 377] width 551 height 59
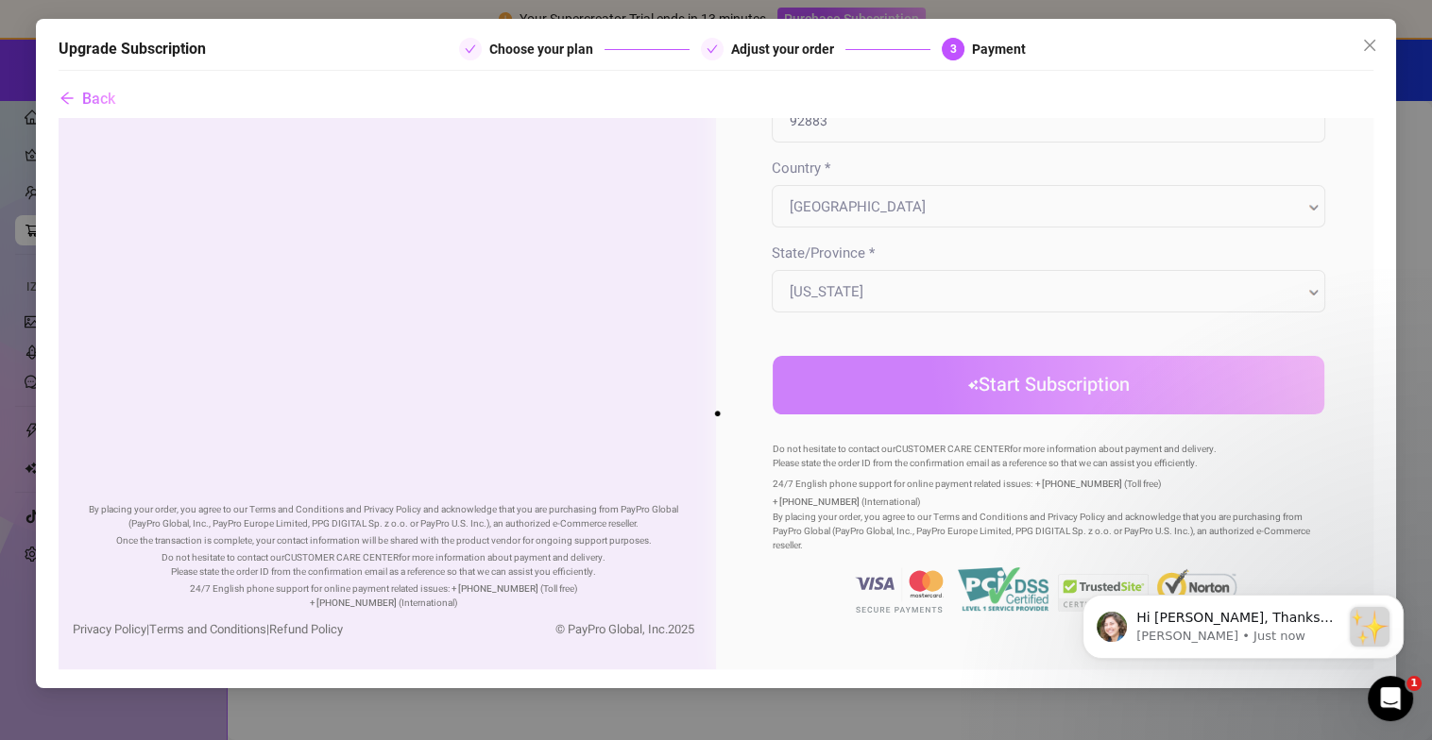
scroll to position [0, 0]
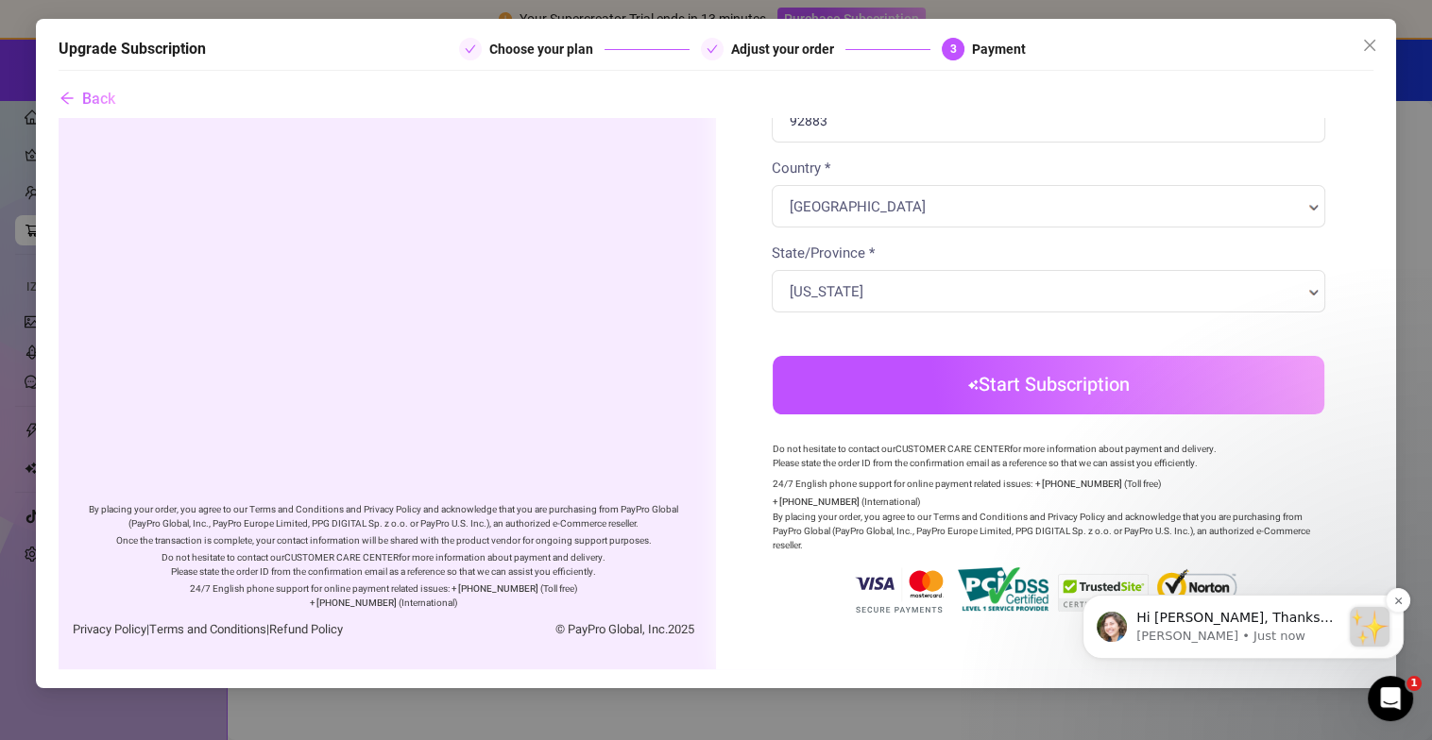
click at [1175, 624] on p "Hi [PERSON_NAME], Thanks for purchasing Supercreator! :sparkles: Your order is …" at bounding box center [1238, 618] width 204 height 19
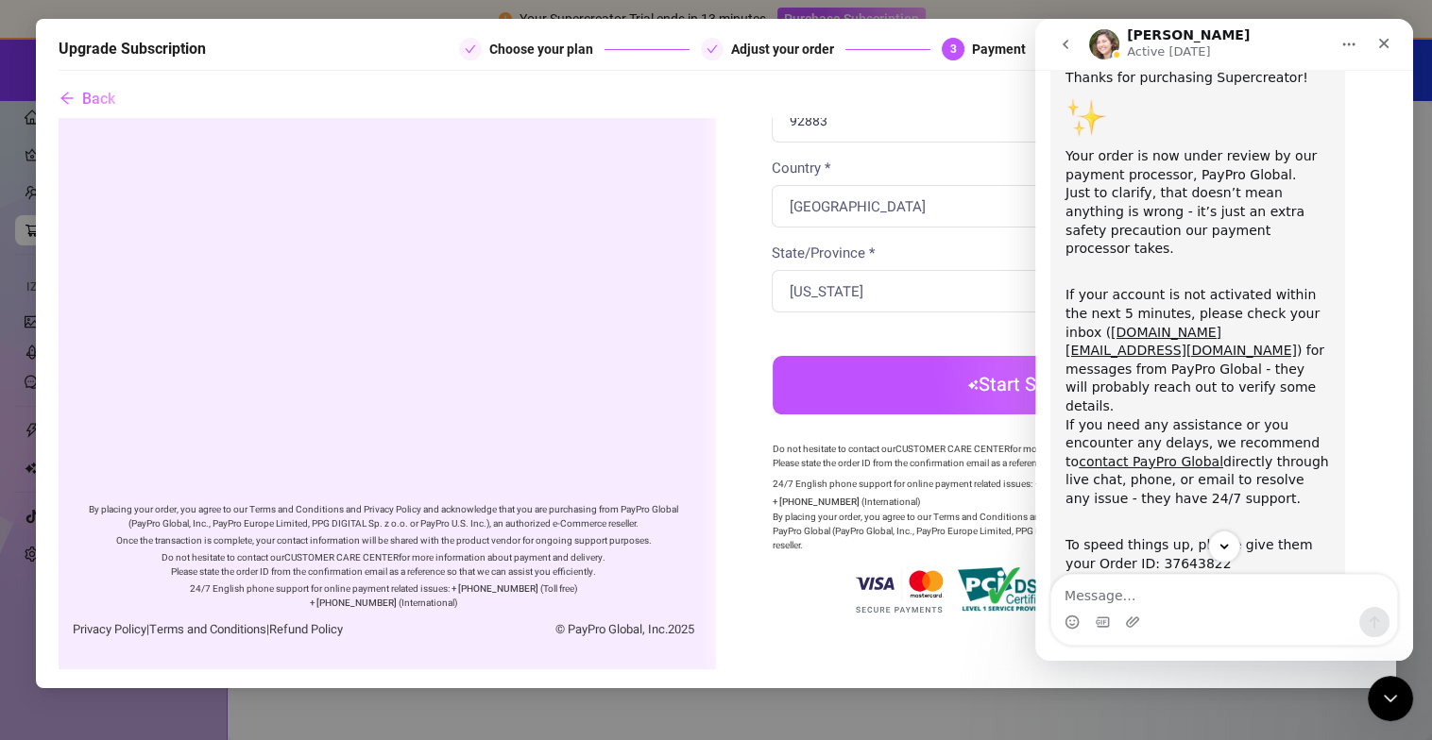
scroll to position [193, 0]
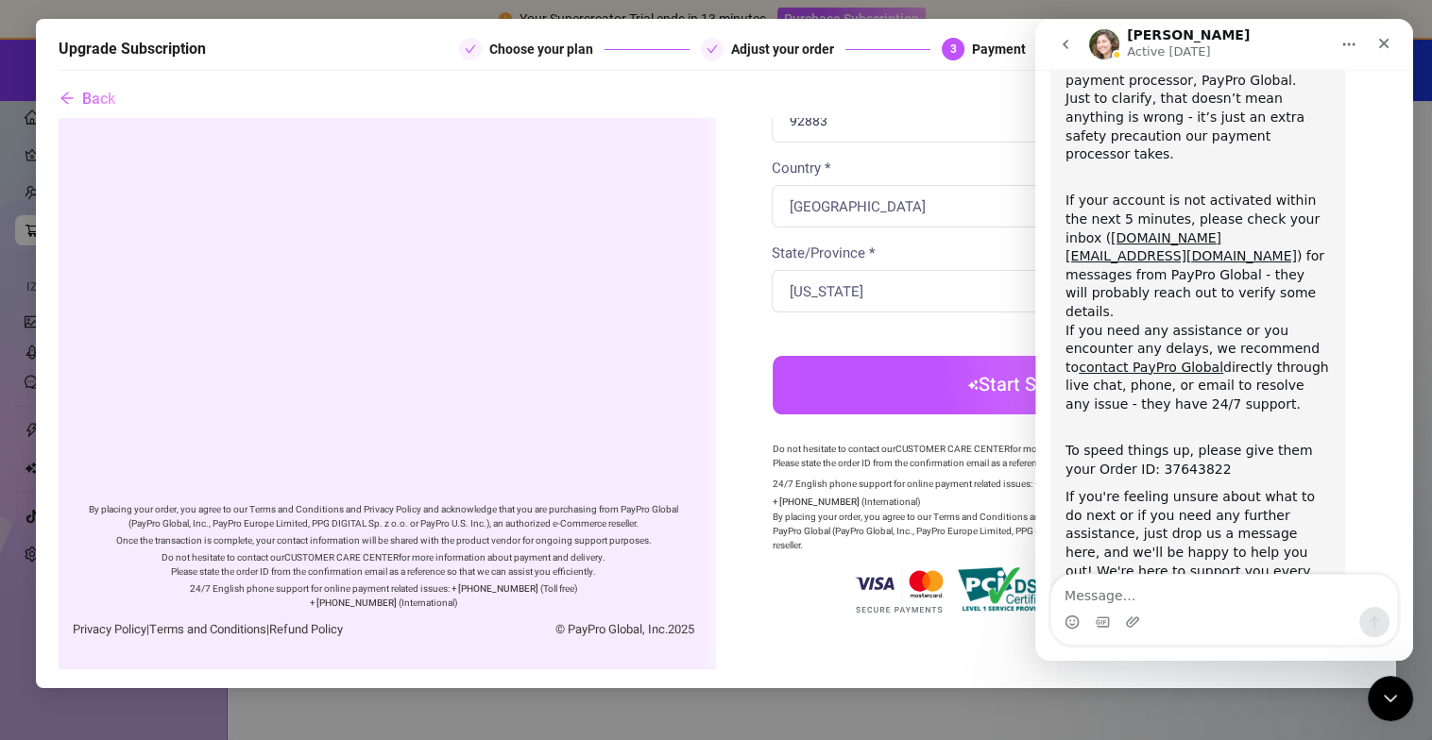
drag, startPoint x: 1227, startPoint y: 217, endPoint x: 1193, endPoint y: 616, distance: 399.9
click at [1193, 616] on div "Intercom messenger" at bounding box center [1224, 622] width 346 height 30
drag, startPoint x: 1186, startPoint y: 207, endPoint x: 1143, endPoint y: 224, distance: 46.6
drag, startPoint x: 1143, startPoint y: 224, endPoint x: 1133, endPoint y: 217, distance: 11.5
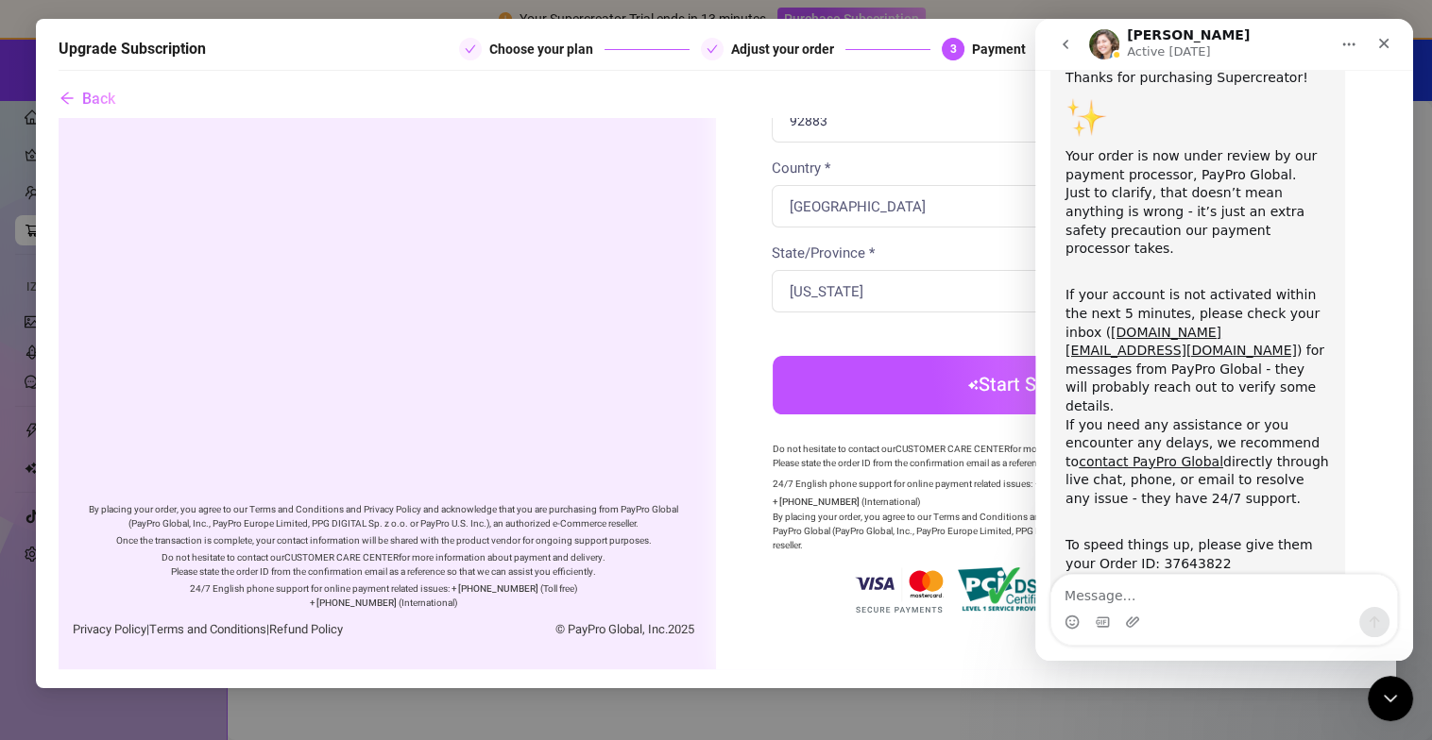
scroll to position [462, 0]
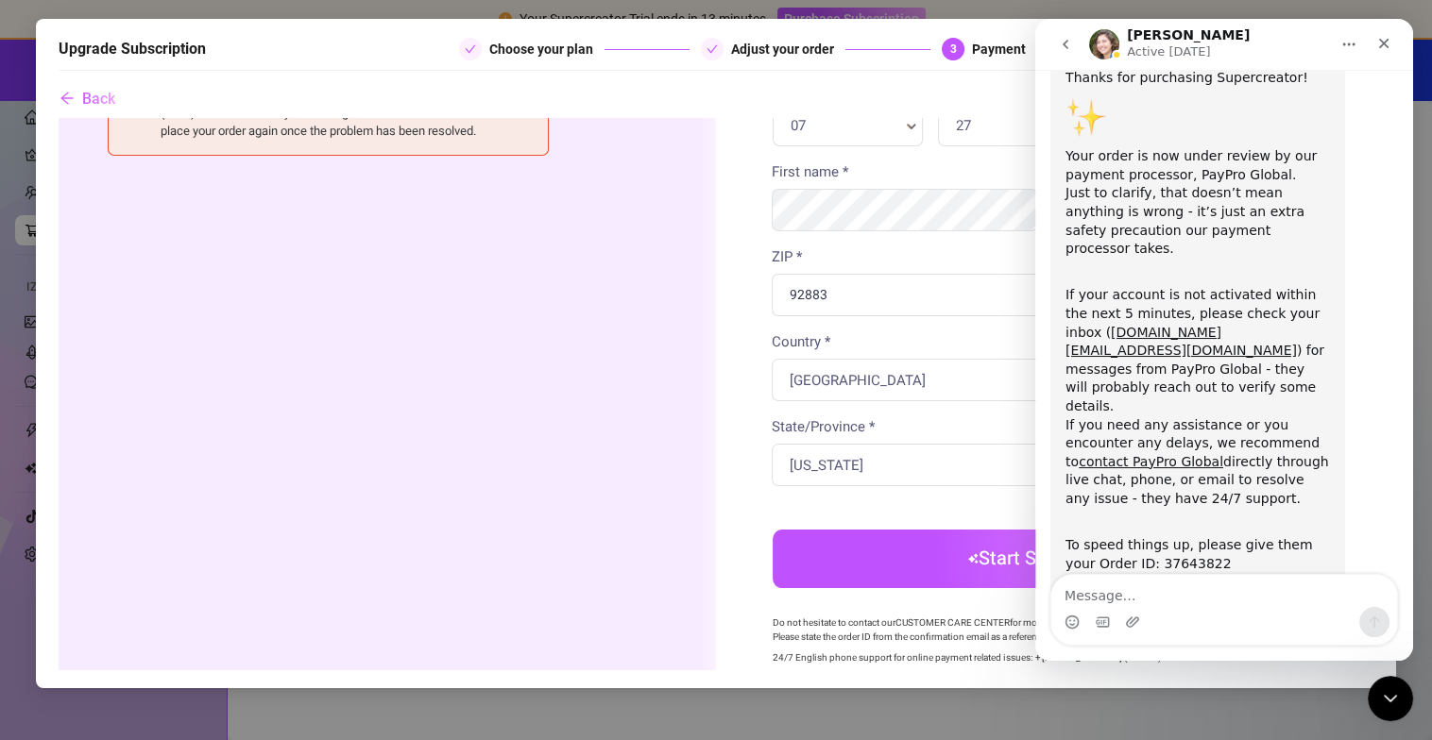
click at [692, 315] on div "Order summary You're buying Quantity 1 x" at bounding box center [382, 239] width 665 height 1168
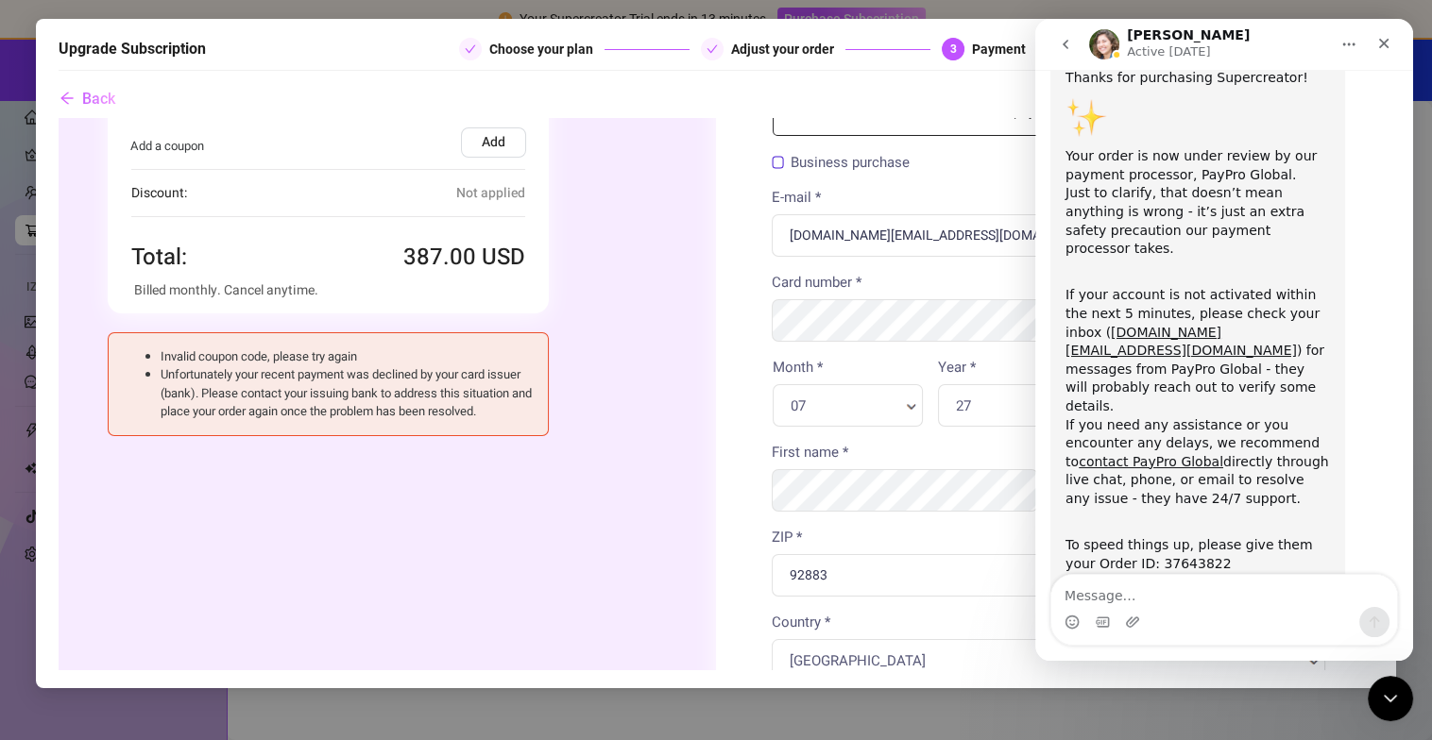
scroll to position [179, 0]
click at [1376, 40] on icon "Close" at bounding box center [1383, 43] width 15 height 15
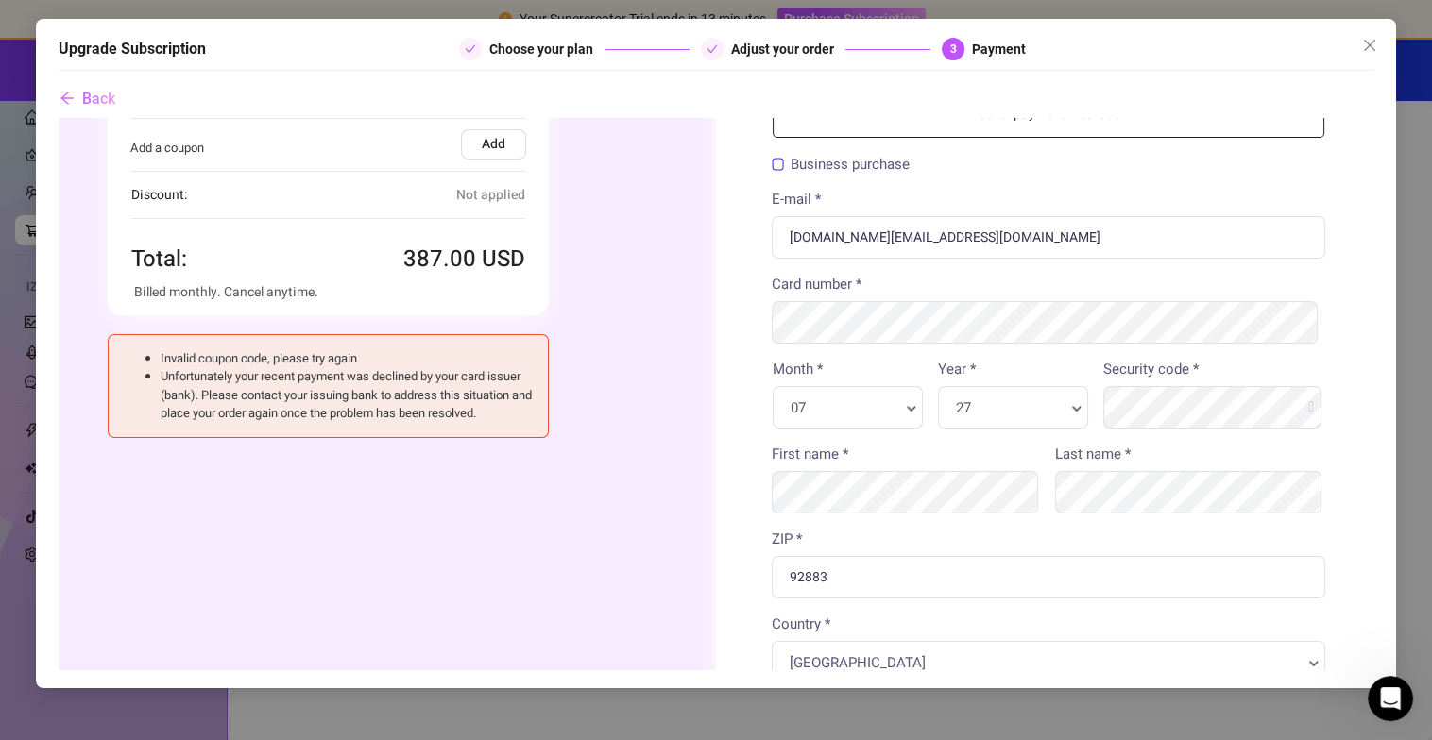
scroll to position [193, 0]
click at [1378, 38] on span "Close" at bounding box center [1369, 45] width 30 height 15
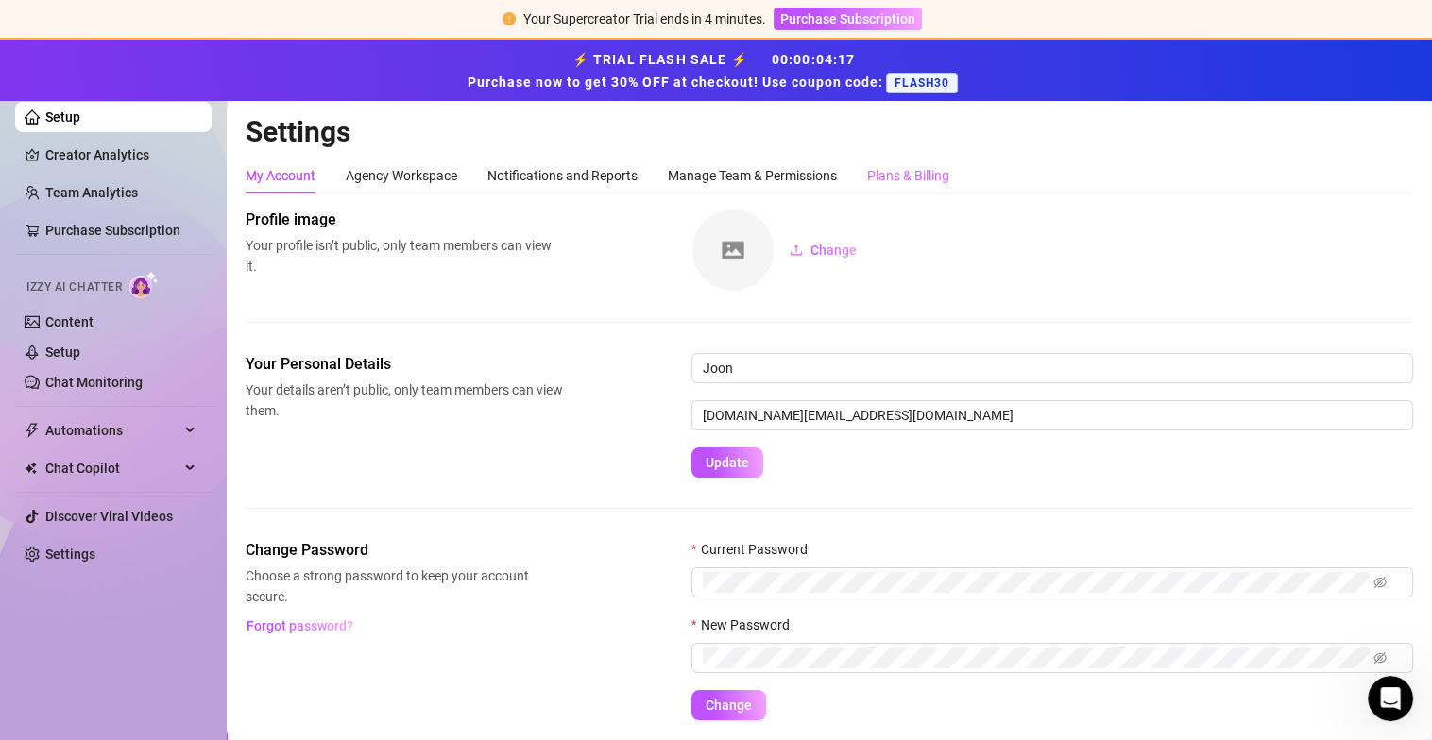
click at [877, 159] on div "Plans & Billing" at bounding box center [908, 176] width 82 height 36
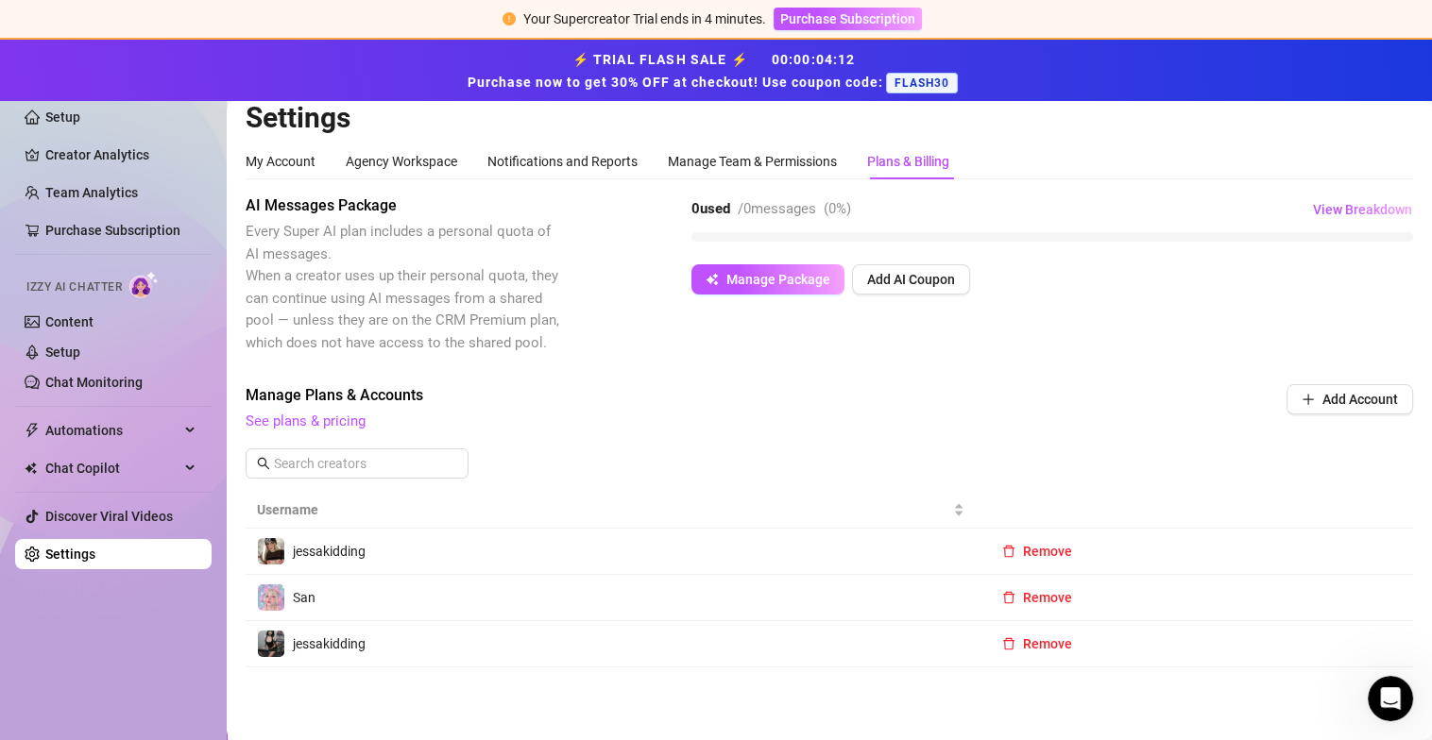
scroll to position [18, 0]
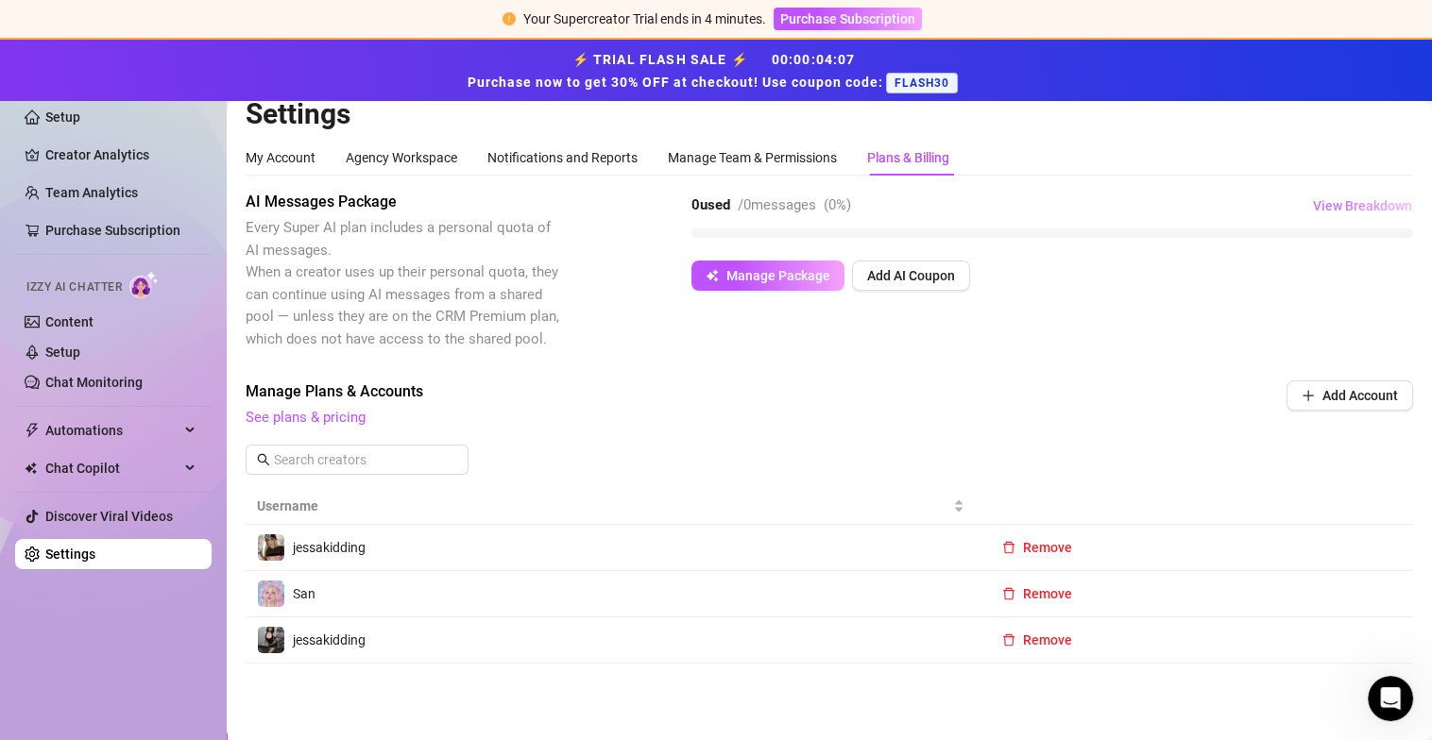
click at [1337, 200] on span "View Breakdown" at bounding box center [1362, 205] width 99 height 15
click at [1154, 328] on div "AI Messages Package Every Super AI plan includes a personal quota of AI message…" at bounding box center [829, 271] width 1167 height 160
click at [319, 416] on link "See plans & pricing" at bounding box center [306, 417] width 120 height 17
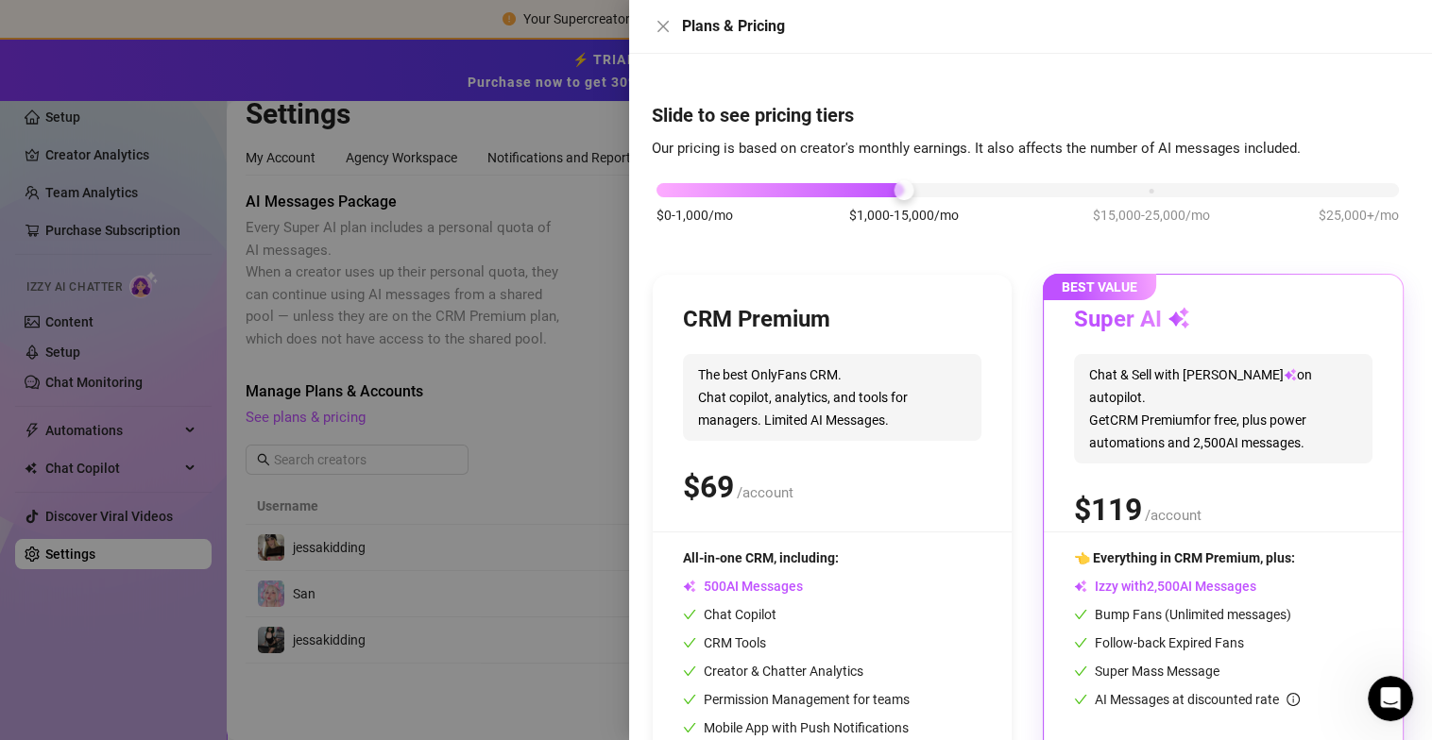
click at [535, 333] on div at bounding box center [716, 370] width 1432 height 740
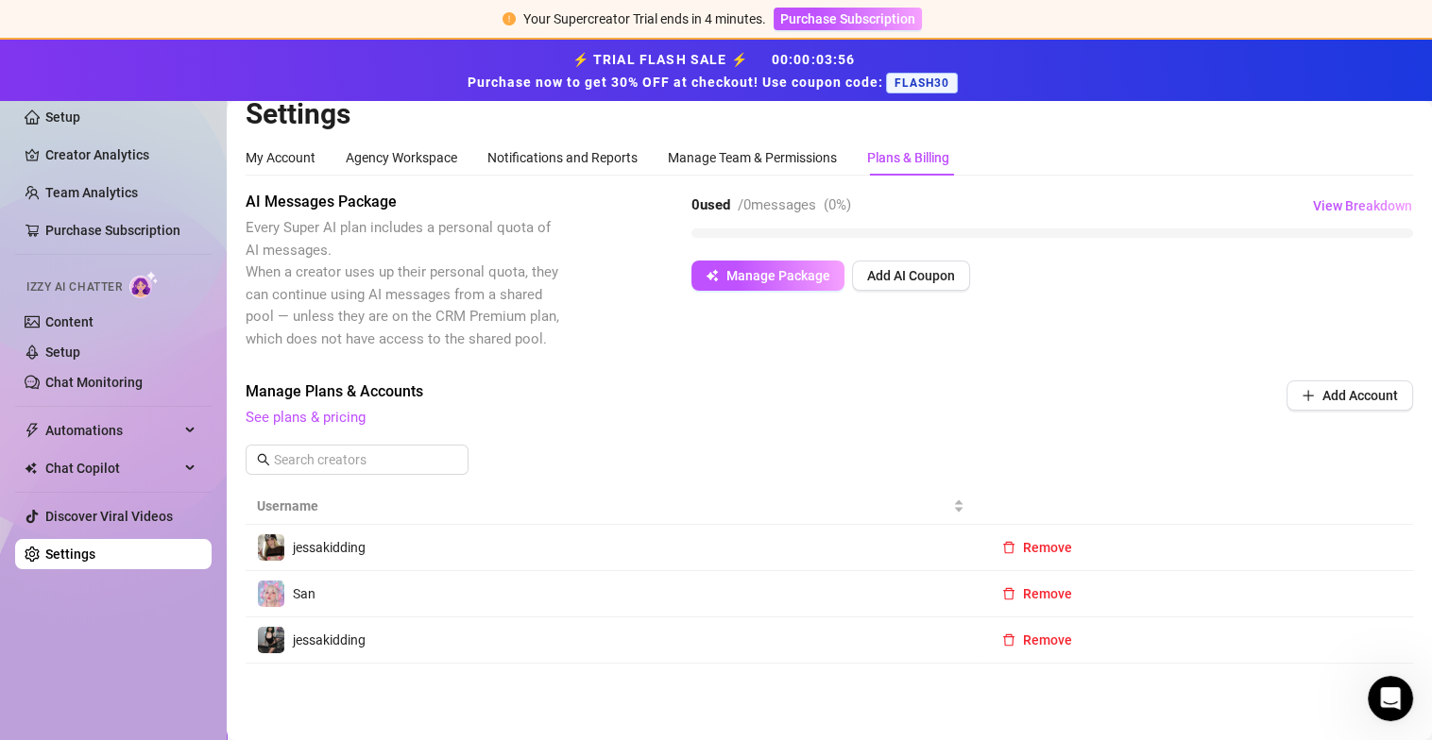
scroll to position [0, 0]
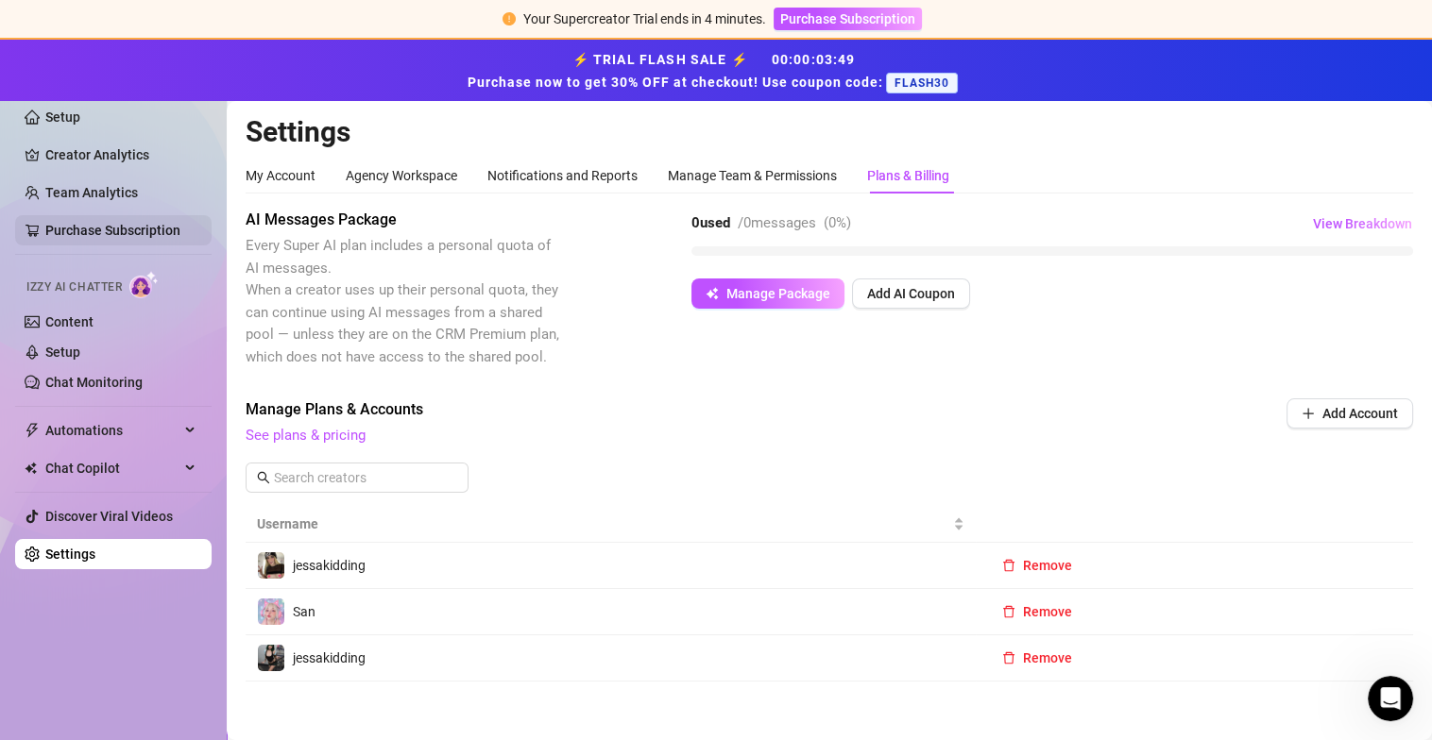
click at [165, 234] on link "Purchase Subscription" at bounding box center [112, 230] width 135 height 15
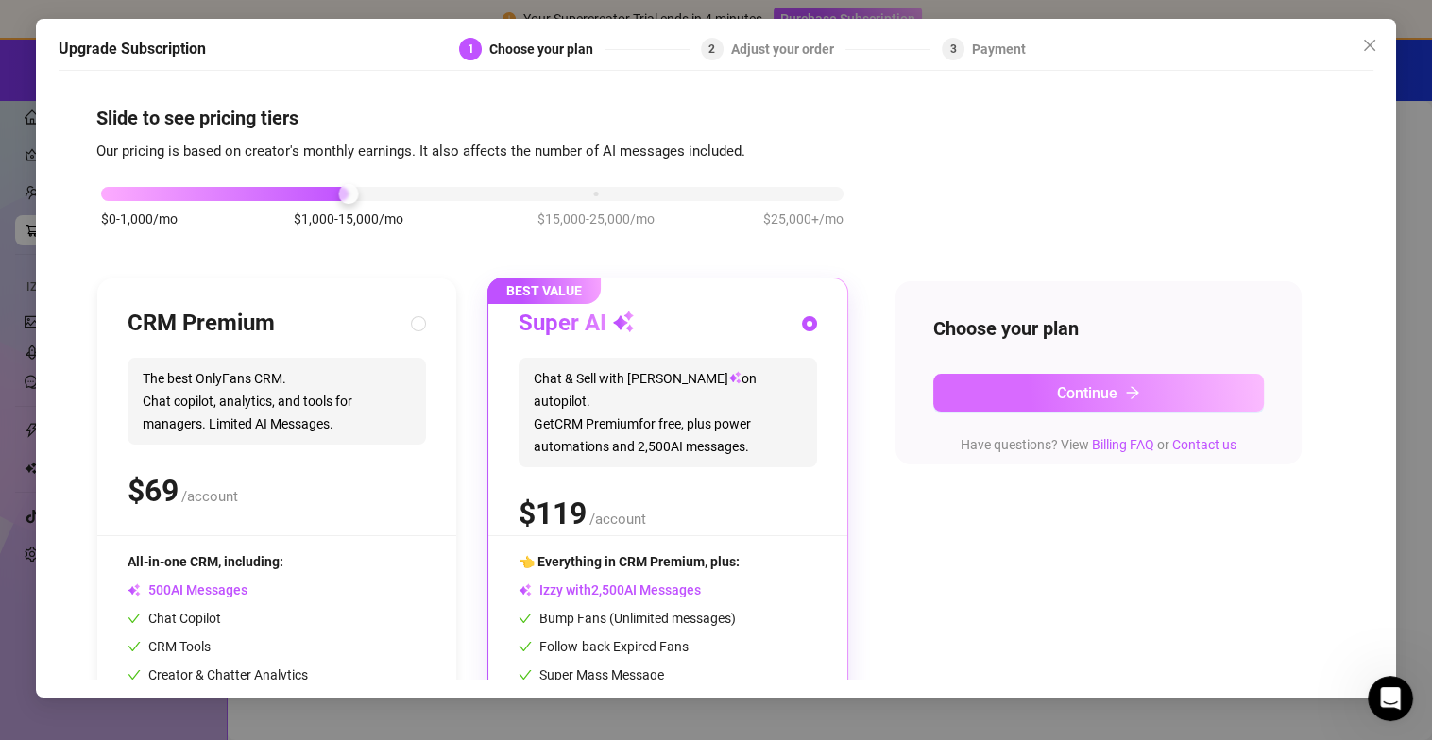
click at [1102, 381] on button "Continue" at bounding box center [1098, 393] width 331 height 38
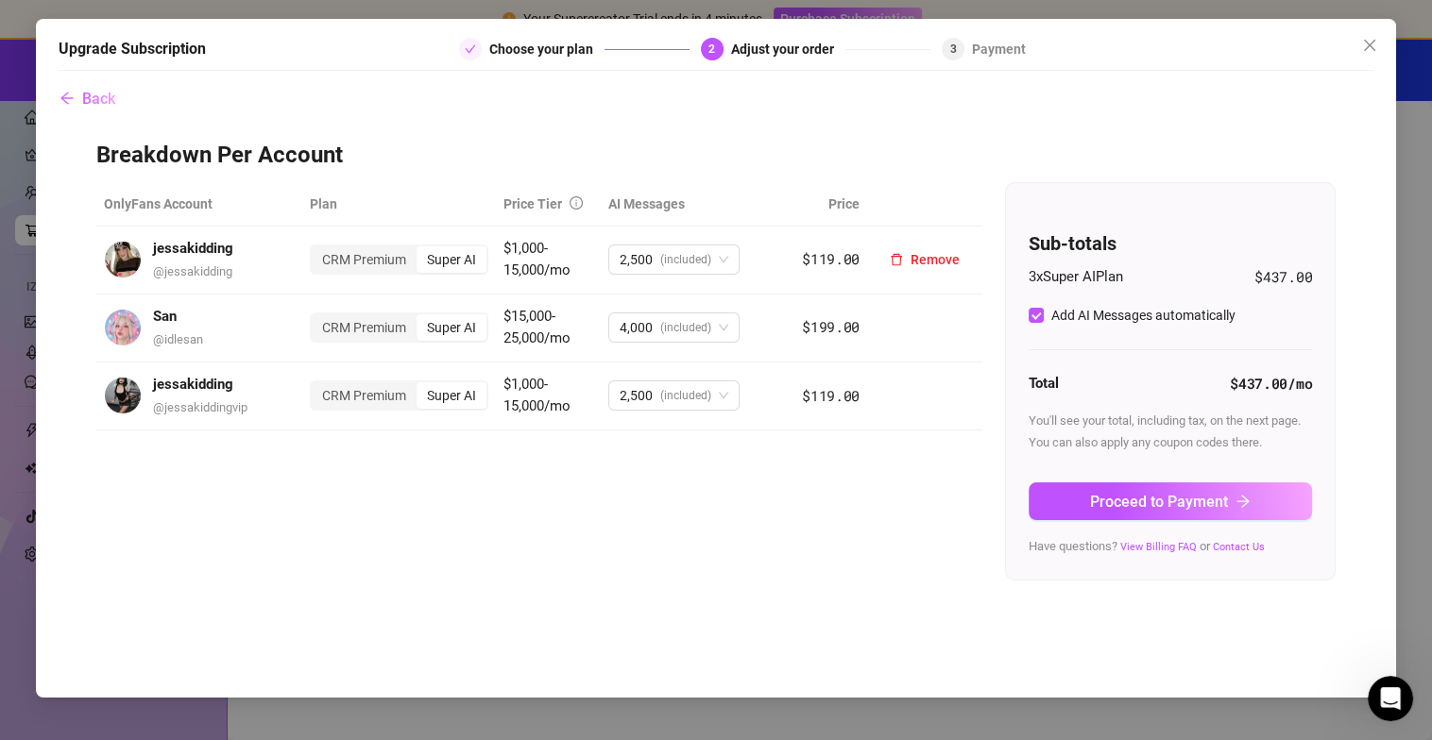
click at [399, 259] on div "CRM Premium" at bounding box center [364, 259] width 105 height 26
click at [316, 249] on input "CRM Premium" at bounding box center [316, 249] width 0 height 0
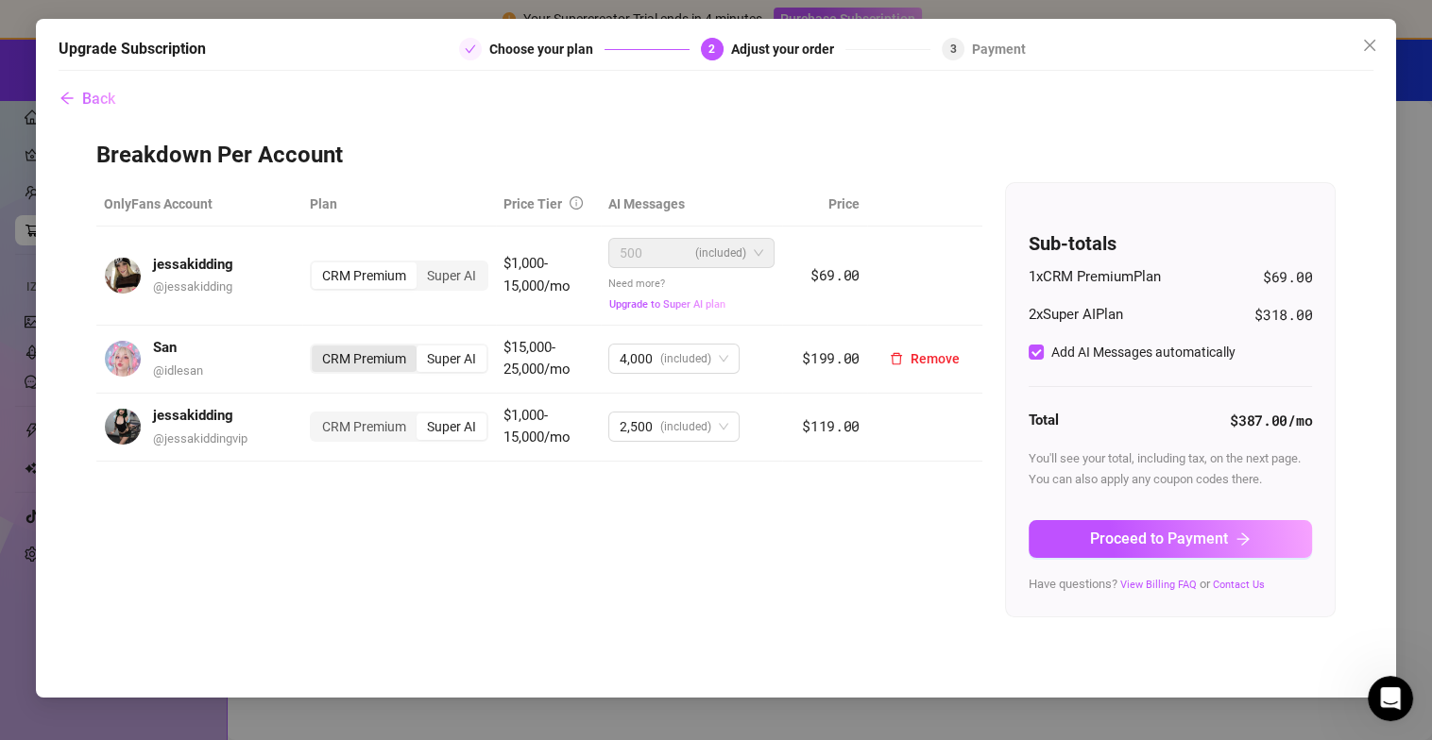
click at [356, 353] on div "CRM Premium" at bounding box center [364, 359] width 105 height 26
click at [316, 348] on input "CRM Premium" at bounding box center [316, 348] width 0 height 0
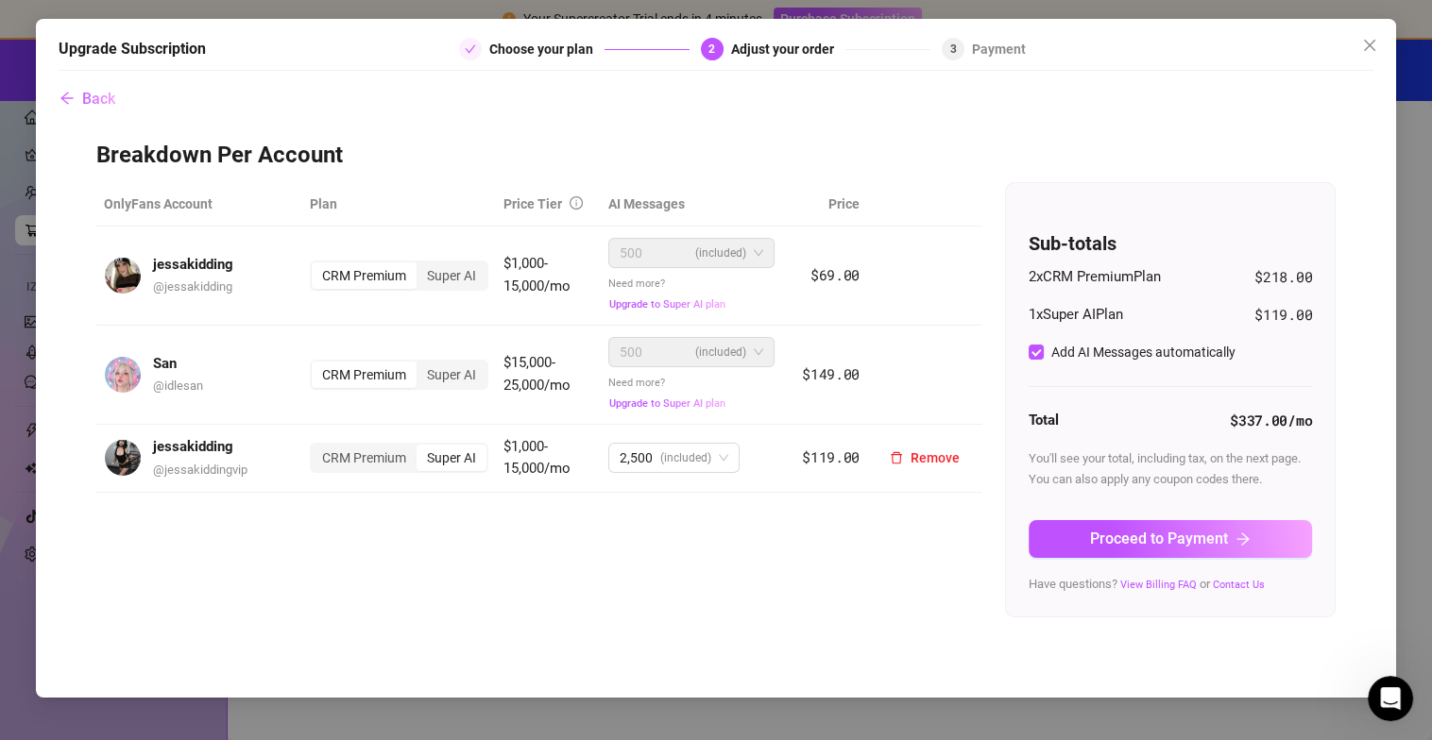
click at [359, 434] on td "CRM Premium Super AI" at bounding box center [399, 459] width 194 height 68
click at [374, 451] on div "CRM Premium" at bounding box center [364, 458] width 105 height 26
click at [316, 448] on input "CRM Premium" at bounding box center [316, 448] width 0 height 0
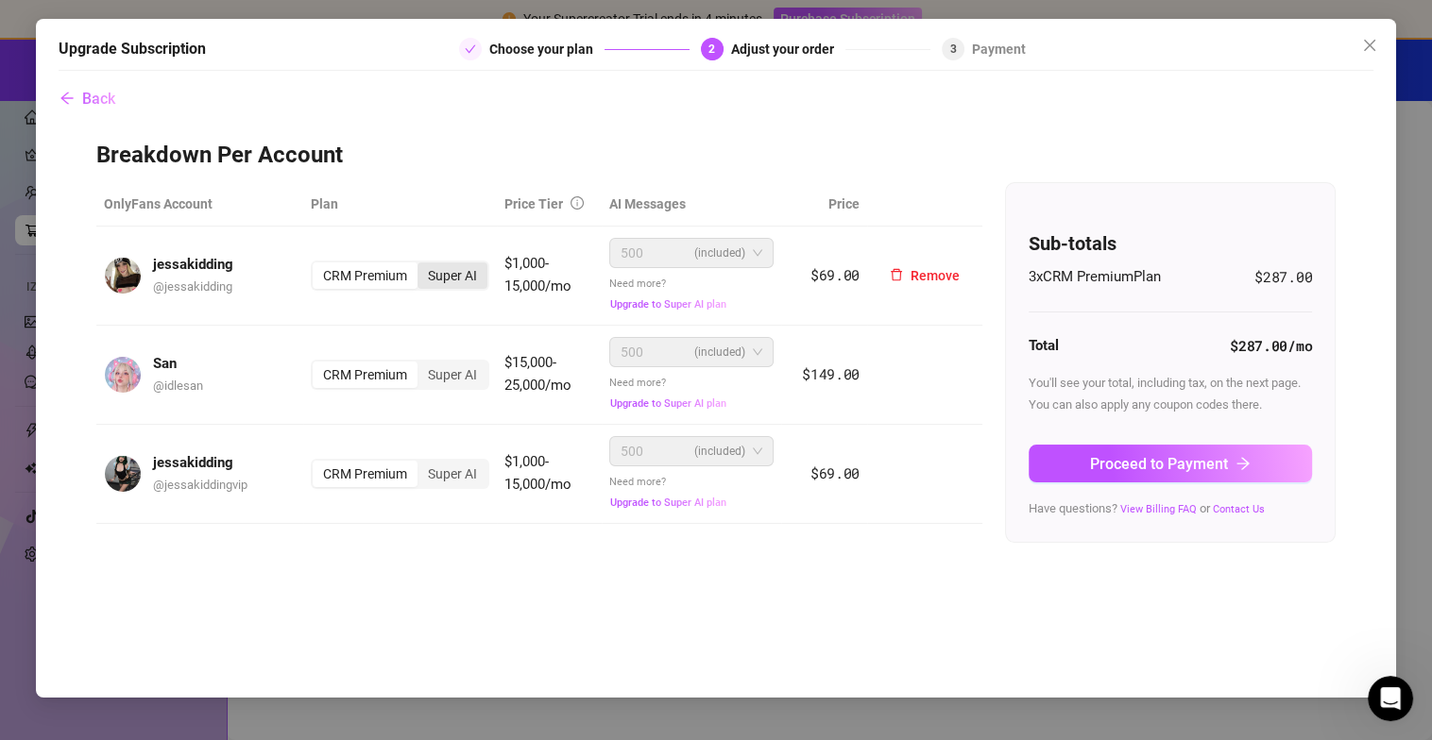
click at [442, 279] on div "Super AI" at bounding box center [452, 276] width 70 height 26
click at [422, 265] on input "Super AI" at bounding box center [422, 265] width 0 height 0
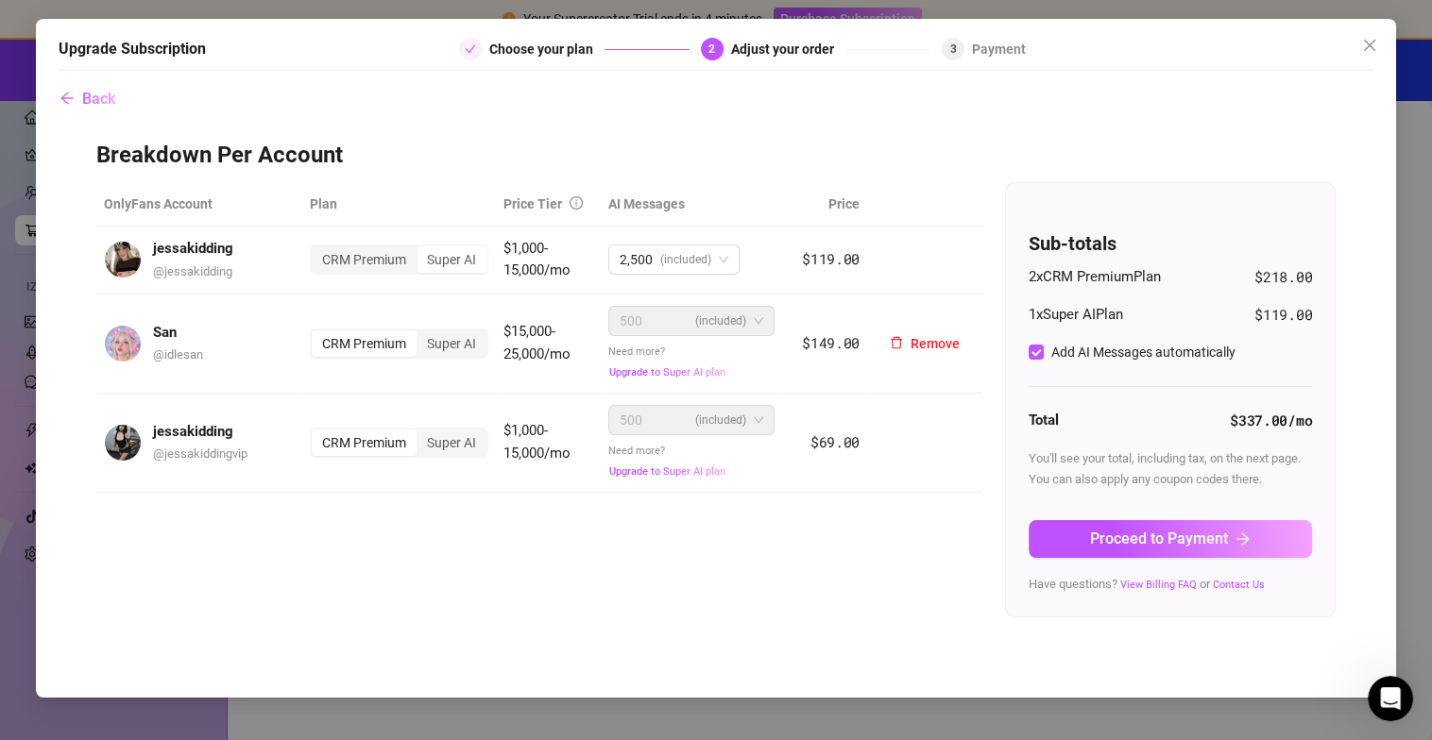
click at [451, 349] on div "Super AI" at bounding box center [451, 344] width 70 height 26
click at [421, 333] on input "Super AI" at bounding box center [421, 333] width 0 height 0
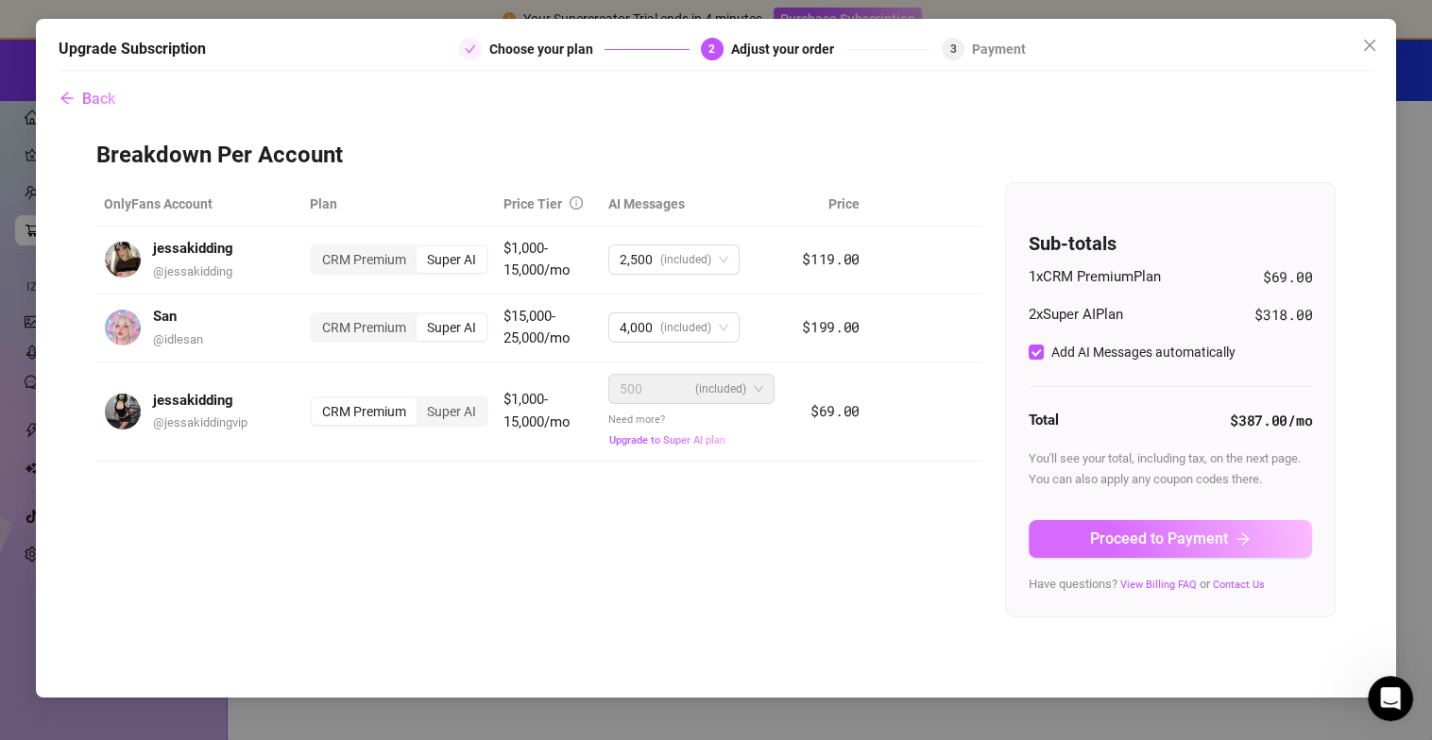
click at [1229, 534] on button "Proceed to Payment" at bounding box center [1169, 539] width 283 height 38
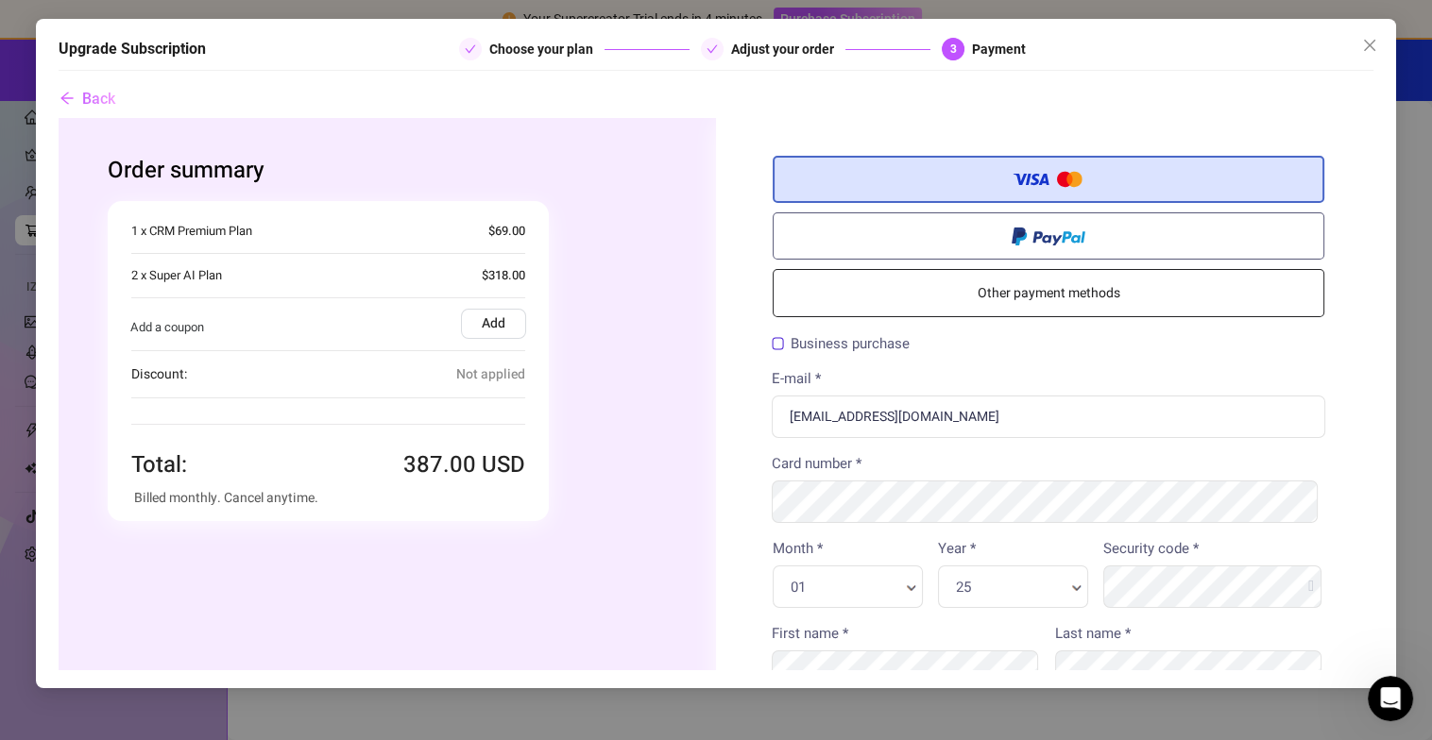
click at [480, 326] on label "Add" at bounding box center [492, 323] width 65 height 30
click at [58, 117] on input "Add" at bounding box center [58, 117] width 0 height 0
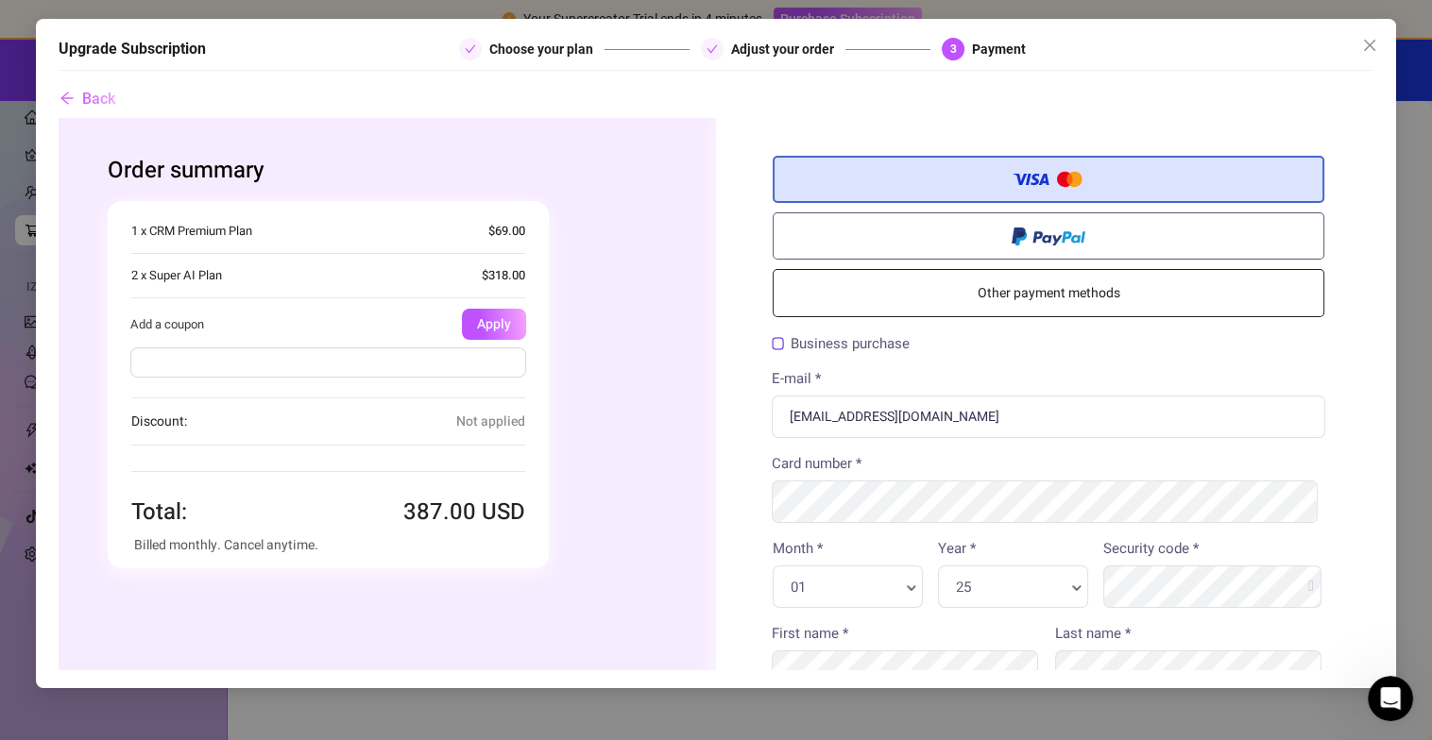
click at [370, 360] on input "text" at bounding box center [327, 362] width 396 height 30
click at [1365, 46] on icon "close" at bounding box center [1369, 45] width 15 height 15
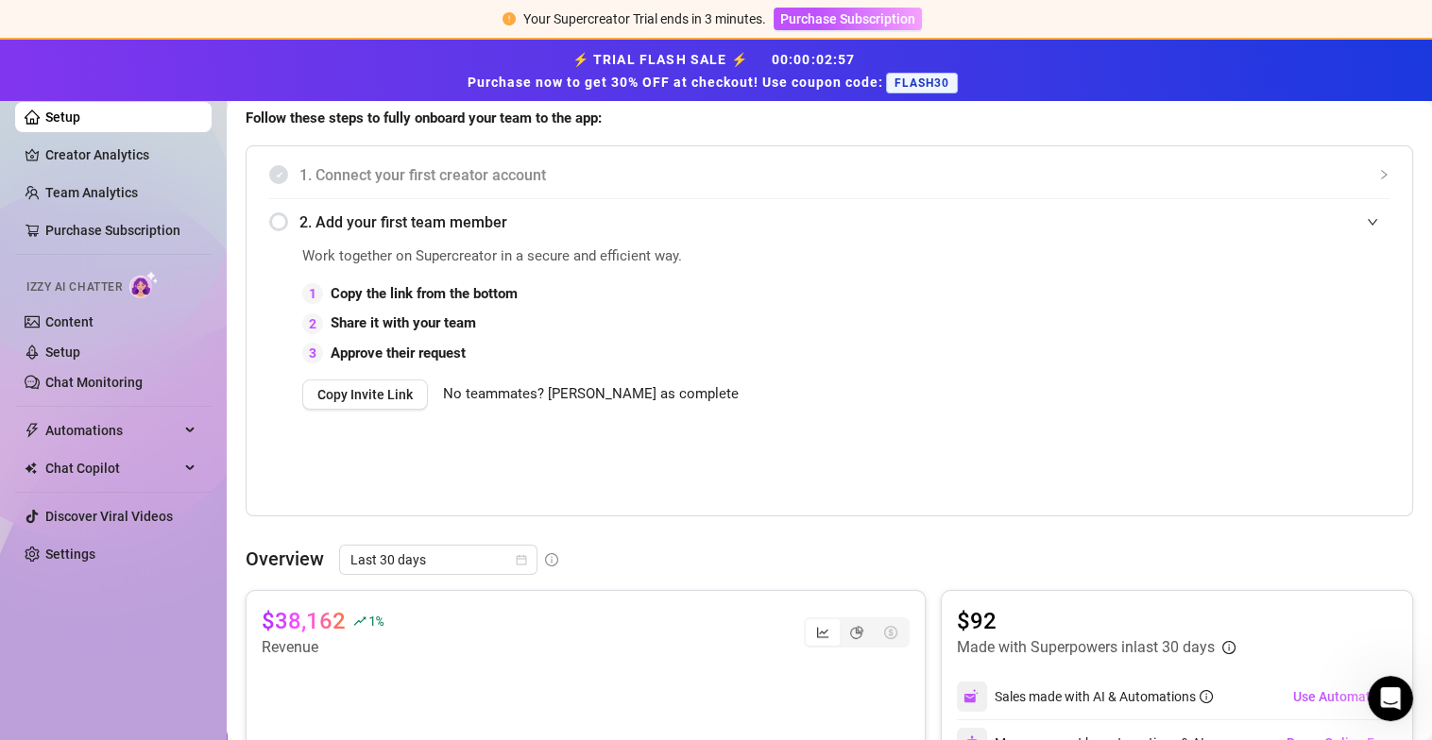
scroll to position [377, 0]
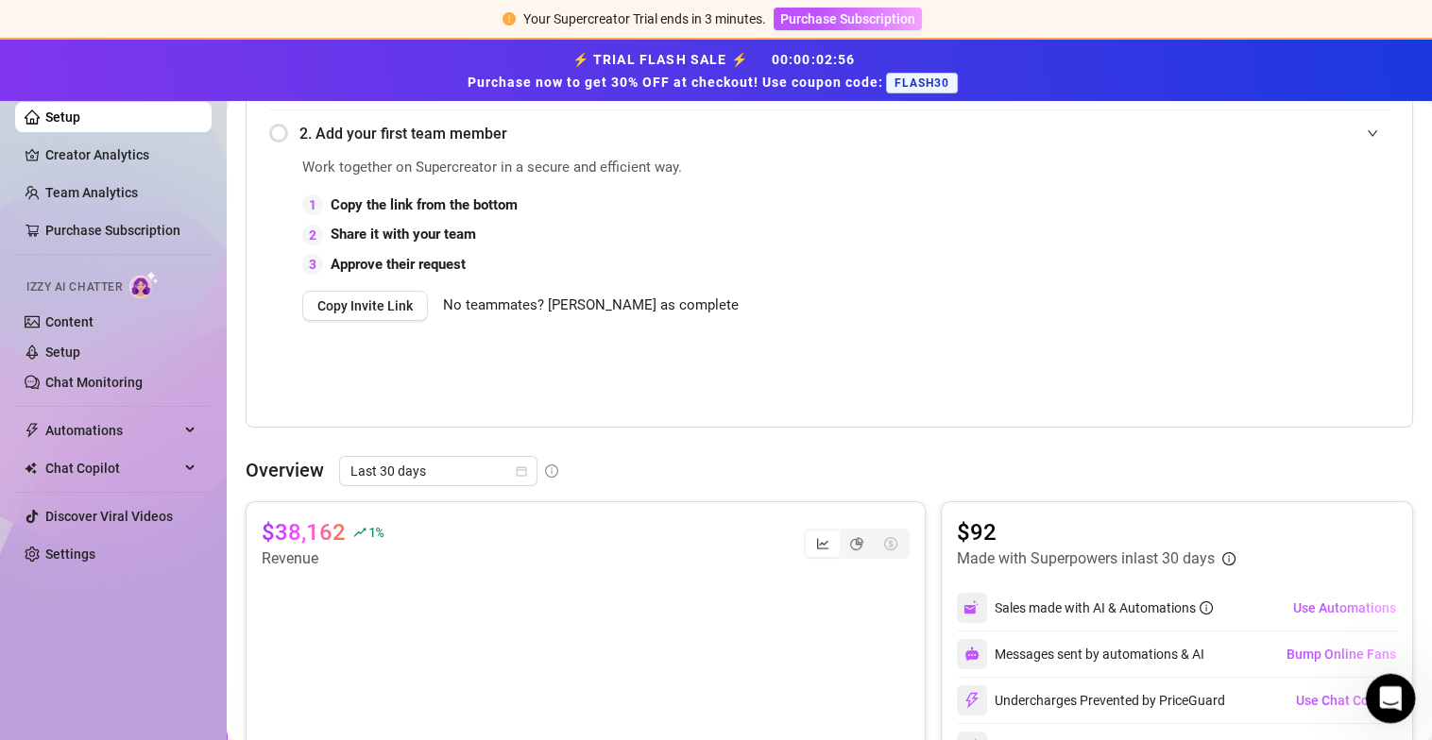
click at [1381, 698] on icon "Open Intercom Messenger" at bounding box center [1387, 696] width 31 height 31
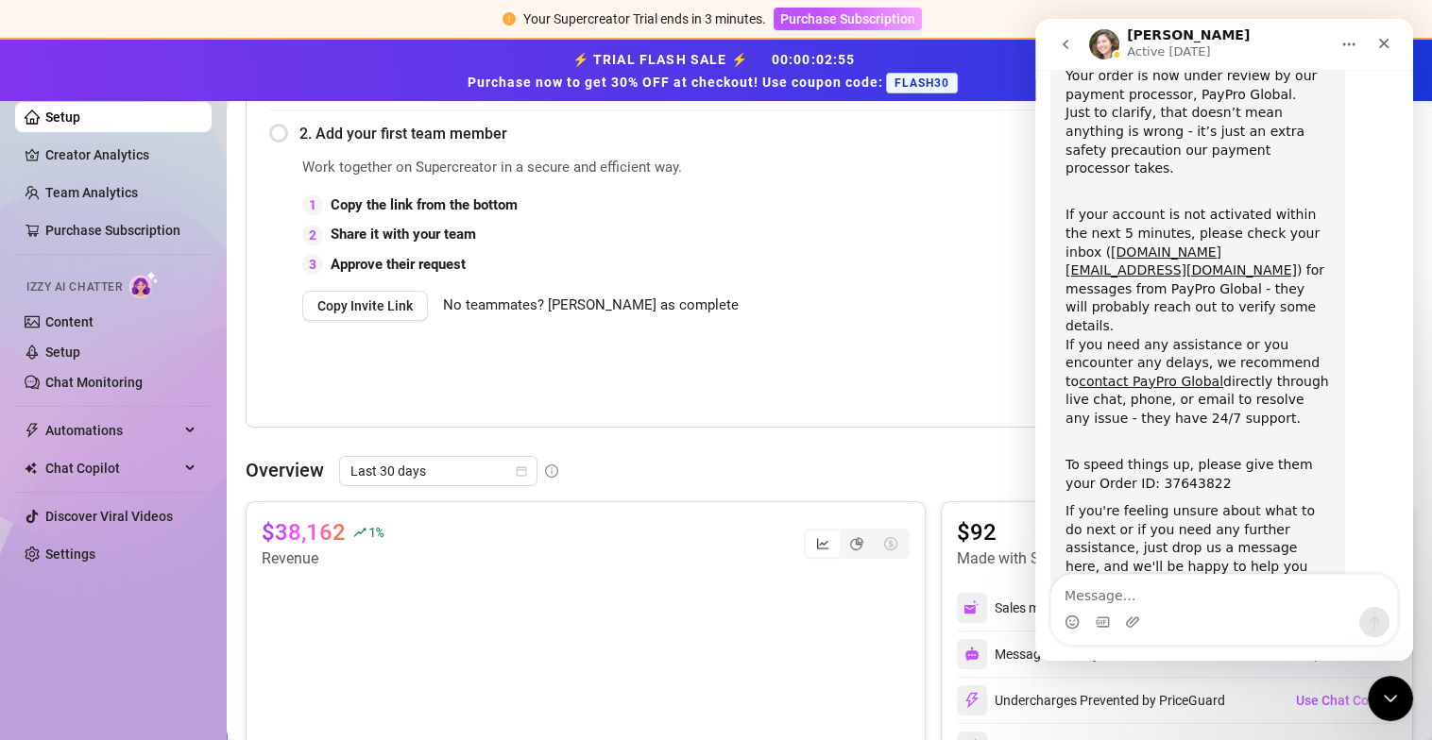
scroll to position [193, 0]
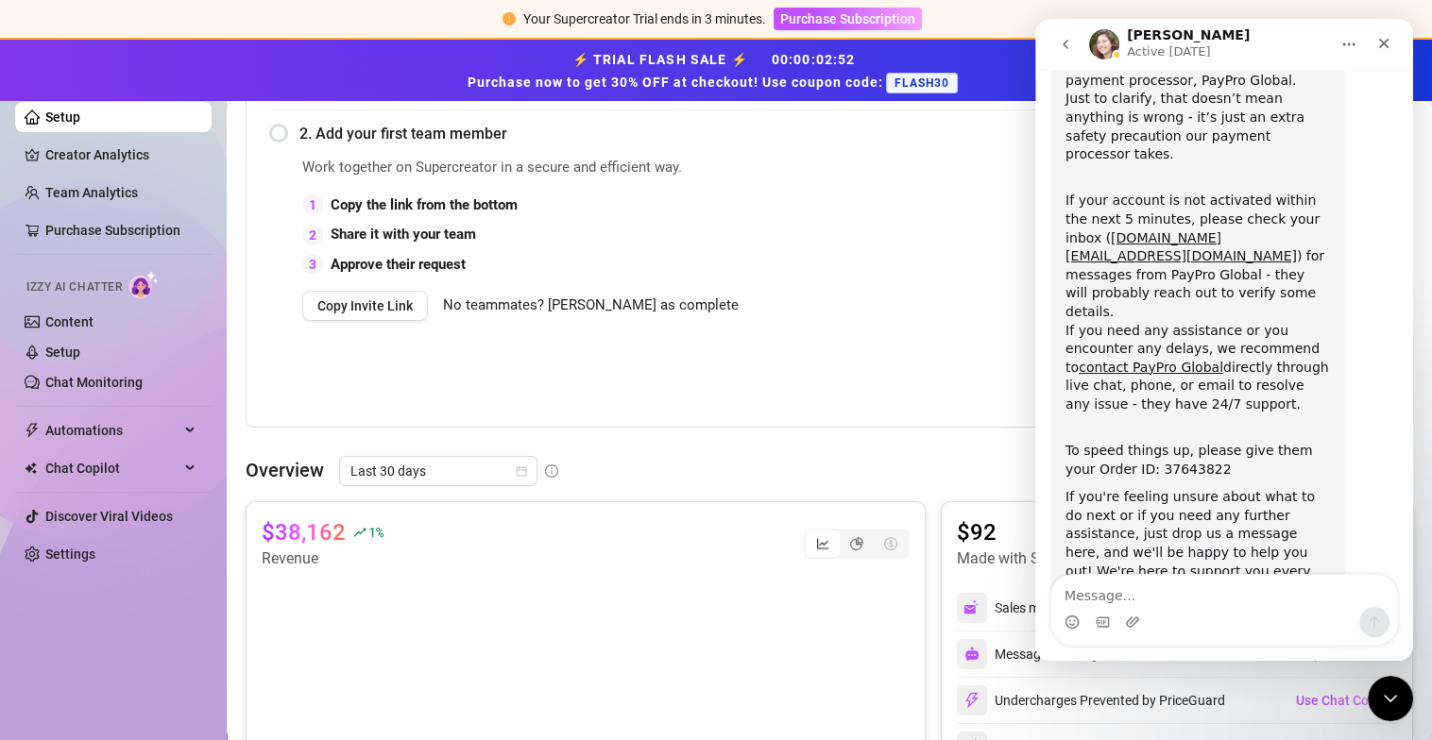
click at [1201, 586] on textarea "Message…" at bounding box center [1224, 591] width 346 height 32
type textarea "H"
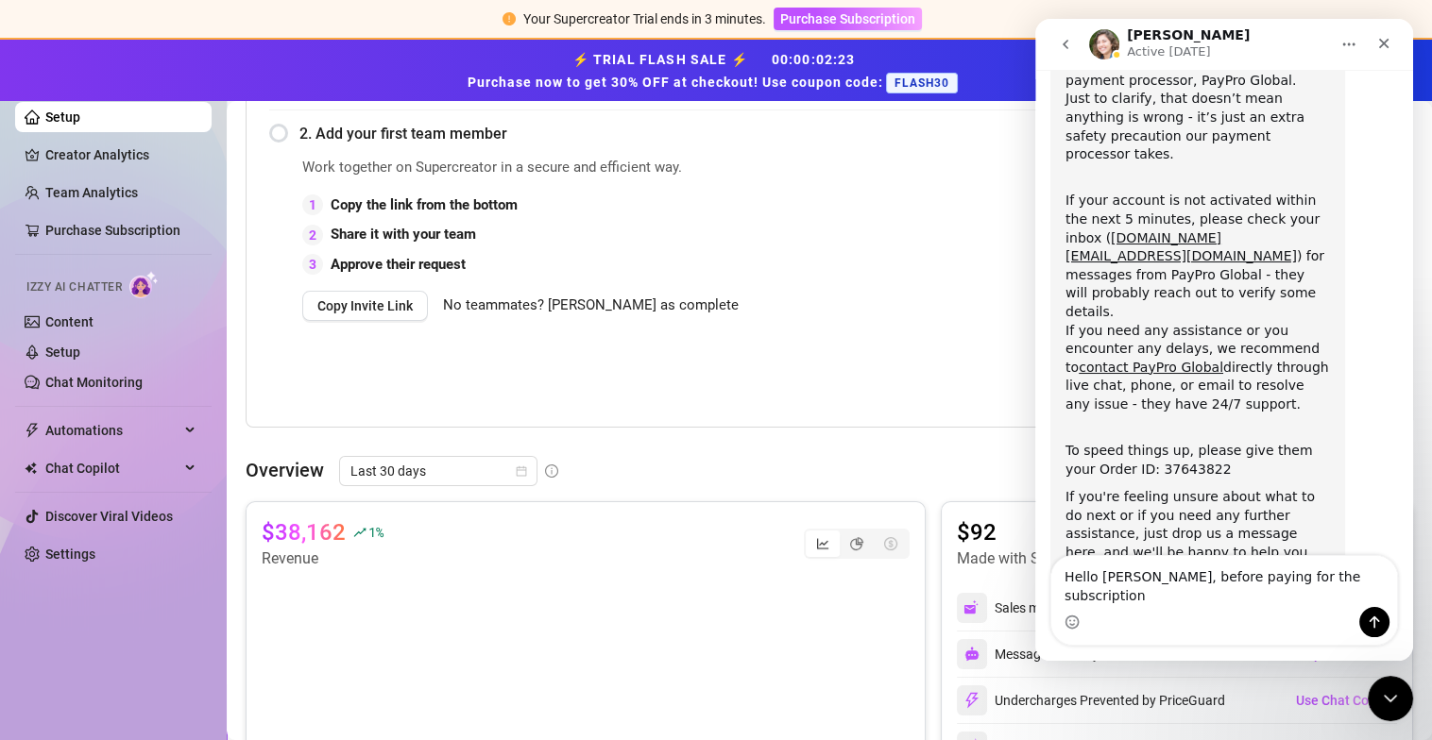
click at [1332, 590] on textarea "Hello [PERSON_NAME], before paying for the subscription" at bounding box center [1224, 581] width 346 height 51
type textarea "H"
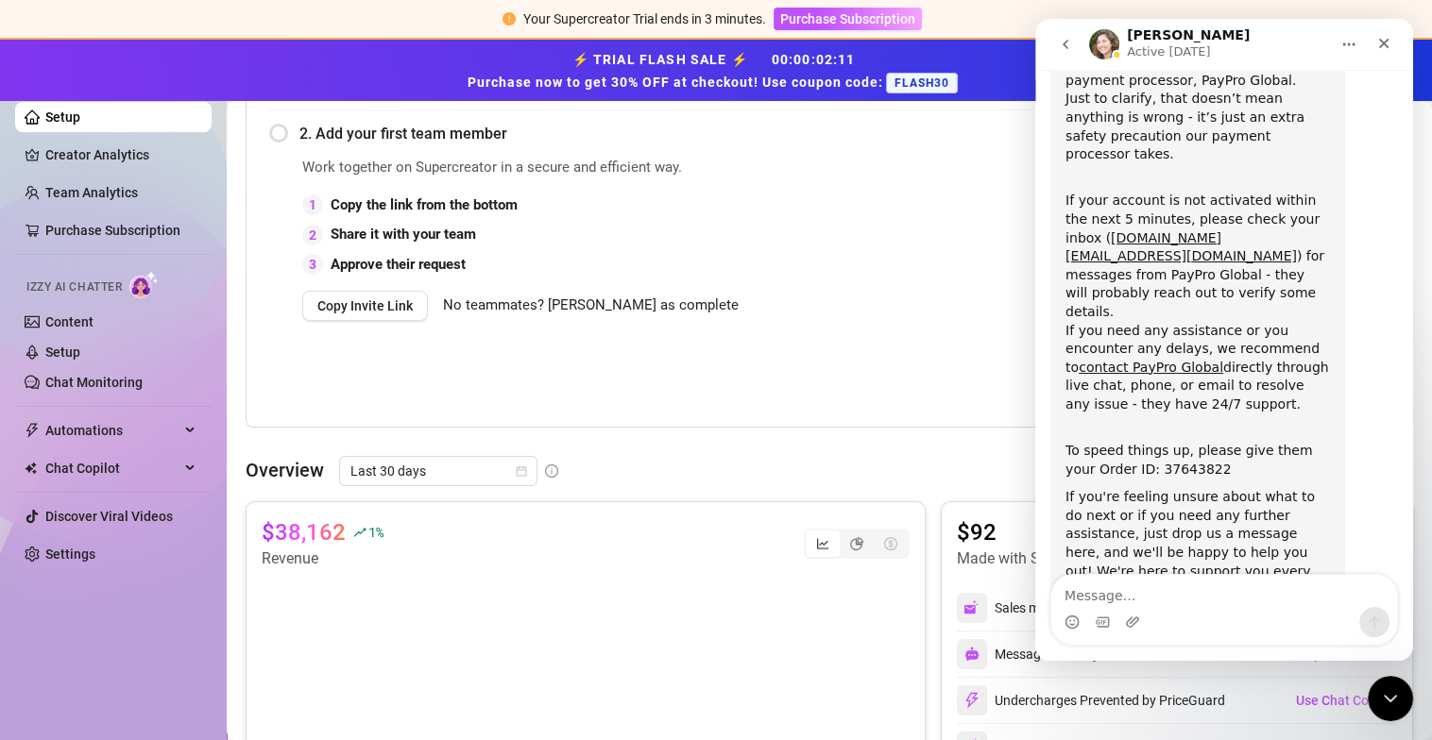
click at [1126, 605] on textarea "Message…" at bounding box center [1224, 591] width 346 height 32
type textarea "H"
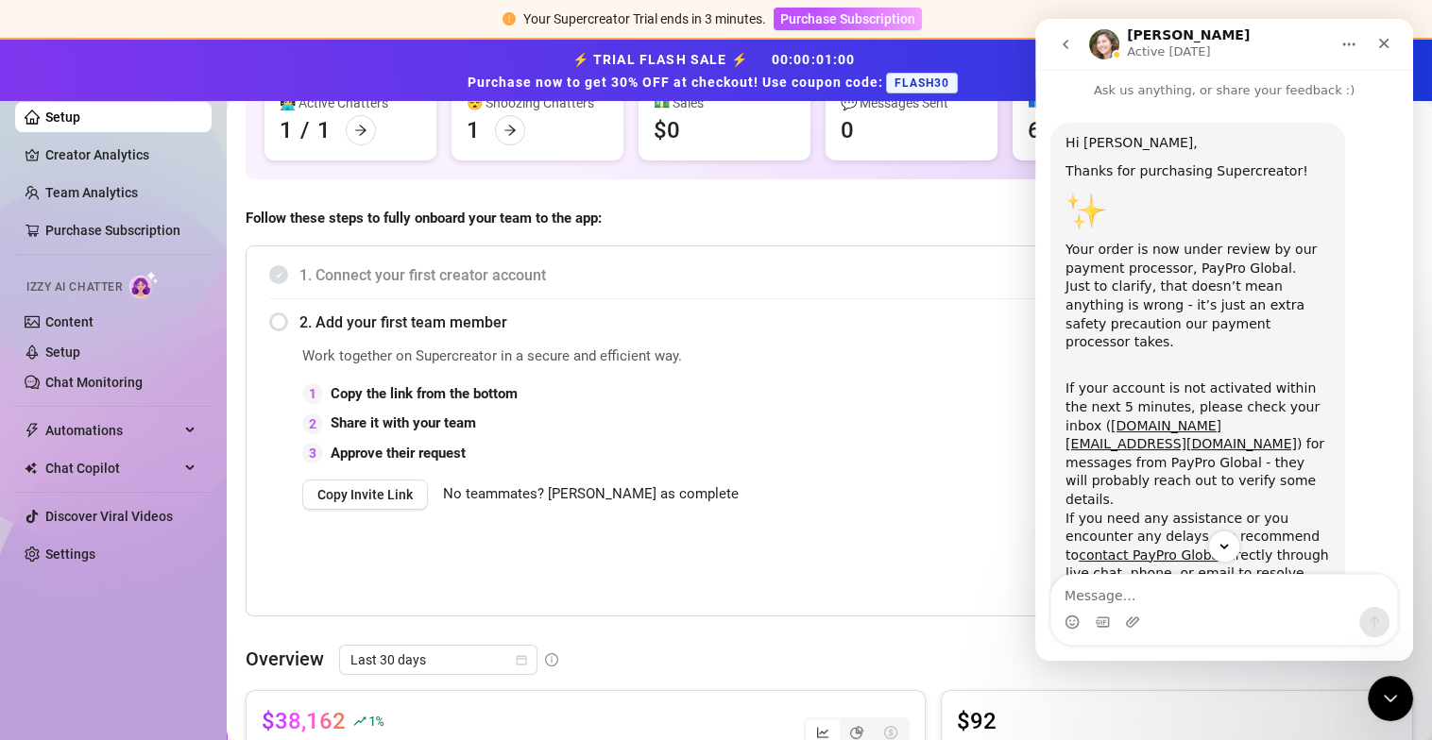
scroll to position [0, 0]
